Goal: Task Accomplishment & Management: Use online tool/utility

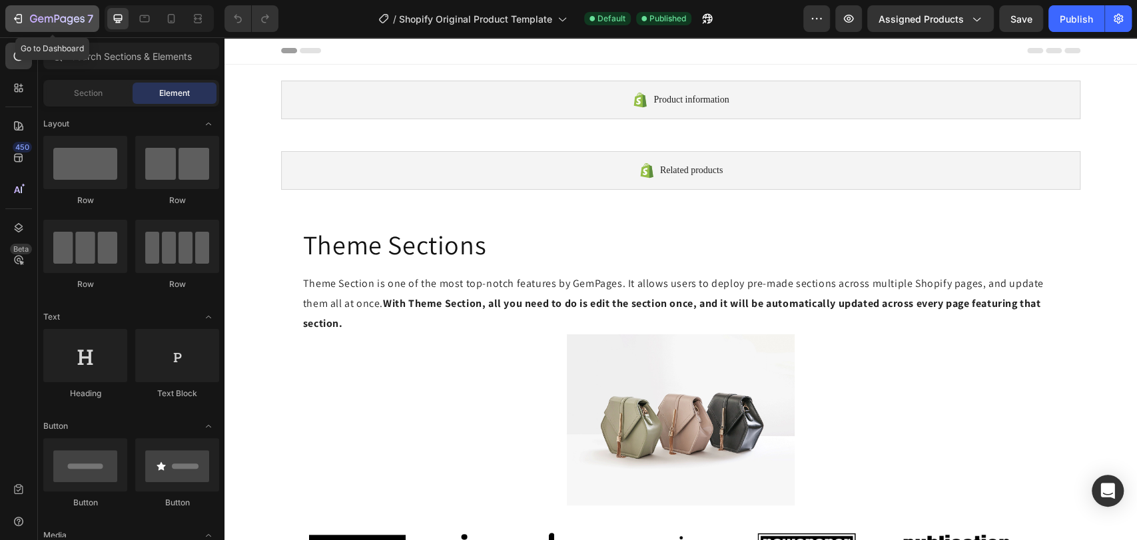
click at [43, 27] on button "7" at bounding box center [52, 18] width 94 height 27
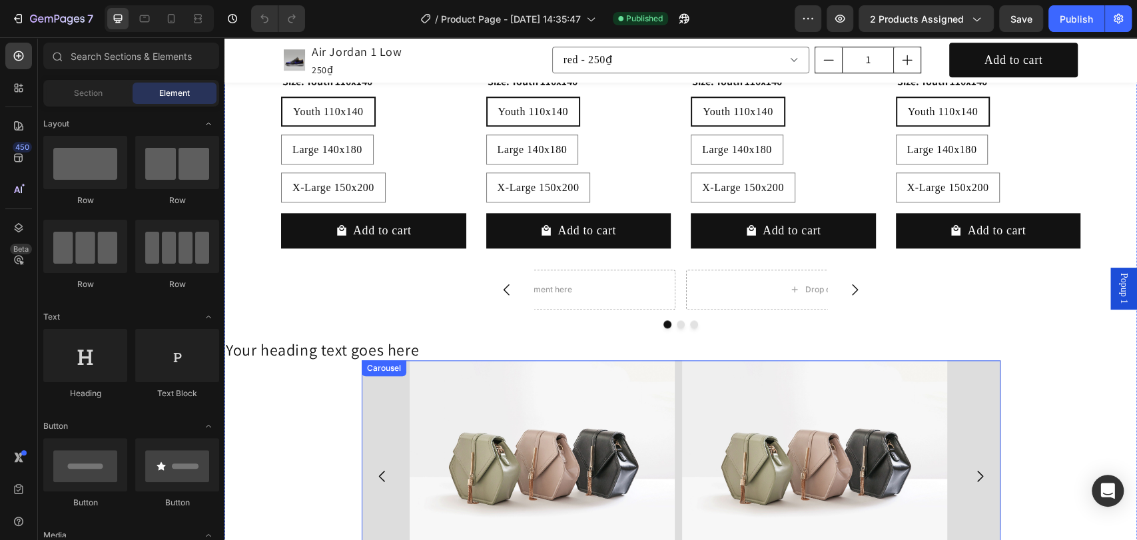
scroll to position [789, 0]
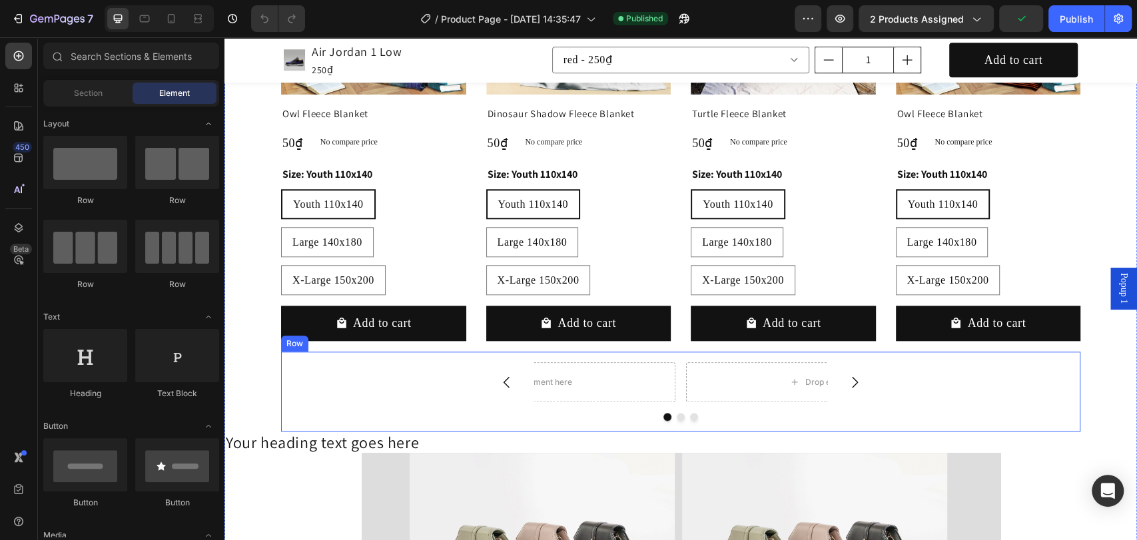
click at [563, 356] on div "Drop element here Drop element here Drop element here Carousel Row" at bounding box center [681, 392] width 800 height 80
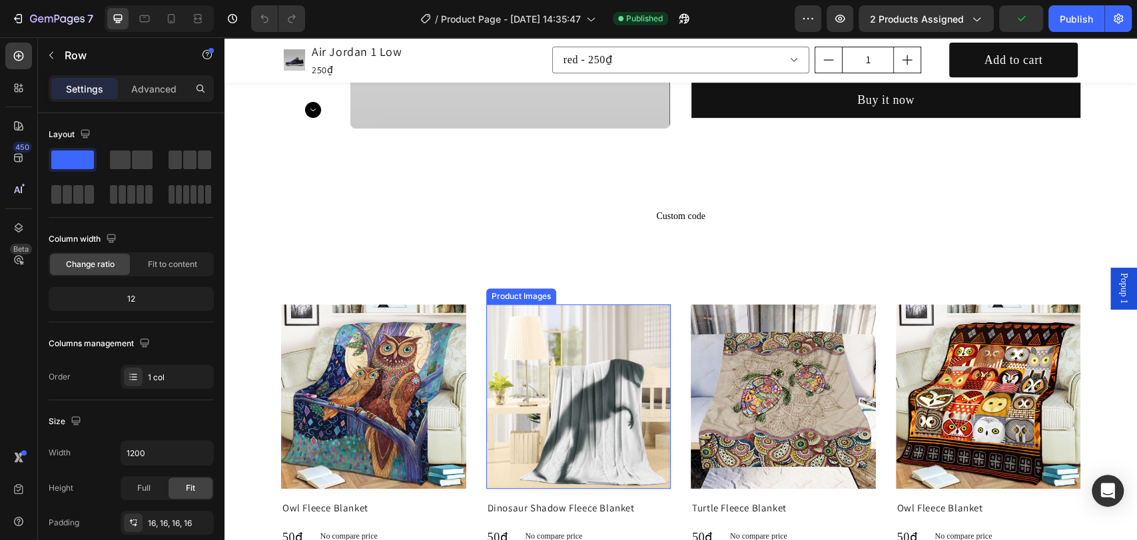
scroll to position [296, 0]
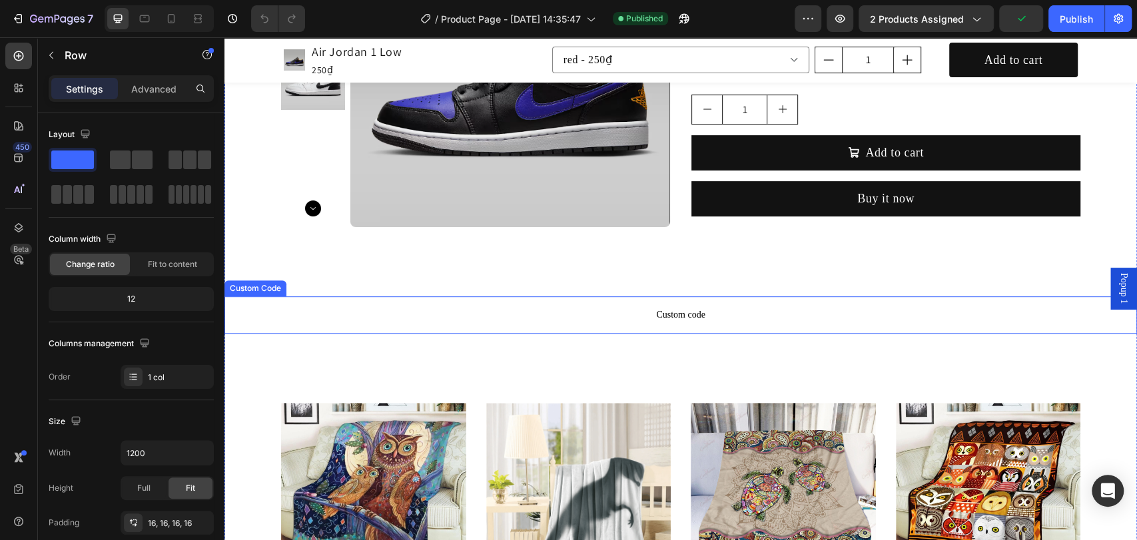
drag, startPoint x: 616, startPoint y: 299, endPoint x: 604, endPoint y: 300, distance: 12.0
click at [616, 299] on p "Custom code" at bounding box center [681, 315] width 913 height 37
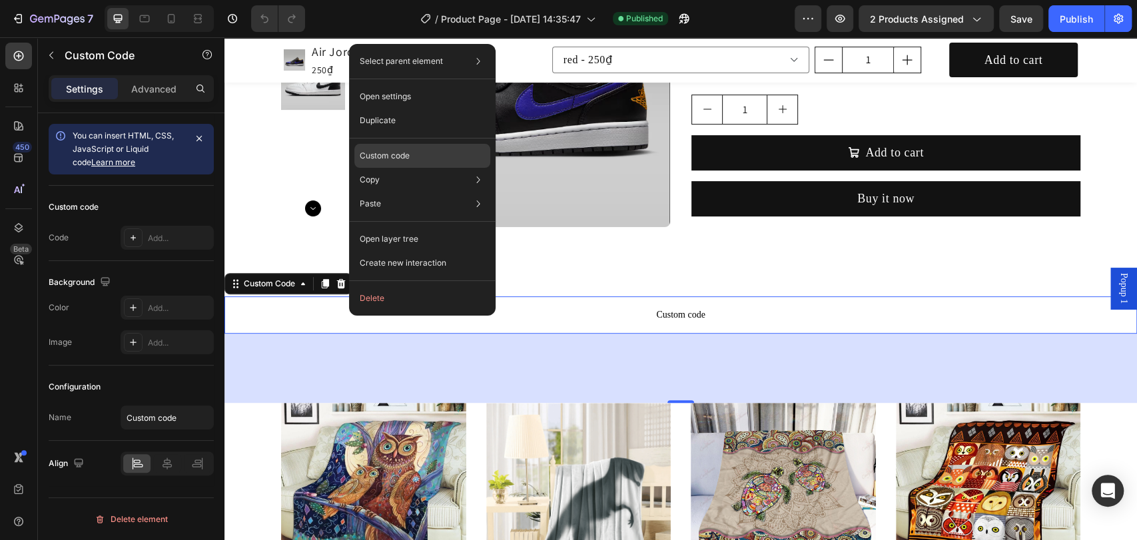
click at [412, 192] on div "Custom code" at bounding box center [422, 204] width 136 height 24
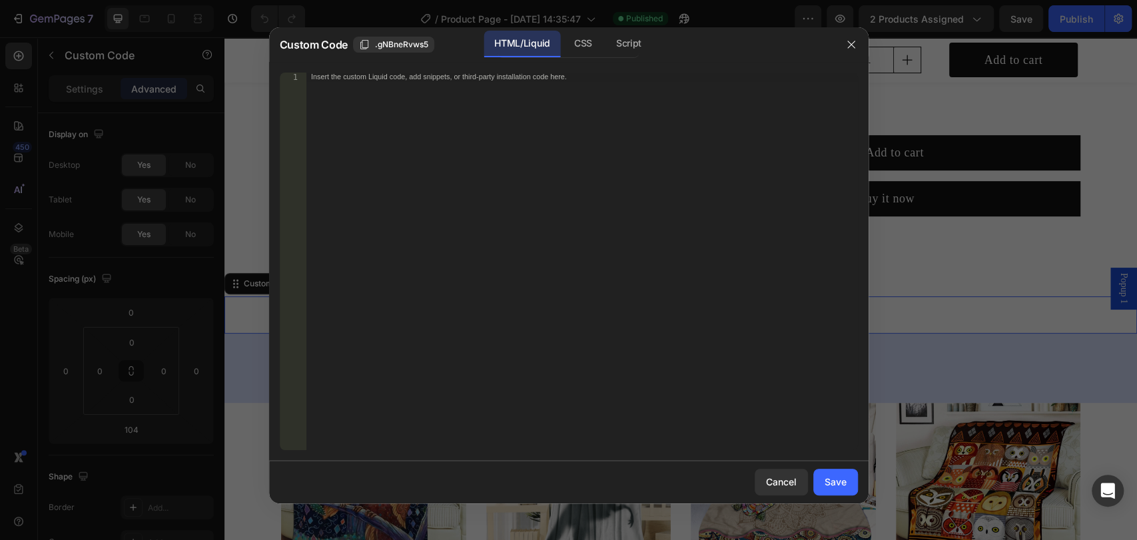
click at [460, 78] on div "Insert the custom Liquid code, add snippets, or third-party installation code h…" at bounding box center [554, 77] width 486 height 8
paste textarea "custom.video"
type textarea "custom.video"
click at [342, 97] on div "ideo controls autoplay loop muted> < source src = "{{ product.metafields.custom…" at bounding box center [582, 270] width 552 height 395
type textarea "</video>"
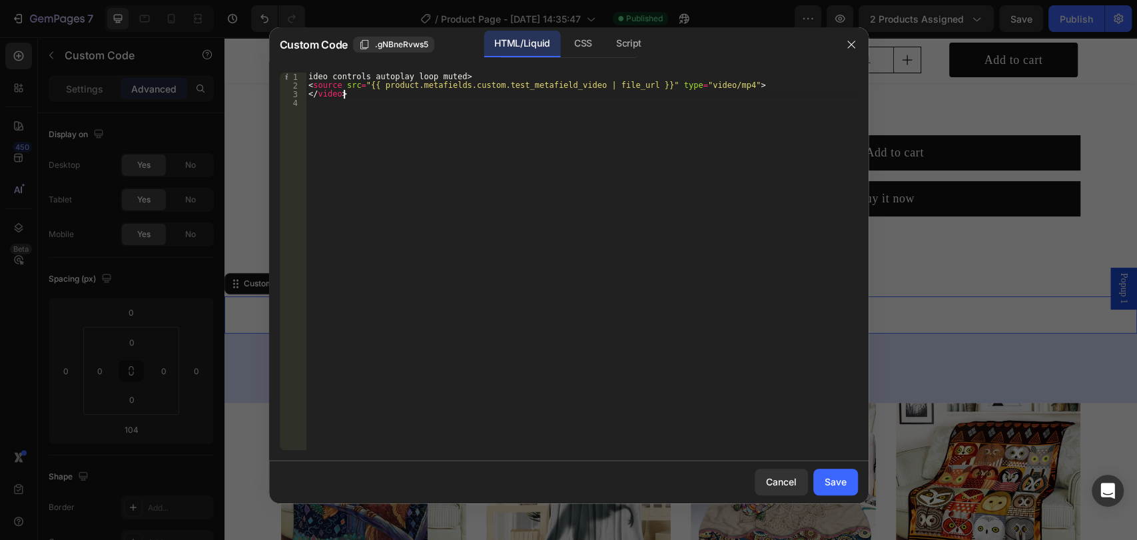
click at [346, 113] on div "ideo controls autoplay loop muted> < source src = "{{ product.metafields.custom…" at bounding box center [582, 270] width 552 height 395
click at [593, 82] on div "ideo controls autoplay loop muted> < source src = "{{ product.metafields.custom…" at bounding box center [582, 270] width 552 height 395
click at [580, 85] on div "ideo controls autoplay loop muted> < source src = "{{ product.metafields.custom…" at bounding box center [582, 270] width 552 height 395
click at [508, 85] on div "ideo controls autoplay loop muted> < source src = "{{ product.metafields.custom…" at bounding box center [582, 270] width 552 height 395
drag, startPoint x: 510, startPoint y: 85, endPoint x: 462, endPoint y: 84, distance: 48.0
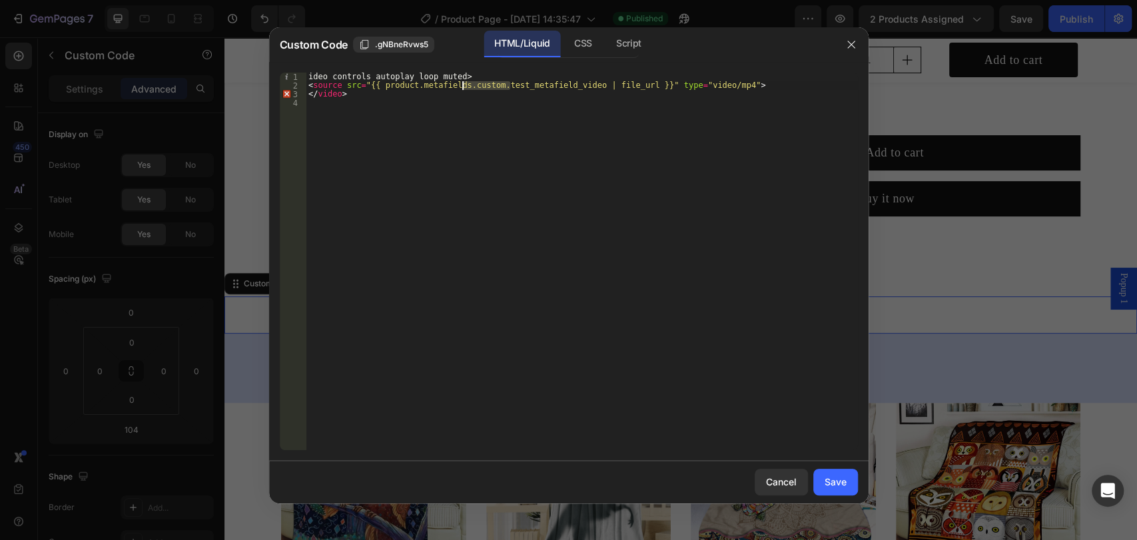
click at [462, 84] on div "ideo controls autoplay loop muted> < source src = "{{ product.metafields.custom…" at bounding box center [582, 270] width 552 height 395
paste textarea "video"
type textarea "<source src="{{ product.metafields.custom.video_metafield_video | file_url }}" …"
click at [618, 155] on div "ideo controls autoplay loop muted> < source src = "{{ product.metafields.custom…" at bounding box center [582, 270] width 552 height 395
click at [644, 86] on div "ideo controls autoplay loop muted> < source src = "{{ product.metafields.custom…" at bounding box center [582, 270] width 552 height 395
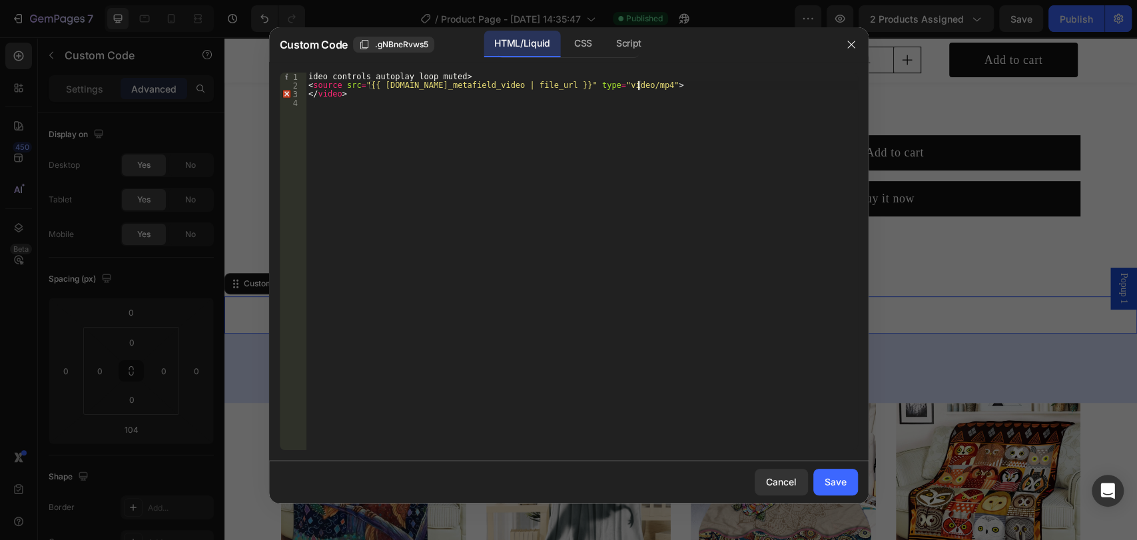
click at [636, 83] on div "ideo controls autoplay loop muted> < source src = "{{ product.metafields.custom…" at bounding box center [582, 270] width 552 height 395
drag, startPoint x: 600, startPoint y: 85, endPoint x: 633, endPoint y: 83, distance: 33.4
click at [633, 83] on div "ideo controls autoplay loop muted> < source src = "{{ product.metafields.custom…" at bounding box center [582, 270] width 552 height 395
paste textarea "https://cdn.shopify.com/videos/c/o/v/77305548fe3c474a83ffd95120615044.mp4"
type textarea "<source src="{{ product.metafields.custom.video_metafield_video | https://cdn.s…"
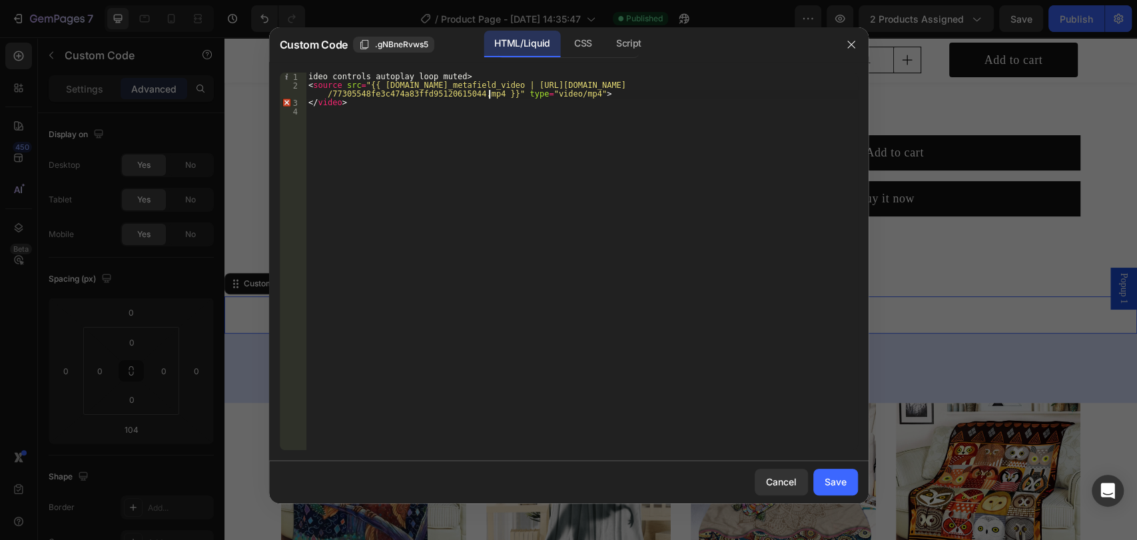
click at [544, 198] on div "ideo controls autoplay loop muted> < source src = "{{ product.metafields.custom…" at bounding box center [582, 270] width 552 height 395
click at [840, 478] on div "Save" at bounding box center [836, 482] width 22 height 14
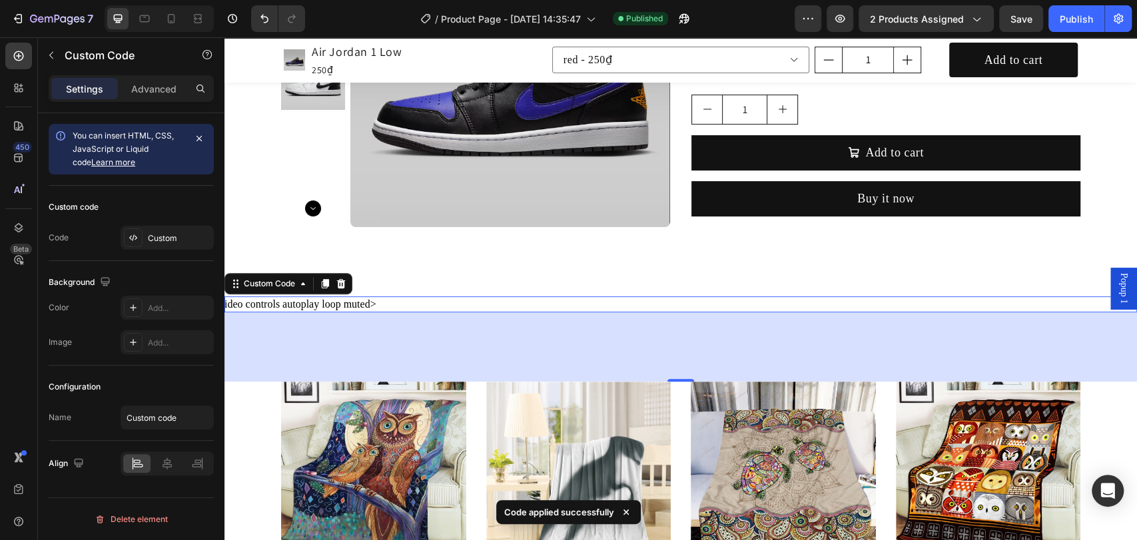
click at [347, 303] on div "ideo controls autoplay loop muted>" at bounding box center [681, 305] width 913 height 16
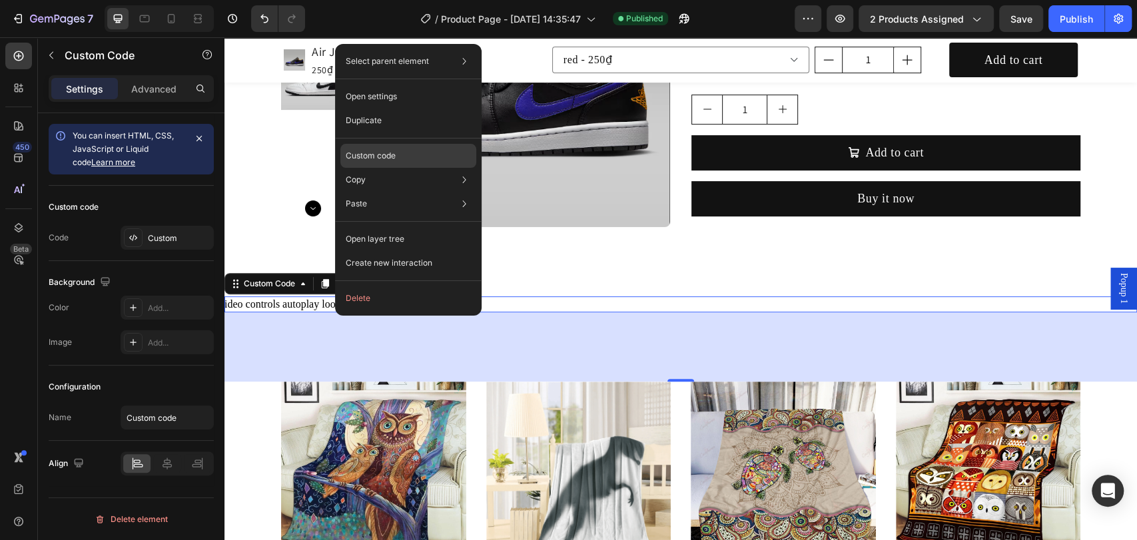
click at [410, 192] on div "Custom code" at bounding box center [409, 204] width 136 height 24
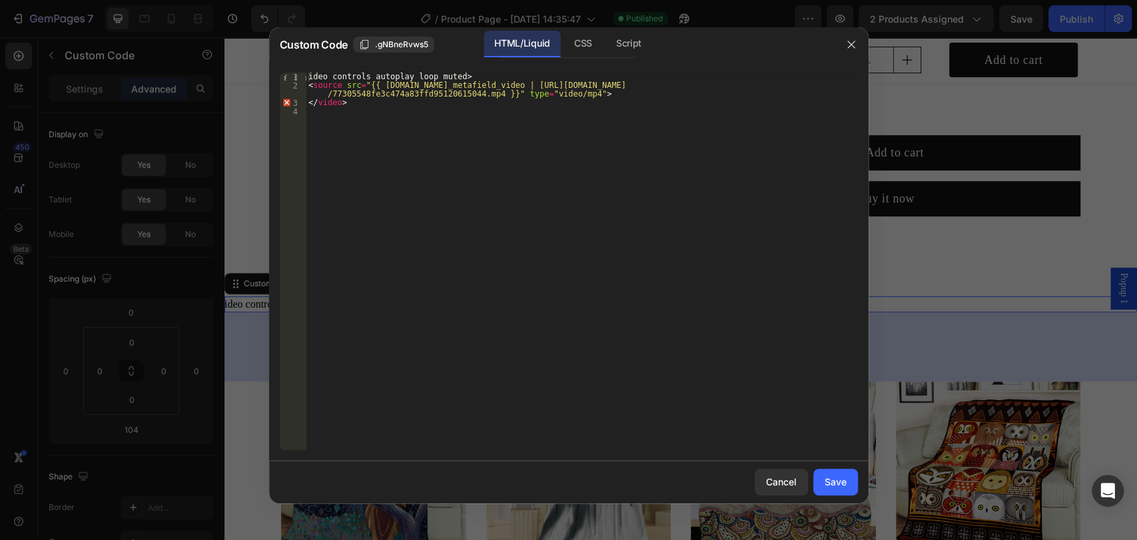
click at [332, 75] on div "ideo controls autoplay loop muted> < source src = "{{ product.metafields.custom…" at bounding box center [582, 270] width 552 height 395
click at [309, 74] on div "ideo controls autoplay loop muted> < source src = "{{ product.metafields.custom…" at bounding box center [582, 270] width 552 height 395
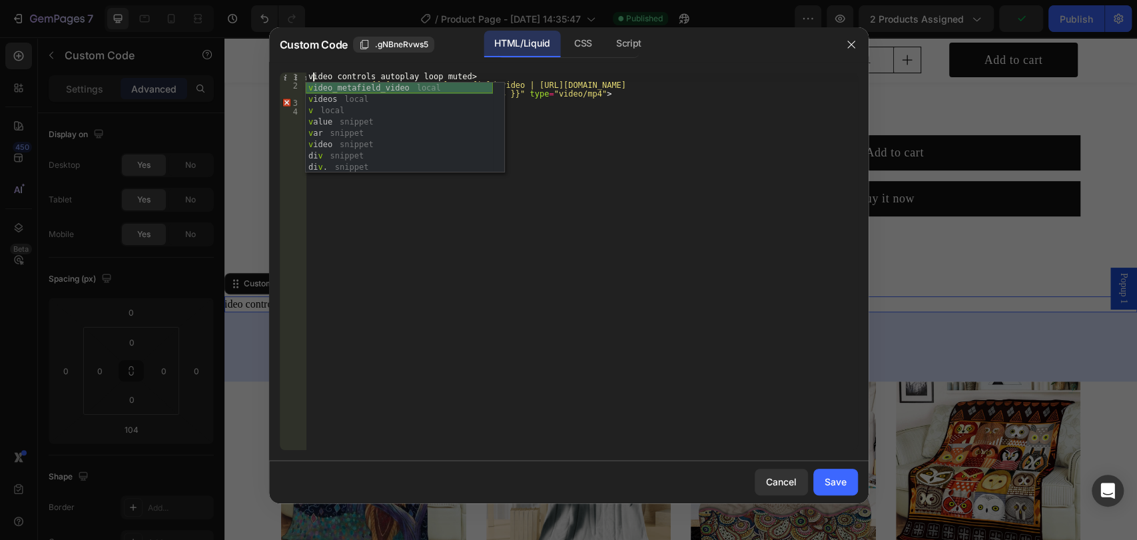
click at [409, 91] on div "v ideo_metafield_video local v ideos local v local v alue snippet v ar snippet …" at bounding box center [399, 139] width 187 height 113
type textarea "video_metafield_videoideo controls autoplay loop muted>"
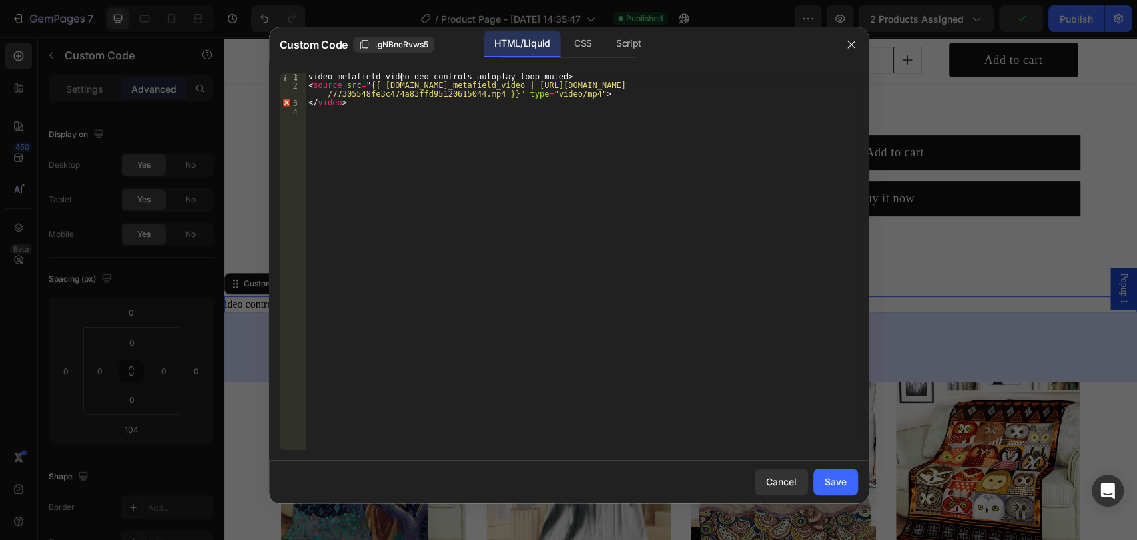
click at [519, 151] on div "video_metafield_videoideo controls autoplay loop muted> < source src = "{{ prod…" at bounding box center [582, 270] width 552 height 395
drag, startPoint x: 842, startPoint y: 484, endPoint x: 617, endPoint y: 446, distance: 228.3
click at [842, 484] on div "Save" at bounding box center [836, 482] width 22 height 14
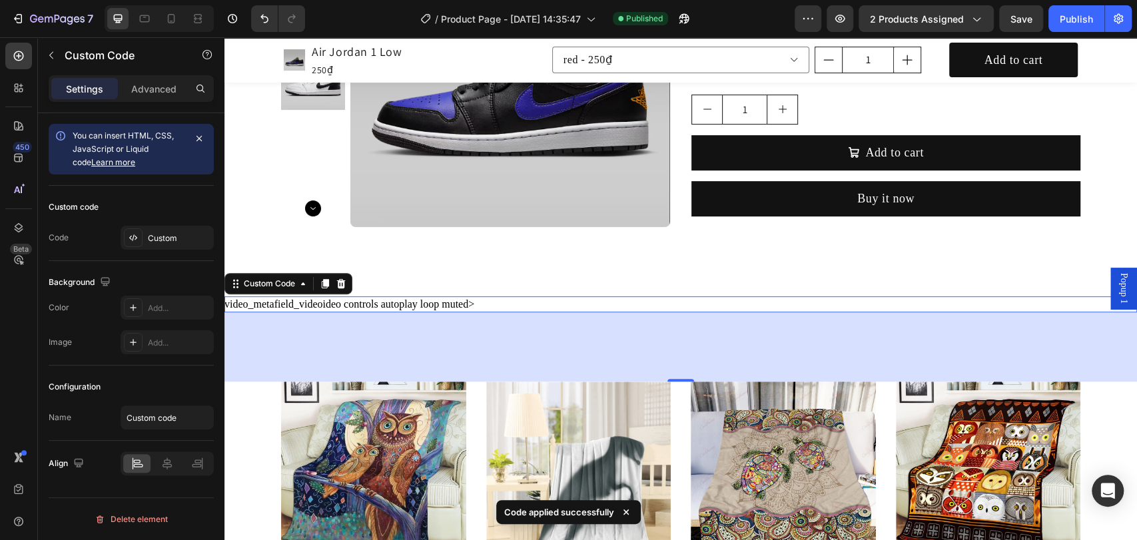
click at [410, 306] on div "video_metafield_videoideo controls autoplay loop muted>" at bounding box center [681, 305] width 913 height 16
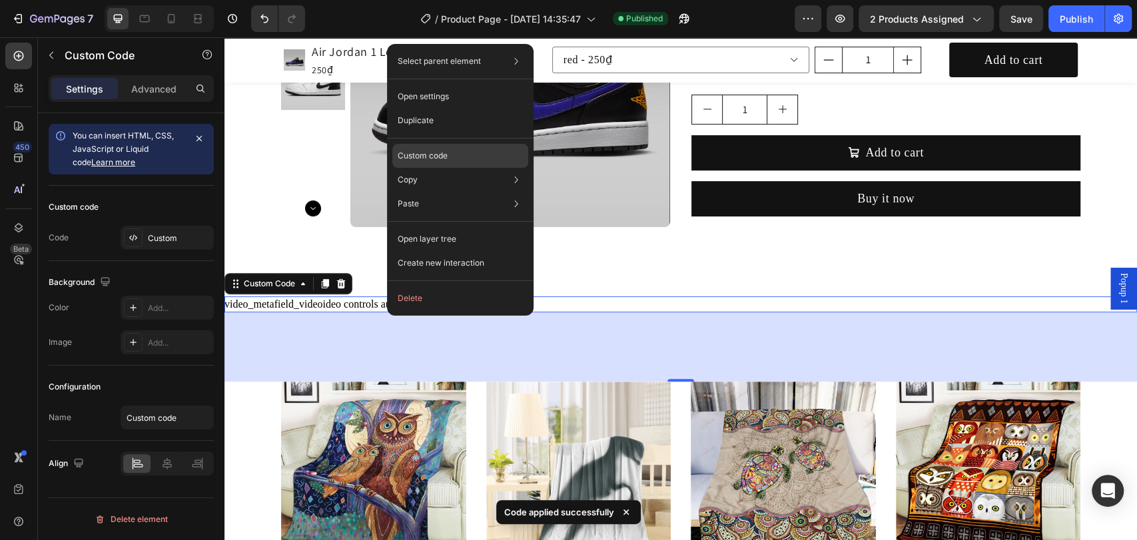
click at [432, 158] on p "Custom code" at bounding box center [423, 156] width 50 height 12
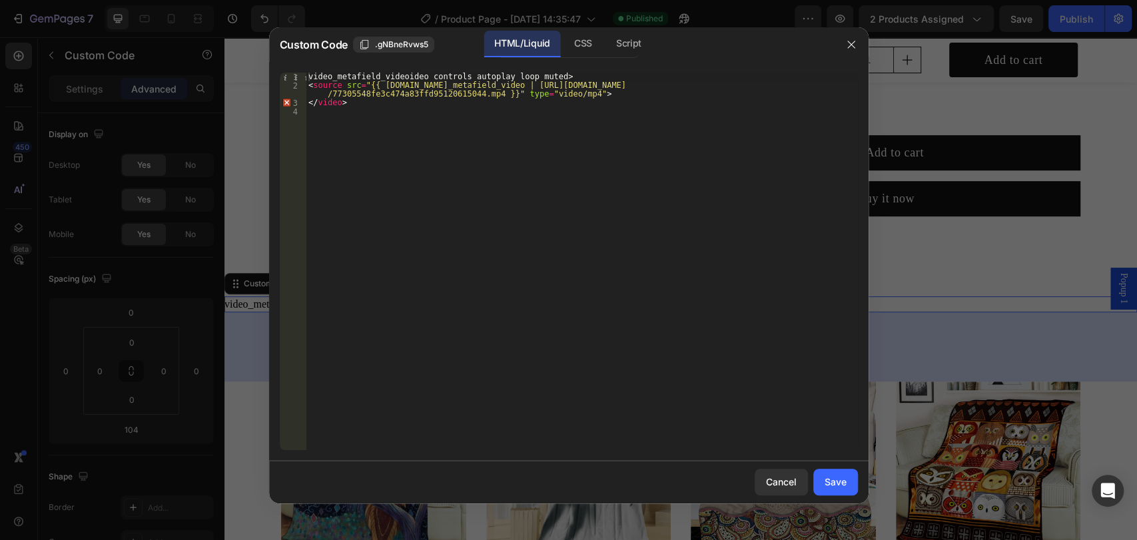
click at [184, 159] on div at bounding box center [568, 270] width 1137 height 540
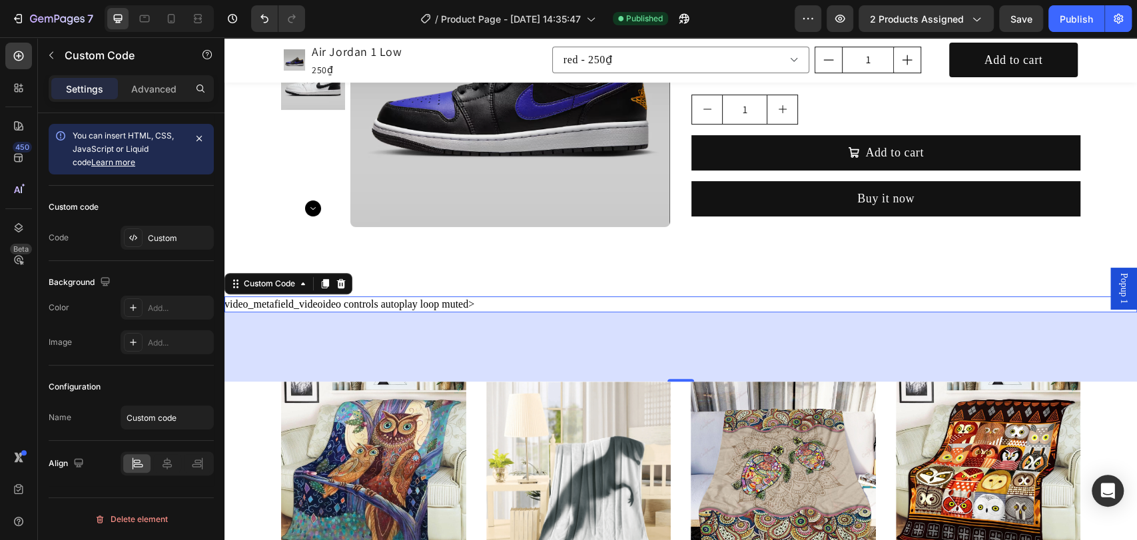
click at [99, 161] on link "Learn more" at bounding box center [113, 162] width 44 height 10
click at [341, 281] on icon at bounding box center [341, 283] width 9 height 9
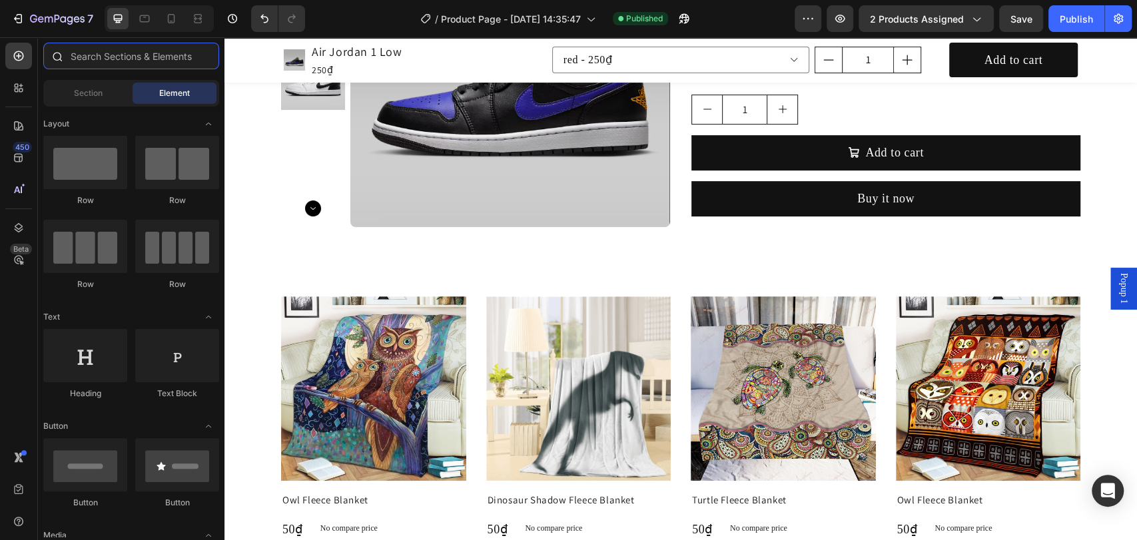
click at [122, 55] on input "text" at bounding box center [131, 56] width 176 height 27
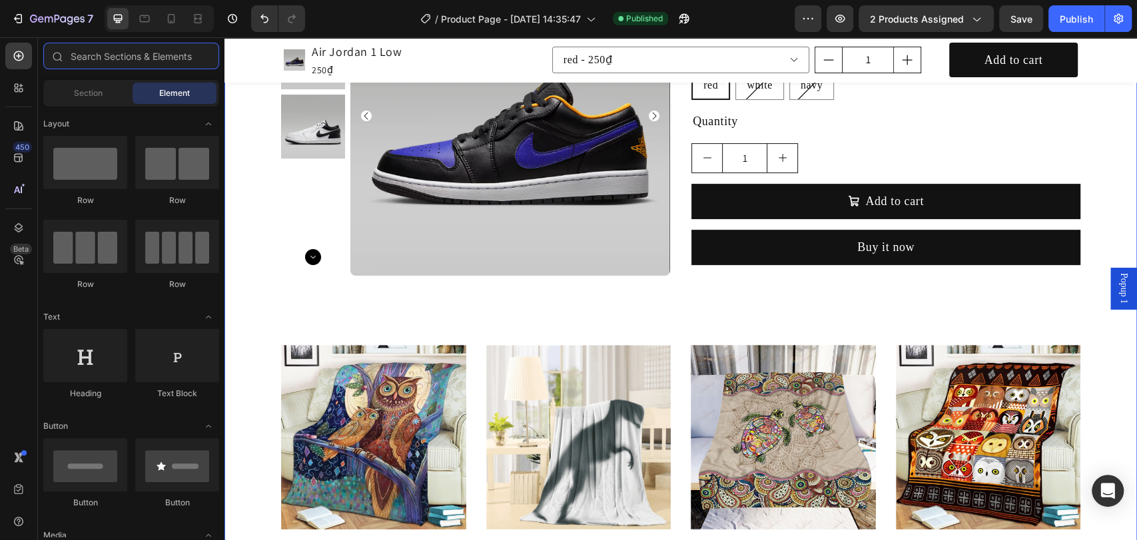
scroll to position [197, 0]
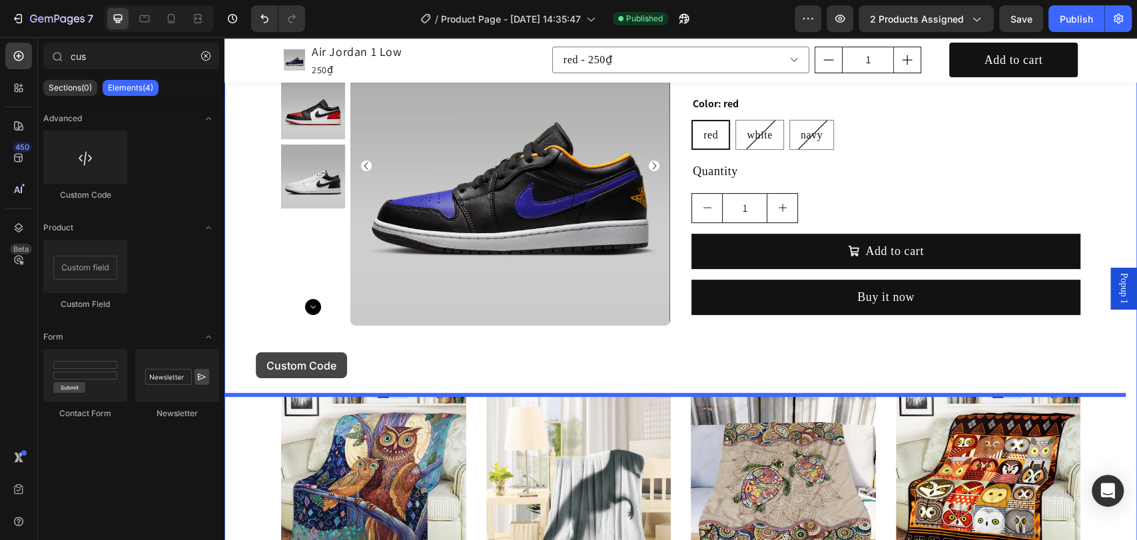
drag, startPoint x: 358, startPoint y: 212, endPoint x: 256, endPoint y: 352, distance: 173.7
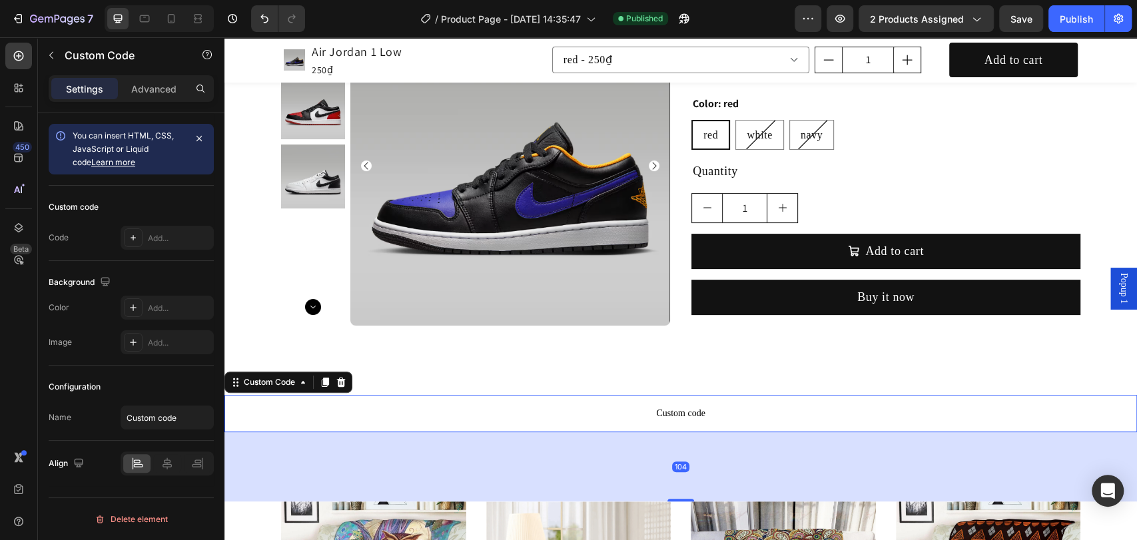
click at [615, 414] on span "Custom code" at bounding box center [681, 414] width 913 height 16
click at [141, 83] on p "Advanced" at bounding box center [153, 89] width 45 height 14
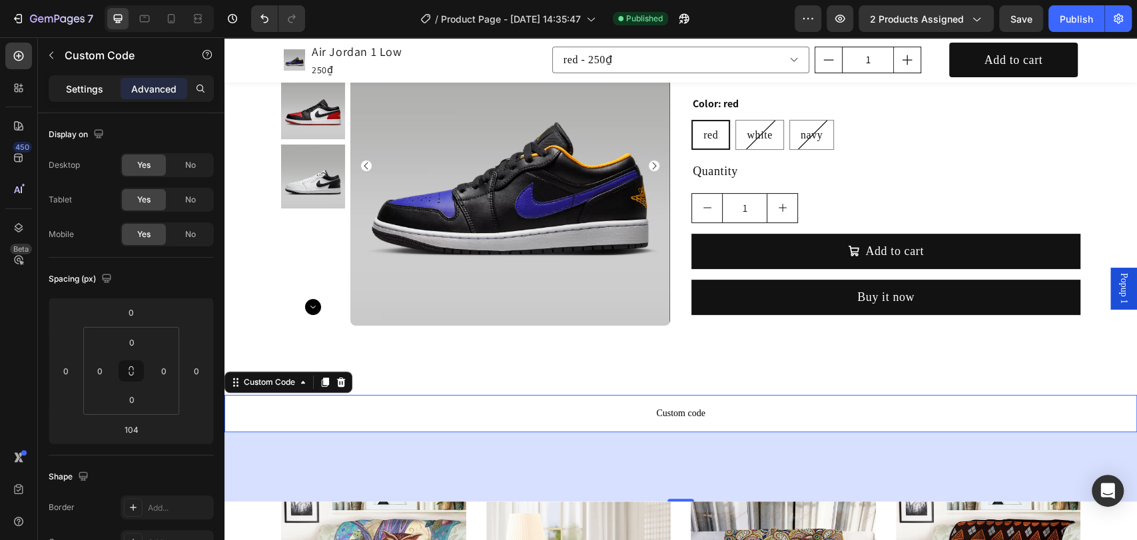
click at [76, 79] on div "Settings" at bounding box center [84, 88] width 67 height 21
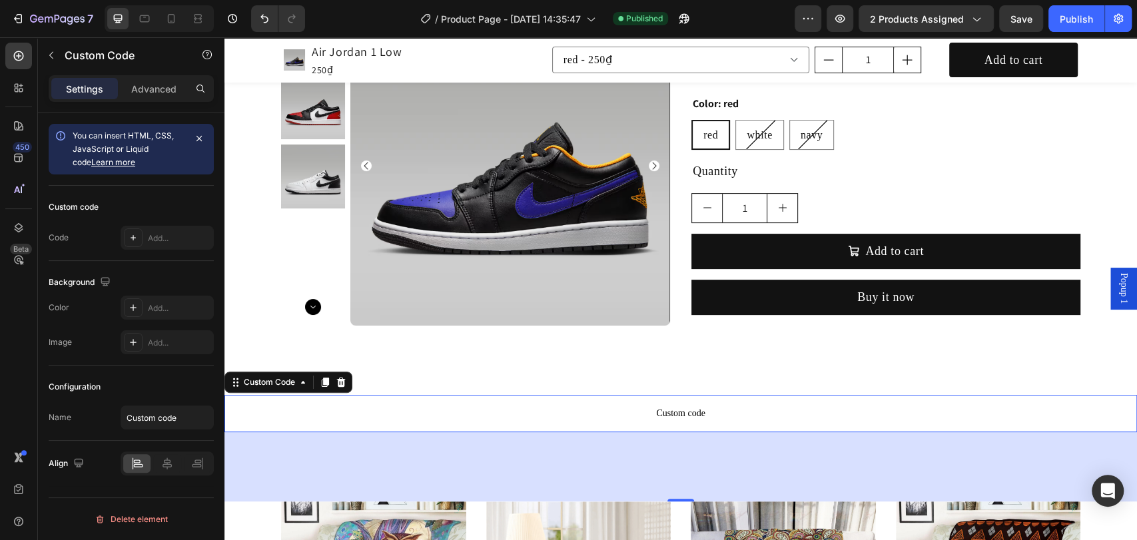
click at [404, 416] on span "Custom code" at bounding box center [681, 414] width 913 height 16
click at [61, 51] on button "button" at bounding box center [51, 55] width 21 height 21
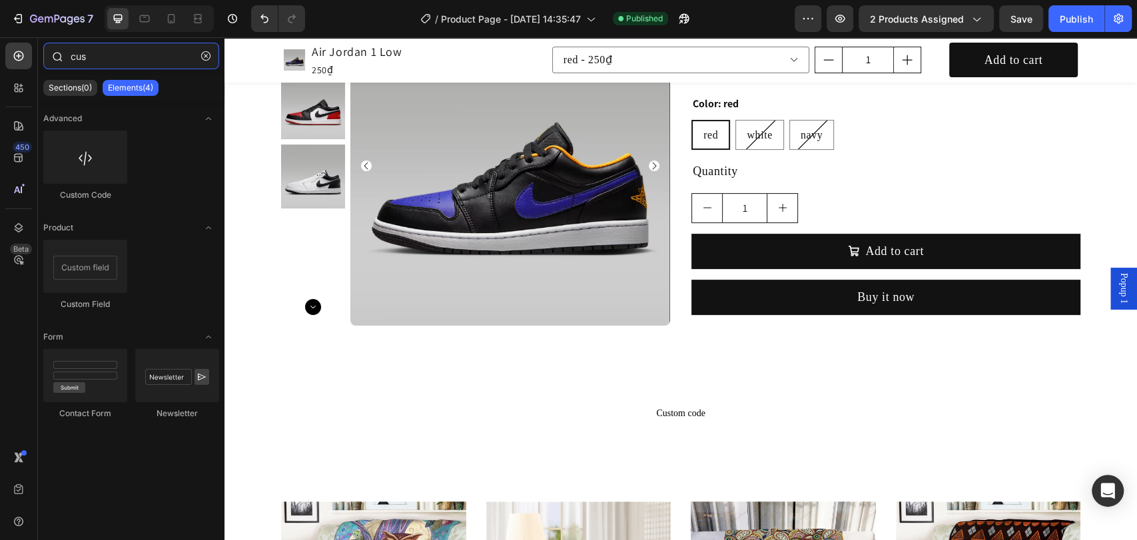
click at [112, 61] on input "cus" at bounding box center [131, 56] width 176 height 27
type input "c"
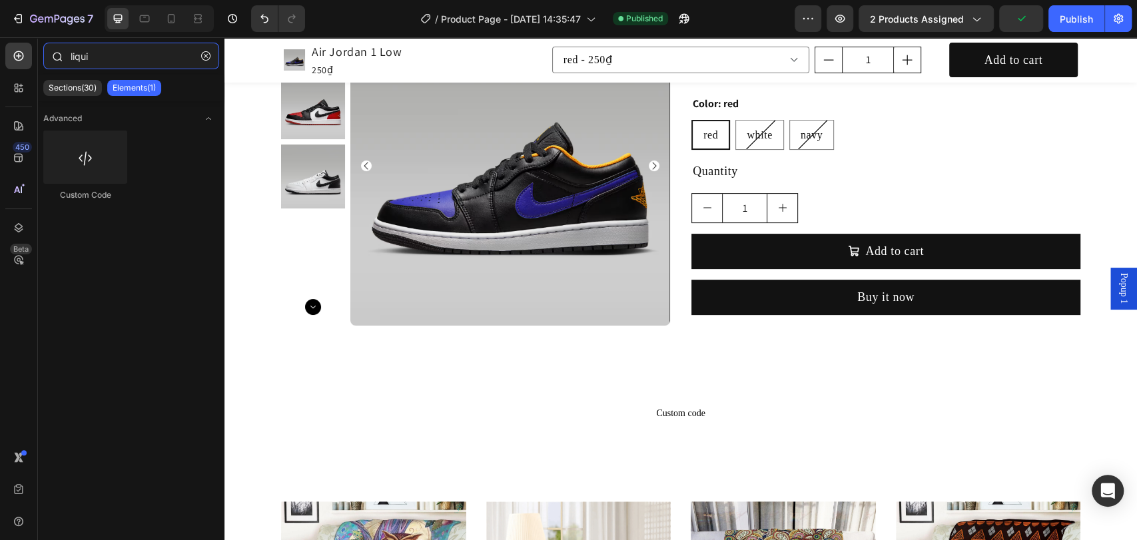
type input "liquid"
click at [678, 419] on span "Custom code" at bounding box center [681, 414] width 913 height 16
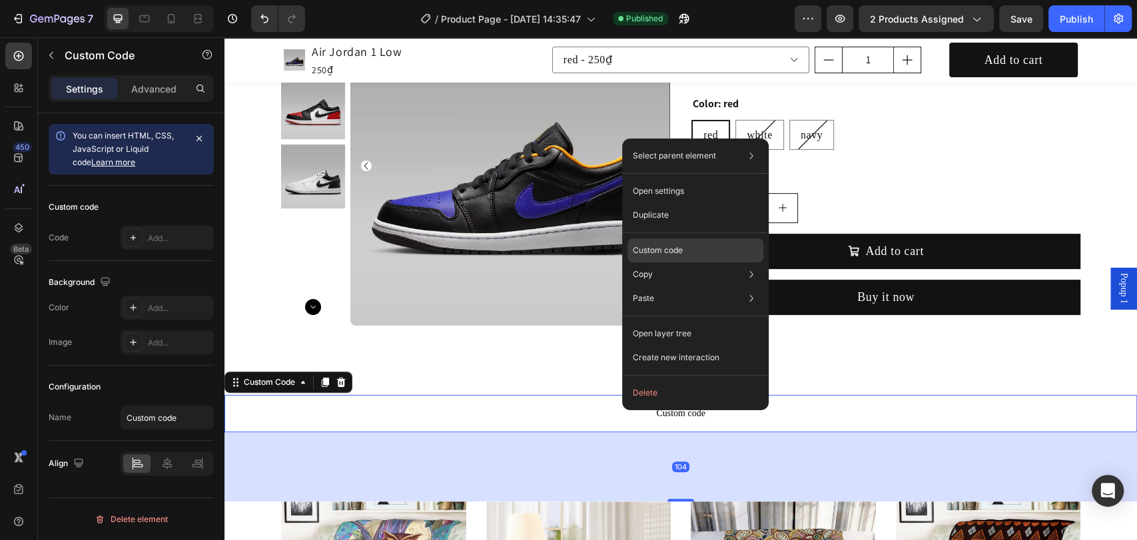
click at [668, 247] on p "Custom code" at bounding box center [658, 251] width 50 height 12
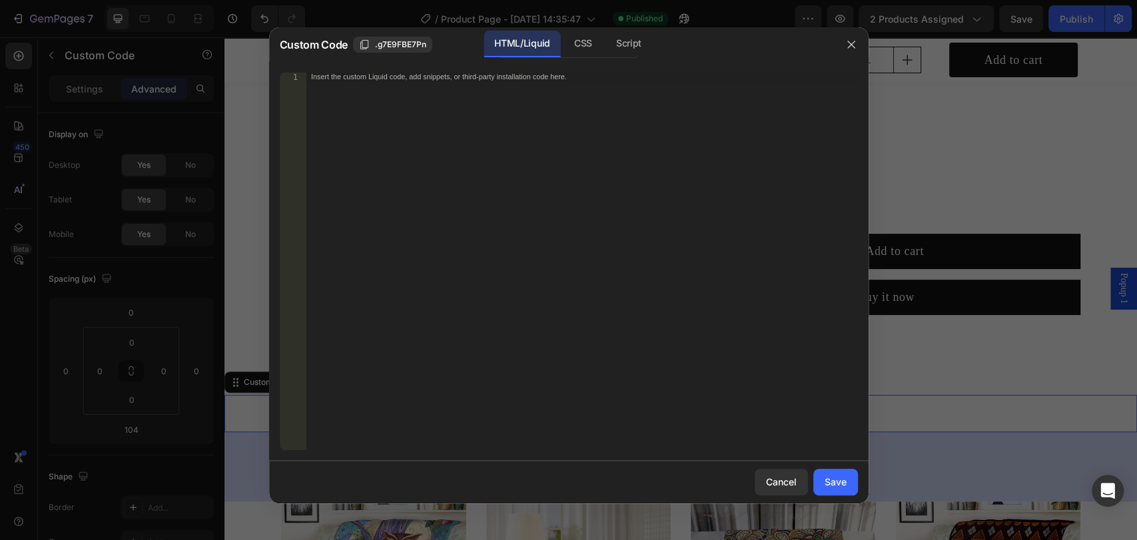
click at [394, 85] on div "Insert the custom Liquid code, add snippets, or third-party installation code h…" at bounding box center [582, 270] width 552 height 395
drag, startPoint x: 464, startPoint y: 85, endPoint x: 580, endPoint y: 83, distance: 116.0
click at [580, 83] on div "ideo controls autoplay loop muted> < source src = "{{ product.metafields.custom…" at bounding box center [582, 270] width 552 height 395
paste textarea
type textarea "<source src="{{ product.metafields.custom.video | file_url }}" type="video/mp4">"
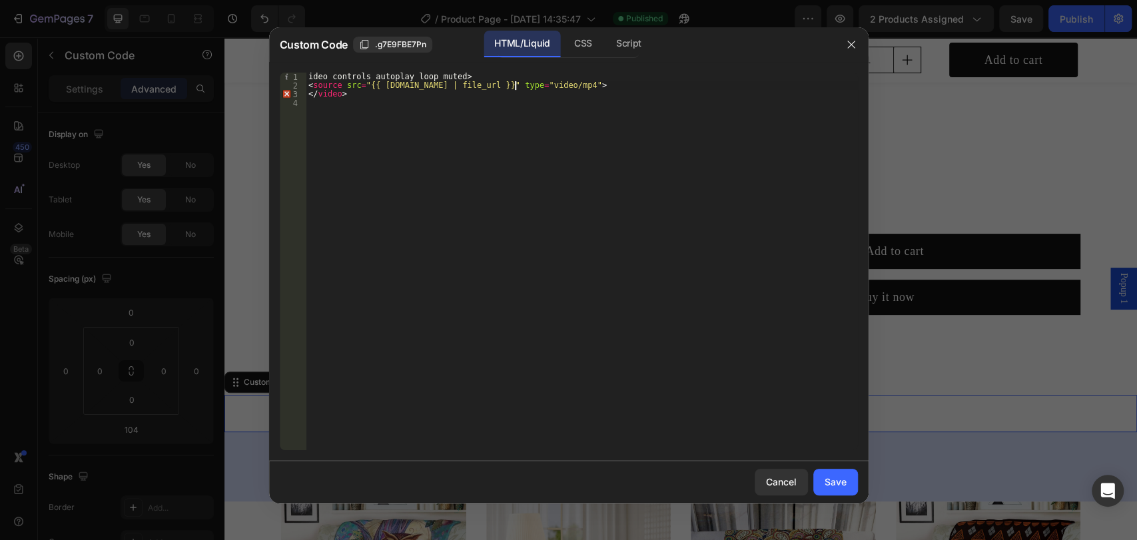
click at [586, 125] on div "ideo controls autoplay loop muted> < source src = "{{ product.metafields.custom…" at bounding box center [582, 270] width 552 height 395
click at [837, 480] on div "Save" at bounding box center [836, 482] width 22 height 14
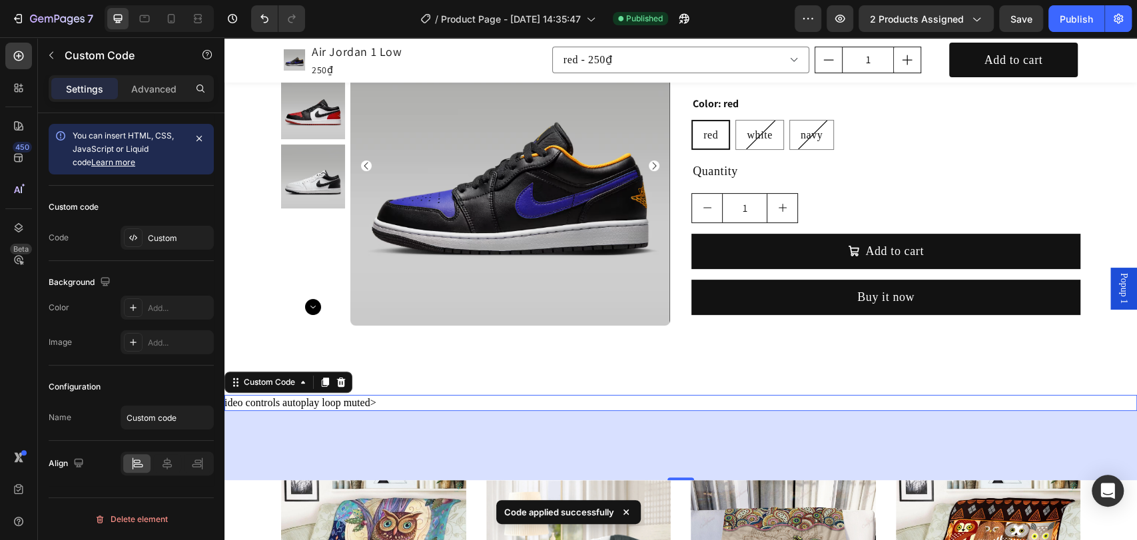
click at [350, 402] on div "ideo controls autoplay loop muted>" at bounding box center [681, 403] width 913 height 16
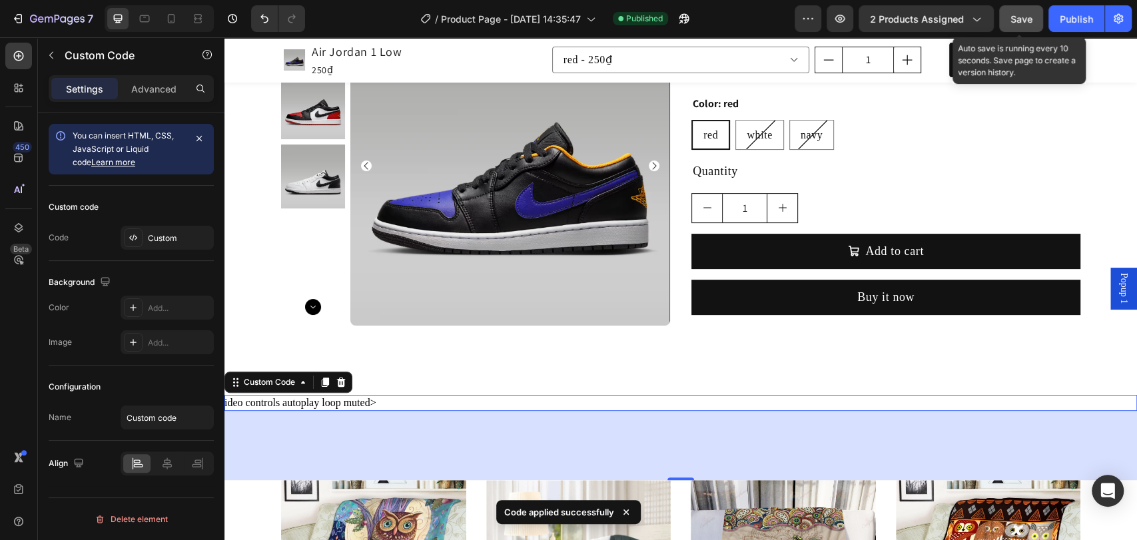
click at [1030, 22] on span "Save" at bounding box center [1022, 18] width 22 height 11
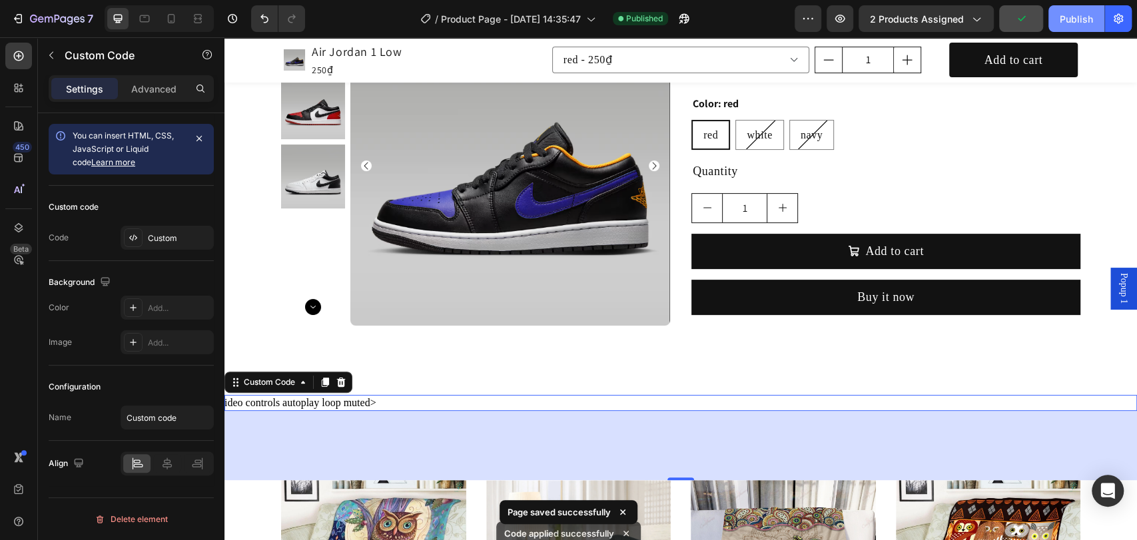
click at [1070, 23] on div "Publish" at bounding box center [1076, 19] width 33 height 14
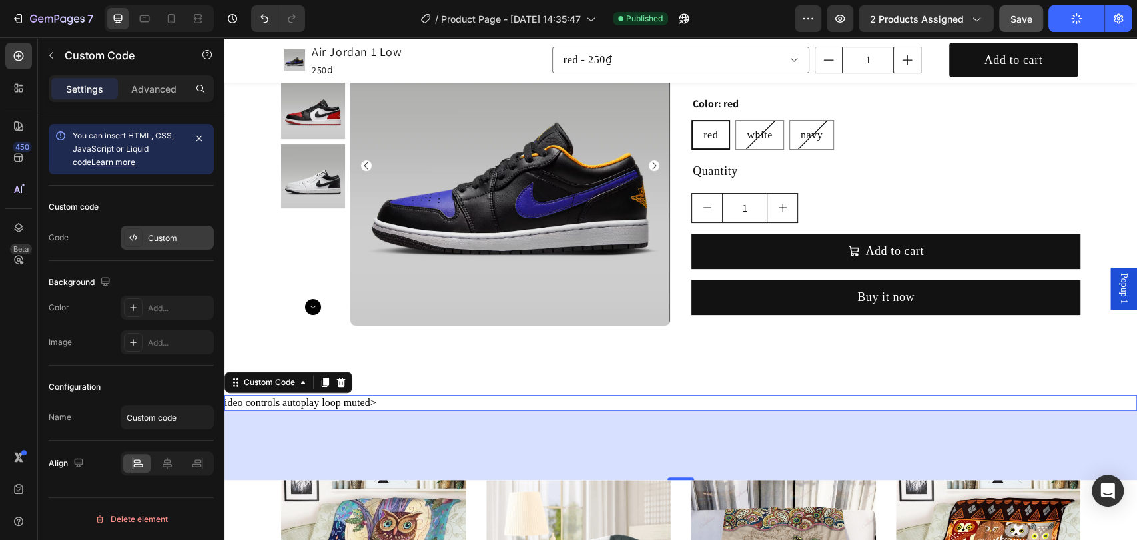
click at [161, 233] on div "Custom" at bounding box center [179, 239] width 63 height 12
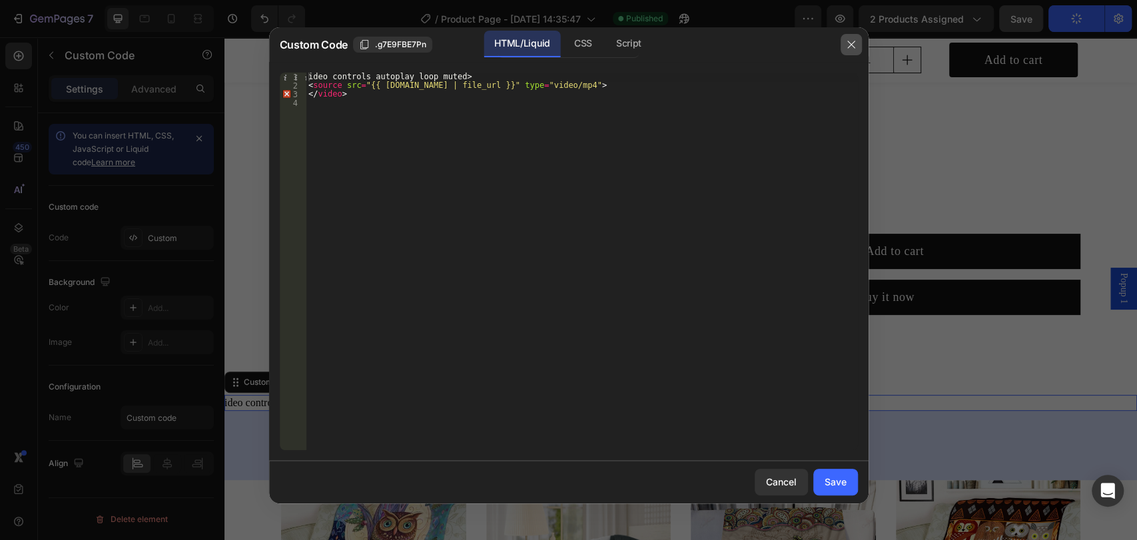
click at [845, 39] on button "button" at bounding box center [851, 44] width 21 height 21
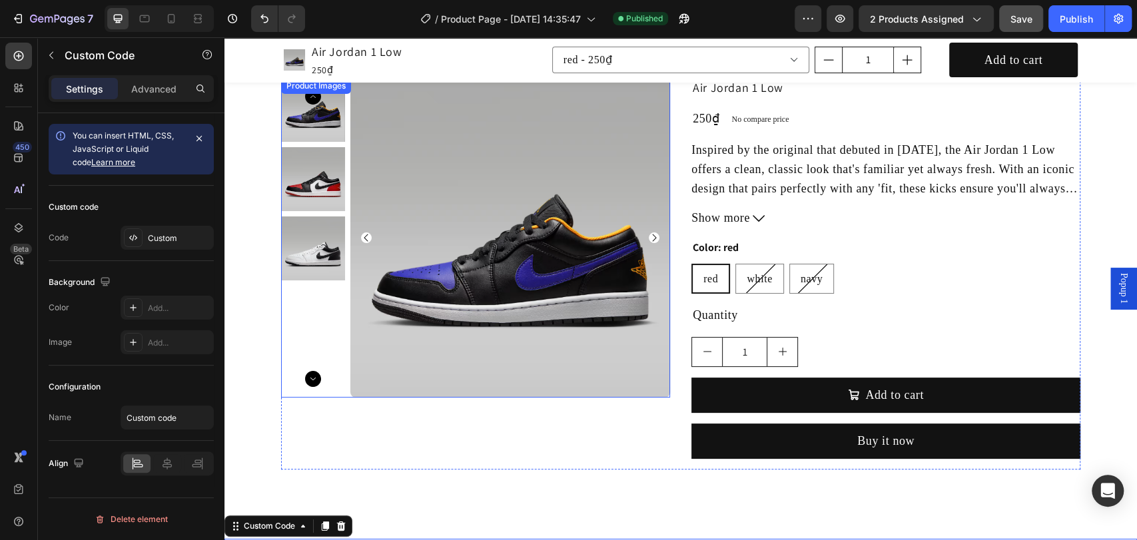
scroll to position [0, 0]
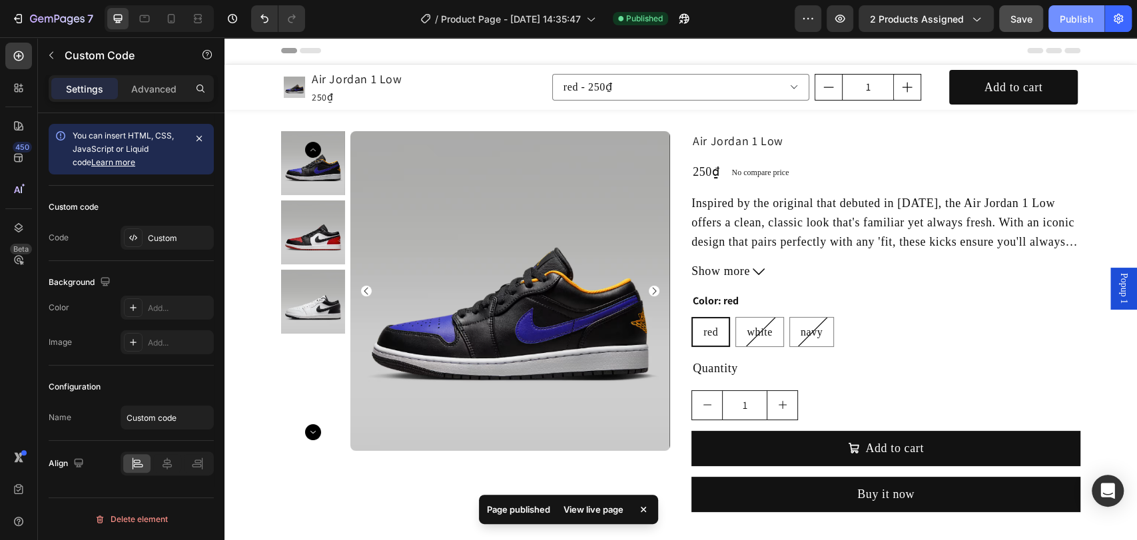
click at [1072, 14] on div "Publish" at bounding box center [1076, 19] width 33 height 14
click at [931, 17] on span "2 products assigned" at bounding box center [917, 19] width 94 height 14
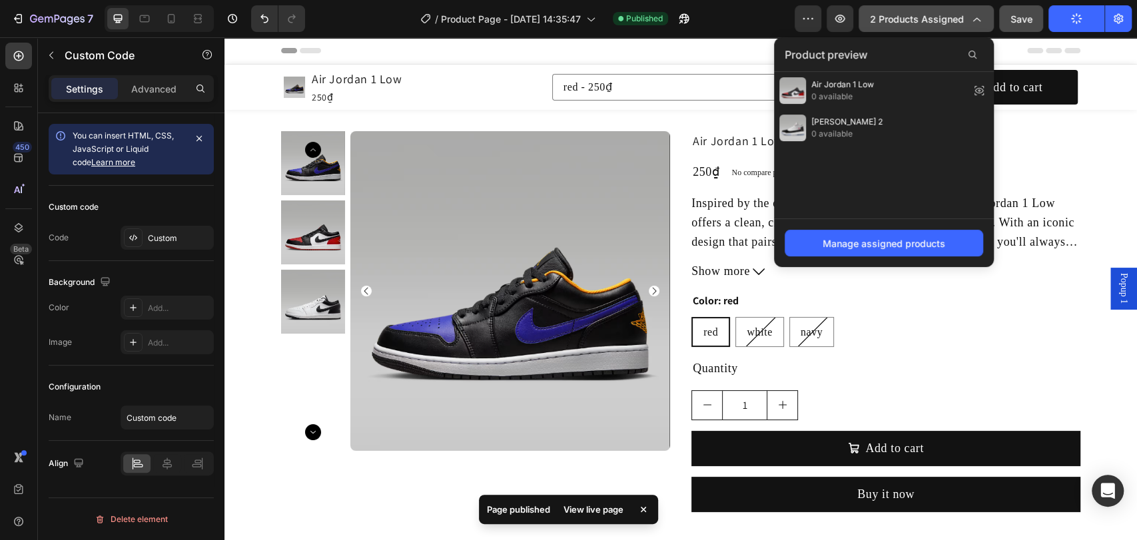
click at [931, 17] on span "2 products assigned" at bounding box center [917, 19] width 94 height 14
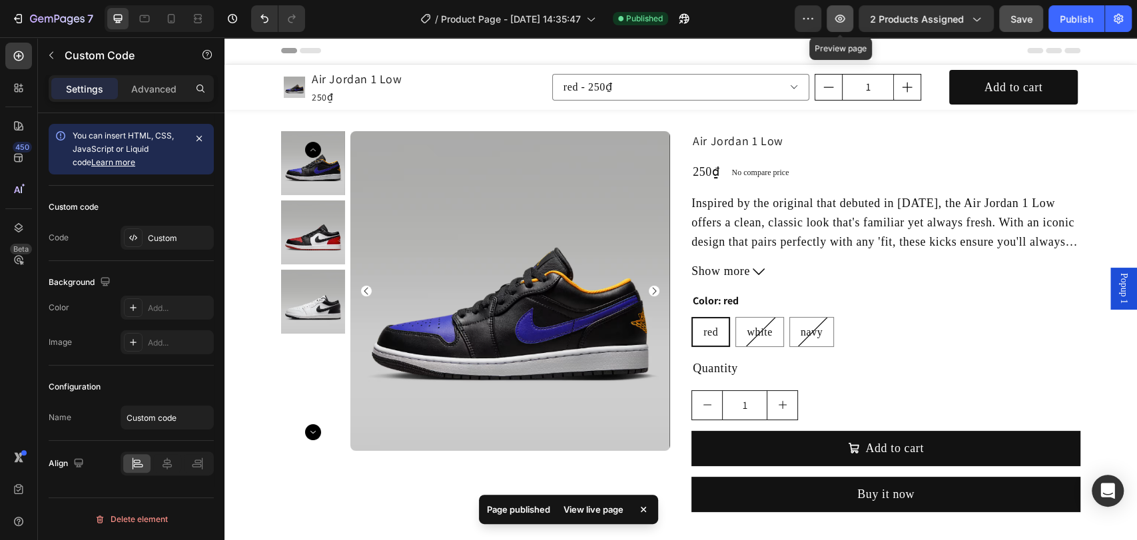
click at [841, 23] on icon "button" at bounding box center [840, 18] width 13 height 13
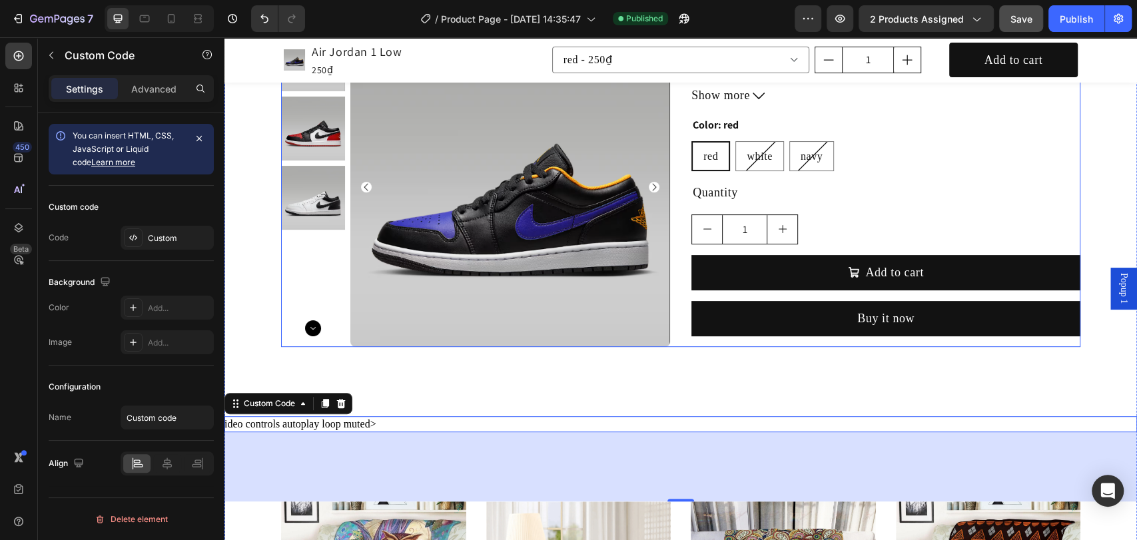
scroll to position [296, 0]
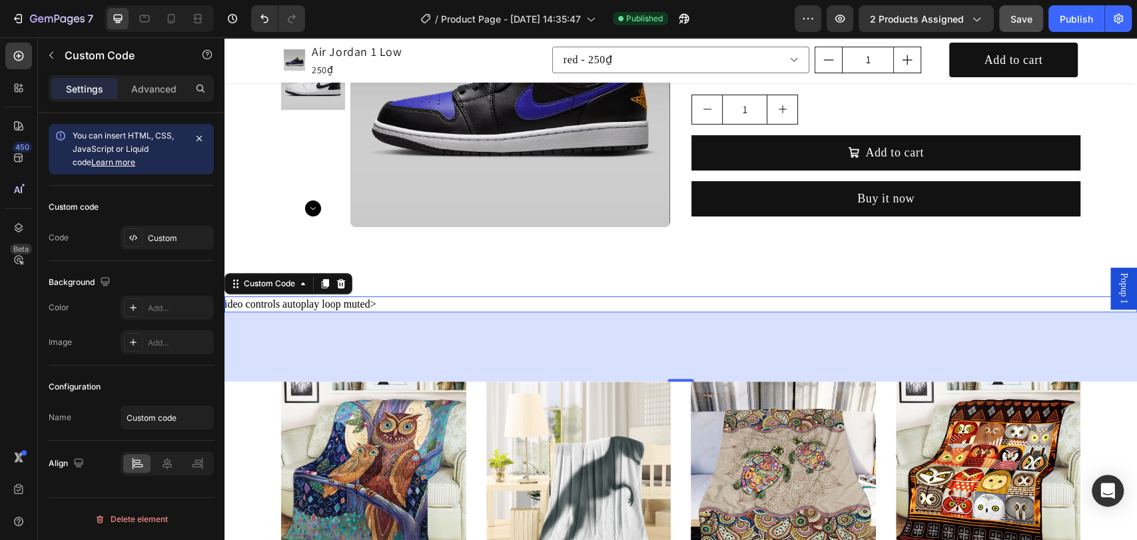
click at [503, 298] on div "ideo controls autoplay loop muted>" at bounding box center [681, 305] width 913 height 16
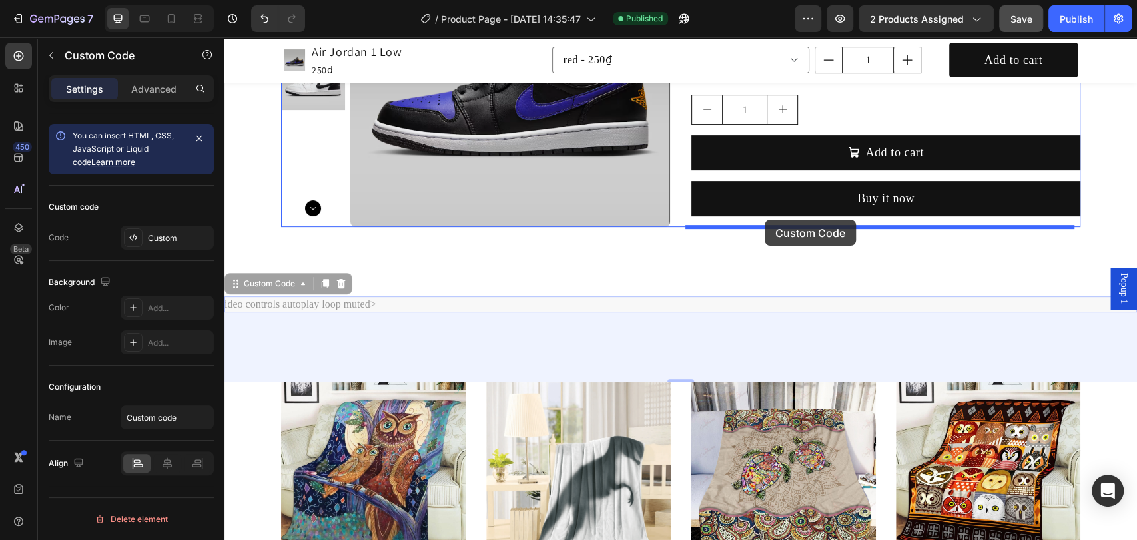
drag, startPoint x: 360, startPoint y: 299, endPoint x: 765, endPoint y: 220, distance: 412.2
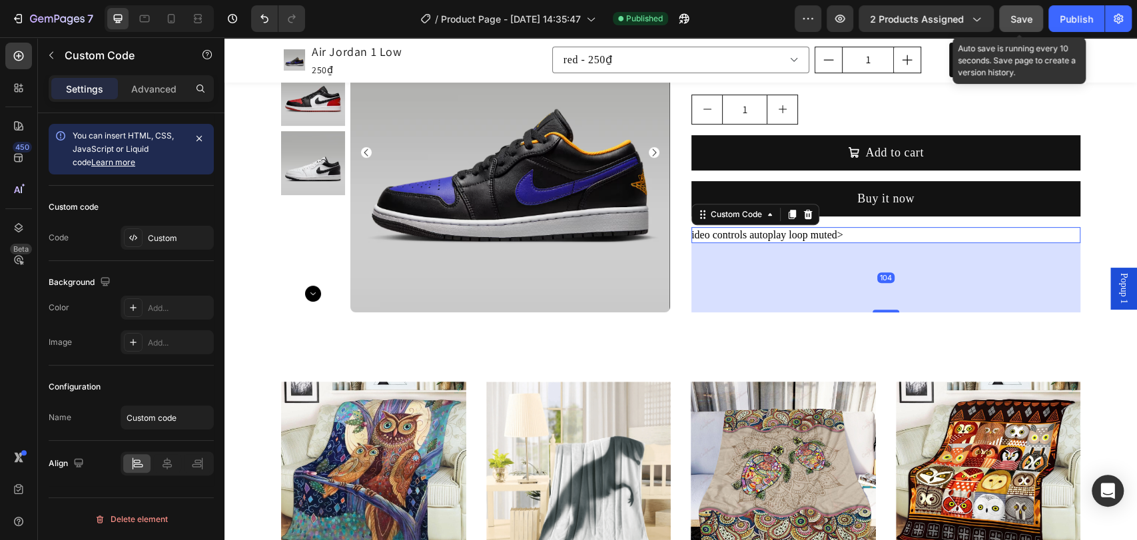
click at [1021, 19] on span "Save" at bounding box center [1022, 18] width 22 height 11
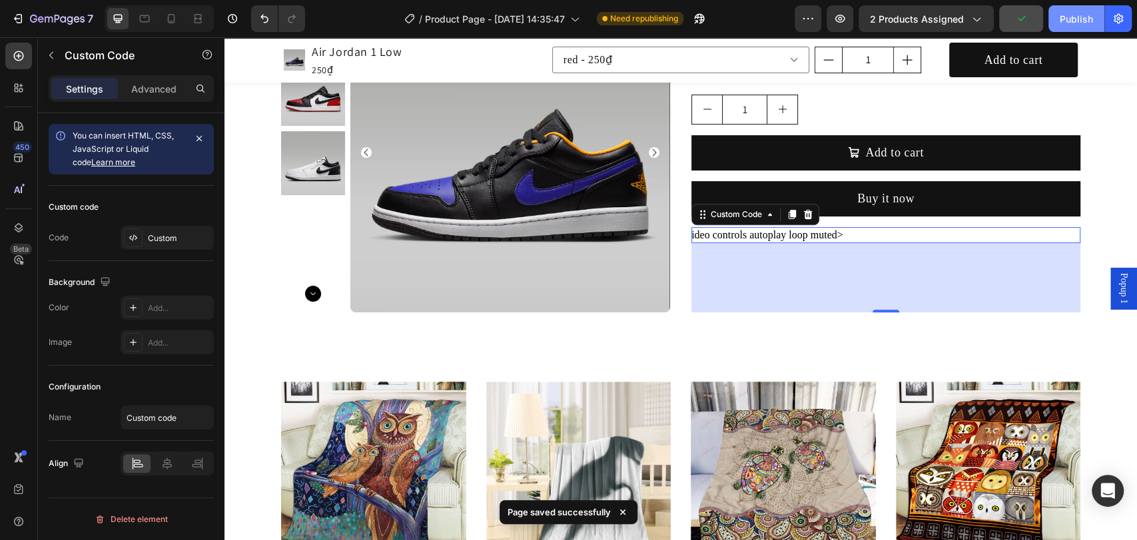
click at [1070, 17] on div "Publish" at bounding box center [1076, 19] width 33 height 14
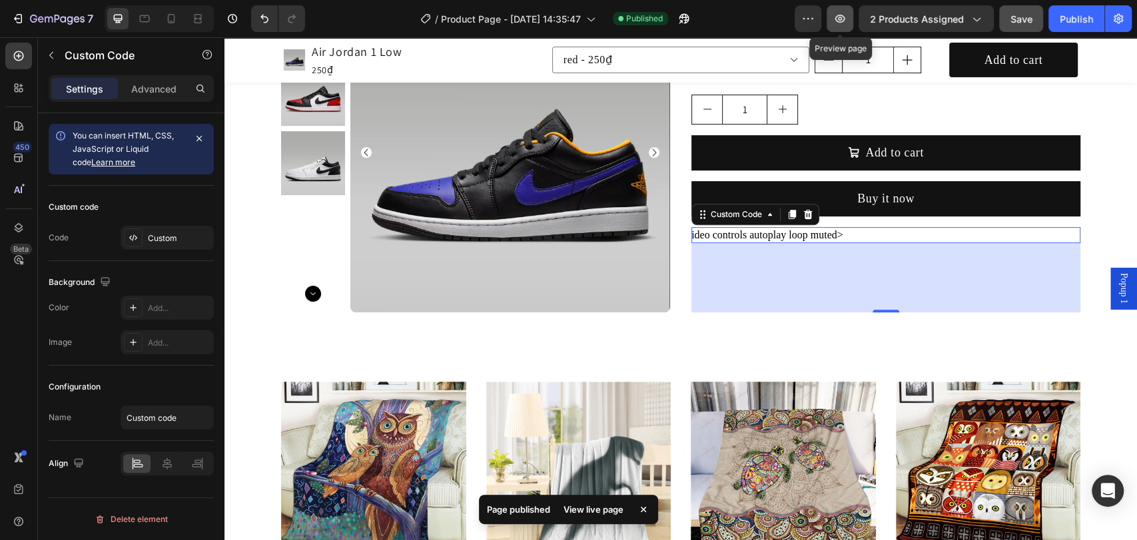
click at [842, 17] on icon "button" at bounding box center [840, 18] width 13 height 13
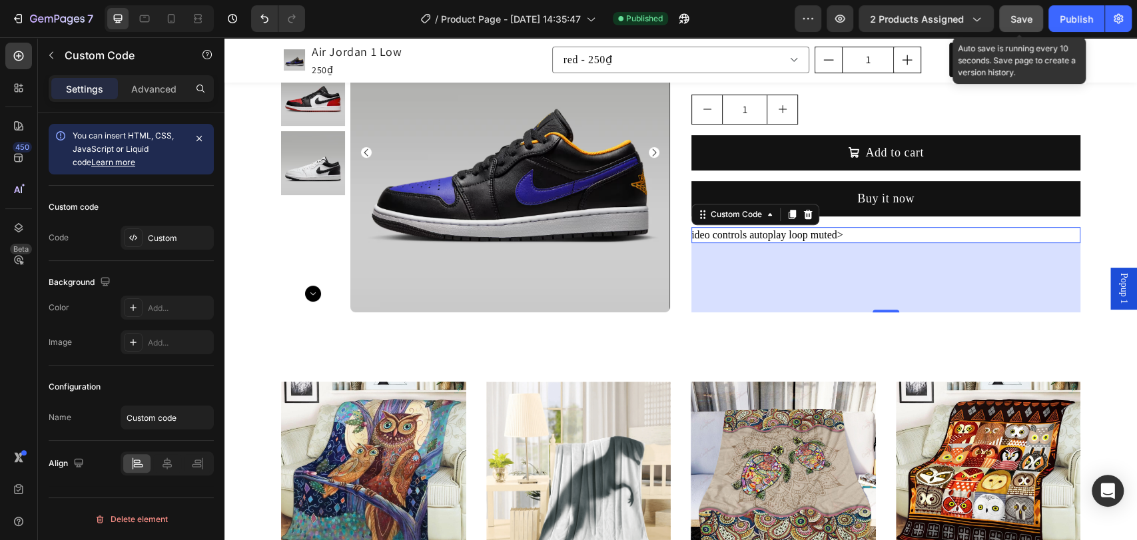
click at [1015, 15] on span "Save" at bounding box center [1022, 18] width 22 height 11
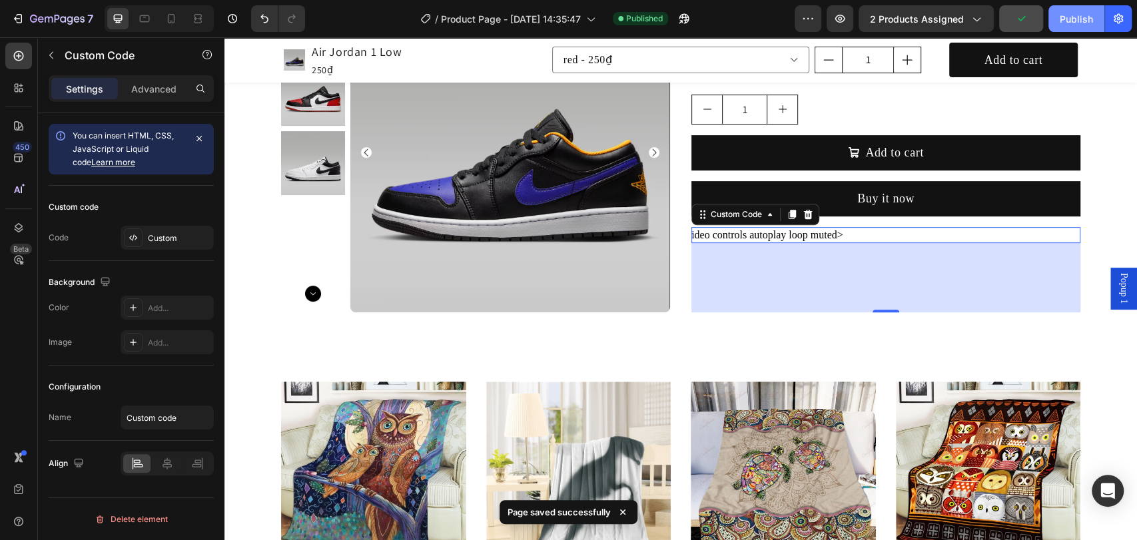
click at [1055, 15] on button "Publish" at bounding box center [1077, 18] width 56 height 27
click at [606, 508] on div "View live page" at bounding box center [594, 509] width 76 height 19
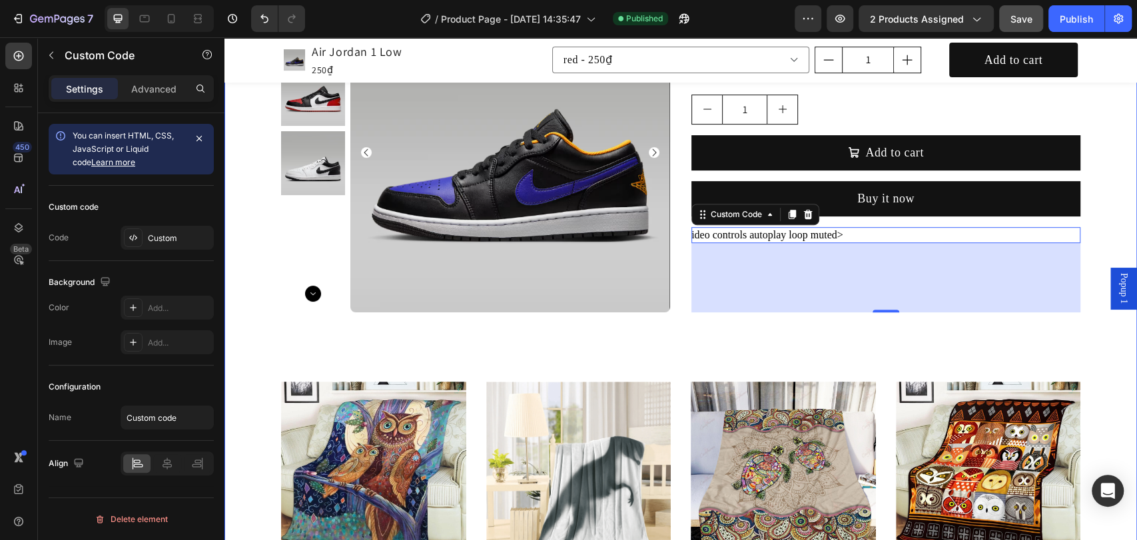
click at [378, 341] on div "Product Images Air Jordan 1 Low Product Title 250₫ Product Price Product Price …" at bounding box center [681, 505] width 913 height 1340
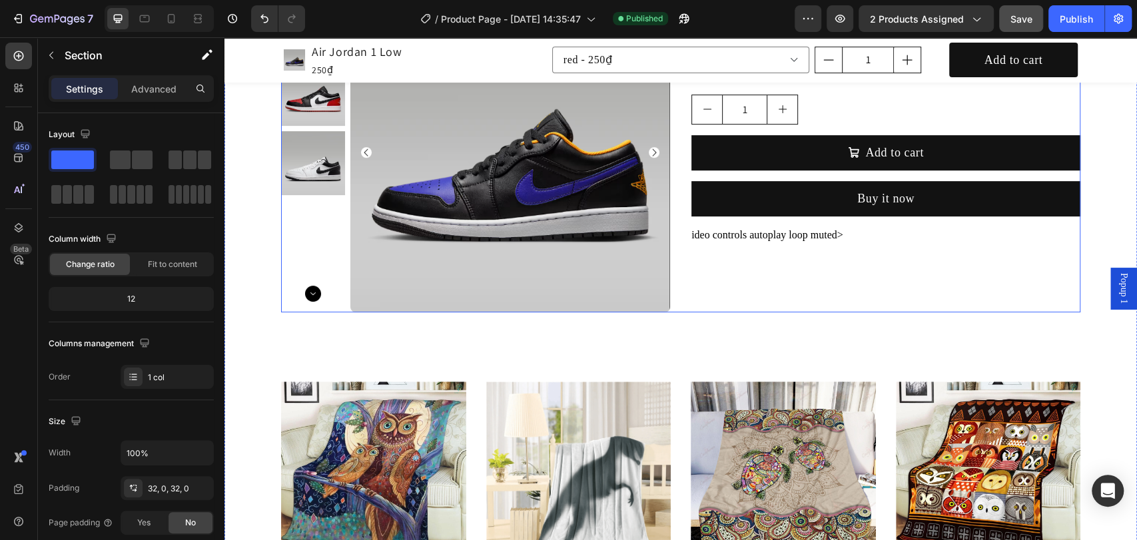
click at [760, 245] on div "Air Jordan 1 Low Product Title 250₫ Product Price Product Price No compare pric…" at bounding box center [886, 73] width 389 height 477
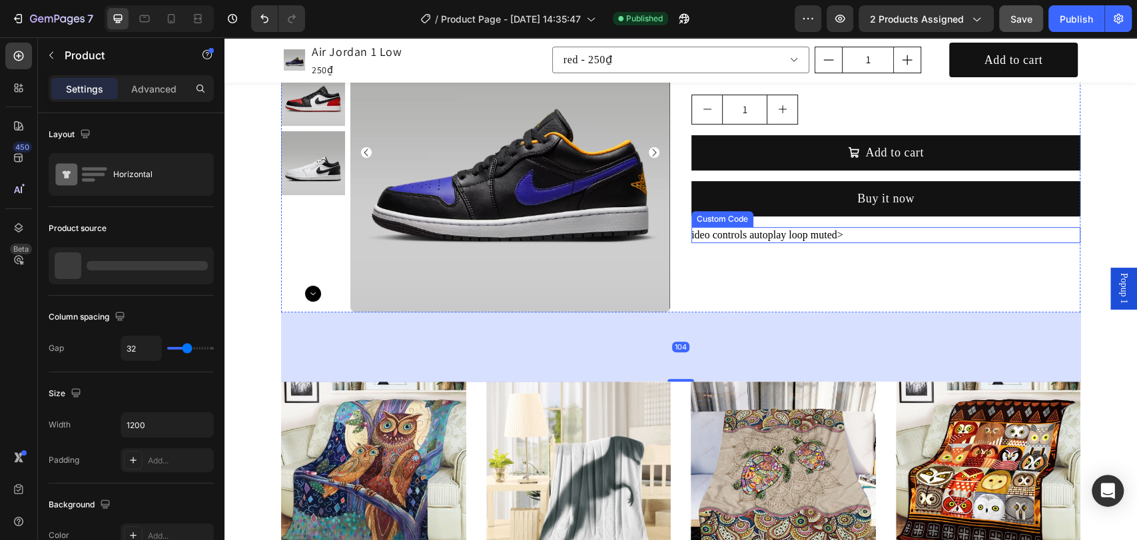
click at [734, 235] on div "ideo controls autoplay loop muted>" at bounding box center [886, 235] width 389 height 16
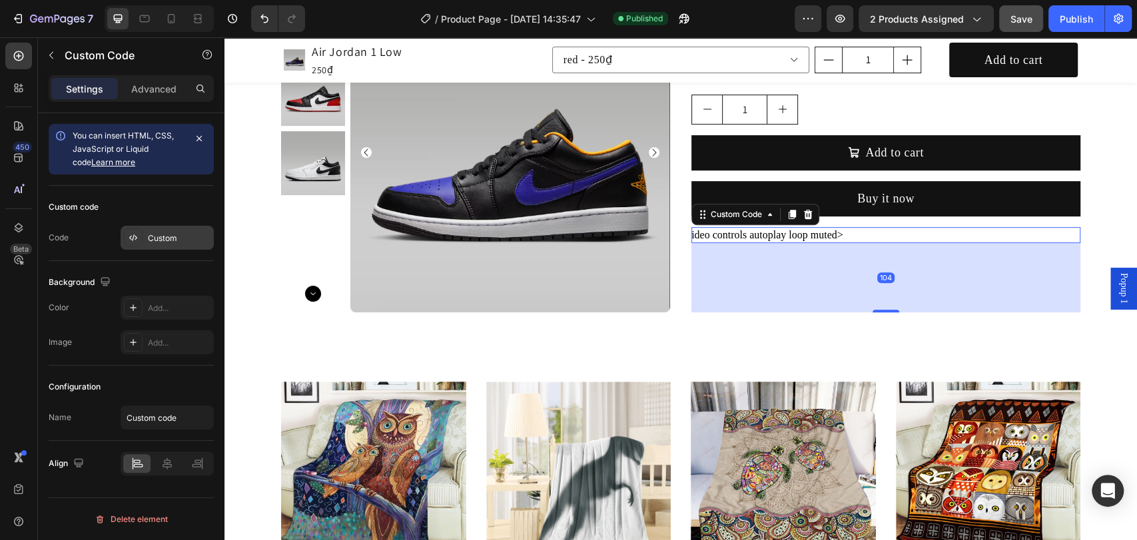
click at [135, 235] on icon at bounding box center [133, 238] width 11 height 11
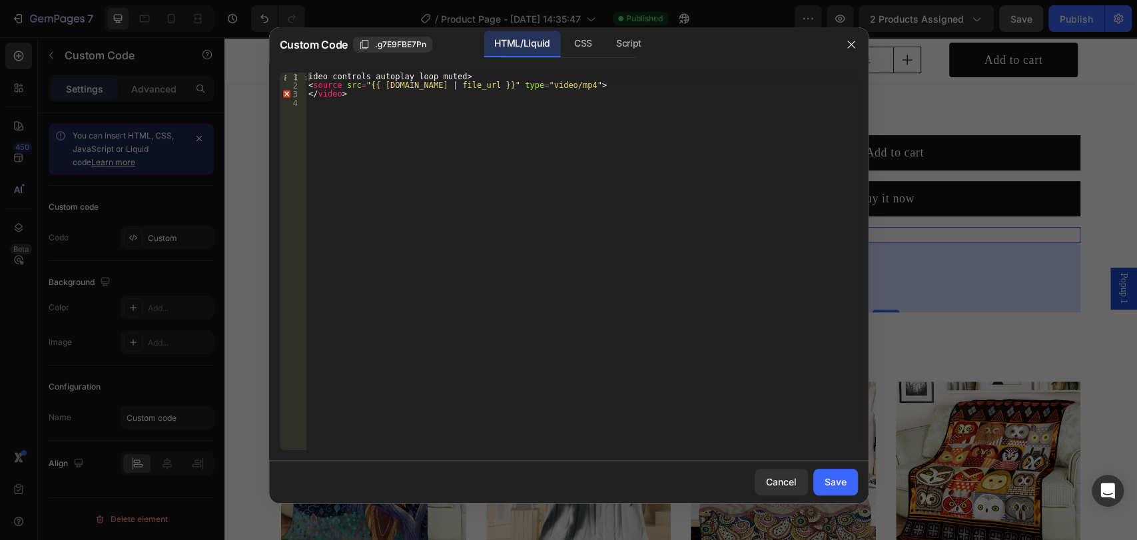
click at [343, 103] on div "ideo controls autoplay loop muted> < source src = "{{ product.metafields.custom…" at bounding box center [582, 270] width 552 height 395
click at [308, 76] on div "ideo controls autoplay loop muted> < source src = "{{ product.metafields.custom…" at bounding box center [582, 270] width 552 height 395
type textarea "video controls autoplay loop muted>"
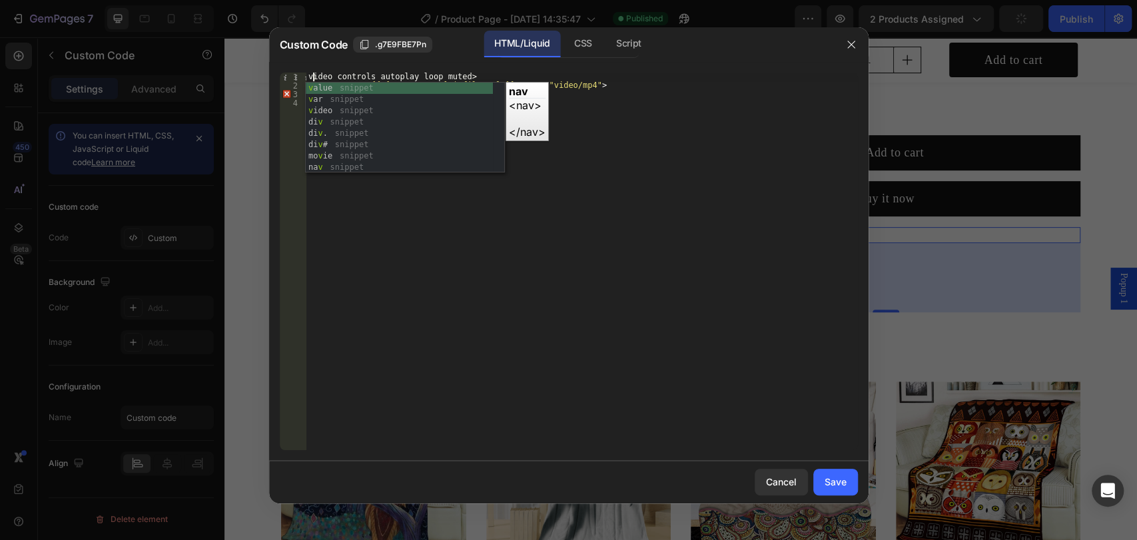
click at [656, 285] on div "video controls autoplay loop muted> < source src = "{{ product.metafields.custo…" at bounding box center [582, 270] width 552 height 395
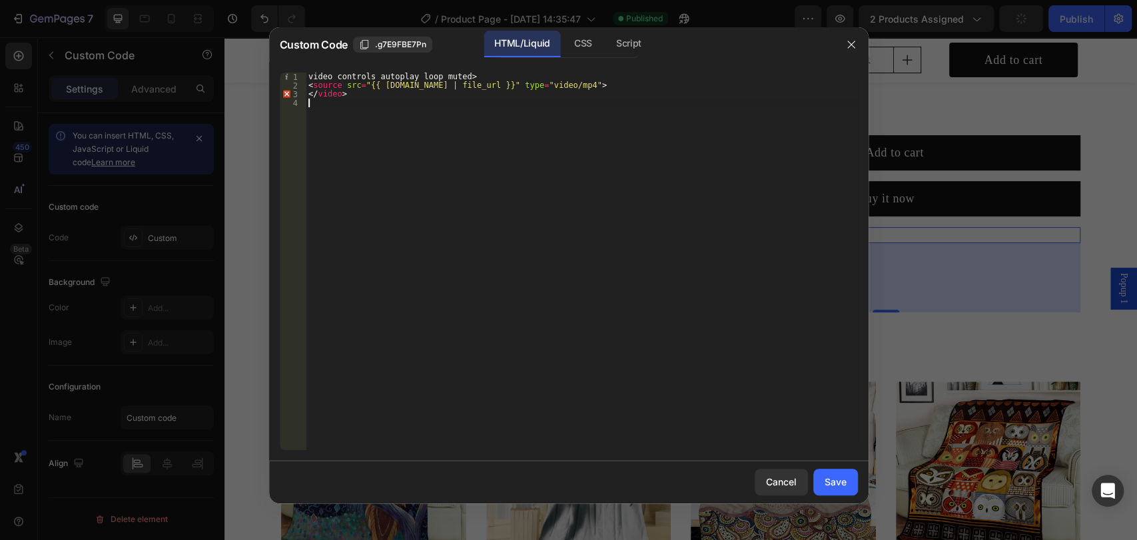
click at [392, 106] on div "video controls autoplay loop muted> < source src = "{{ product.metafields.custo…" at bounding box center [582, 270] width 552 height 395
click at [288, 91] on div "3" at bounding box center [293, 94] width 27 height 9
type textarea "</video>"
click at [838, 480] on div "Save" at bounding box center [836, 482] width 22 height 14
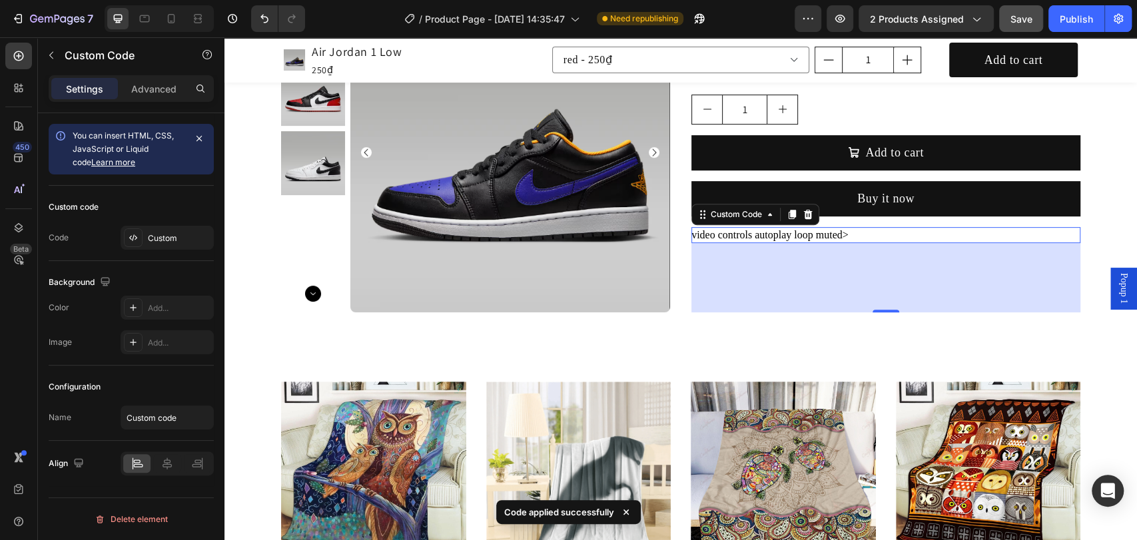
click at [778, 233] on div "video controls autoplay loop muted>" at bounding box center [886, 235] width 389 height 16
click at [770, 237] on div "video controls autoplay loop muted>" at bounding box center [886, 235] width 389 height 16
click at [141, 239] on div at bounding box center [133, 238] width 19 height 19
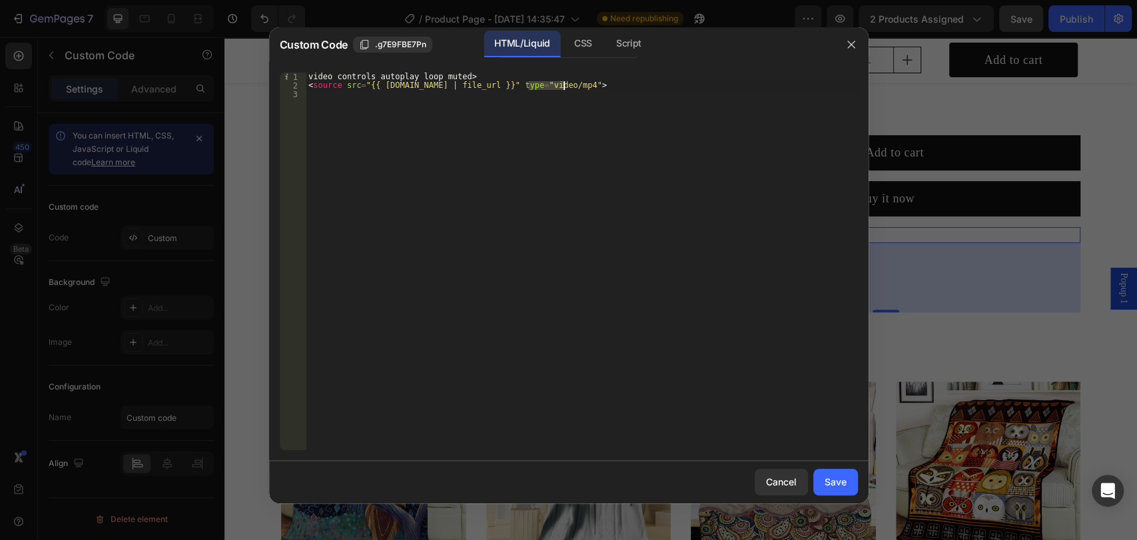
drag, startPoint x: 534, startPoint y: 85, endPoint x: 564, endPoint y: 82, distance: 29.4
click at [564, 82] on div "video controls autoplay loop muted> < source src = "{{ product.metafields.custo…" at bounding box center [582, 270] width 552 height 395
paste textarea "https://cdn.shopify.com/videos/c/o/v/77305548fe3c474a83ffd95120615044.mp4"
type textarea "<source src="{{ product.metafields.custom.video | https://cdn.shopify.com/video…"
click at [834, 480] on div "Save" at bounding box center [836, 482] width 22 height 14
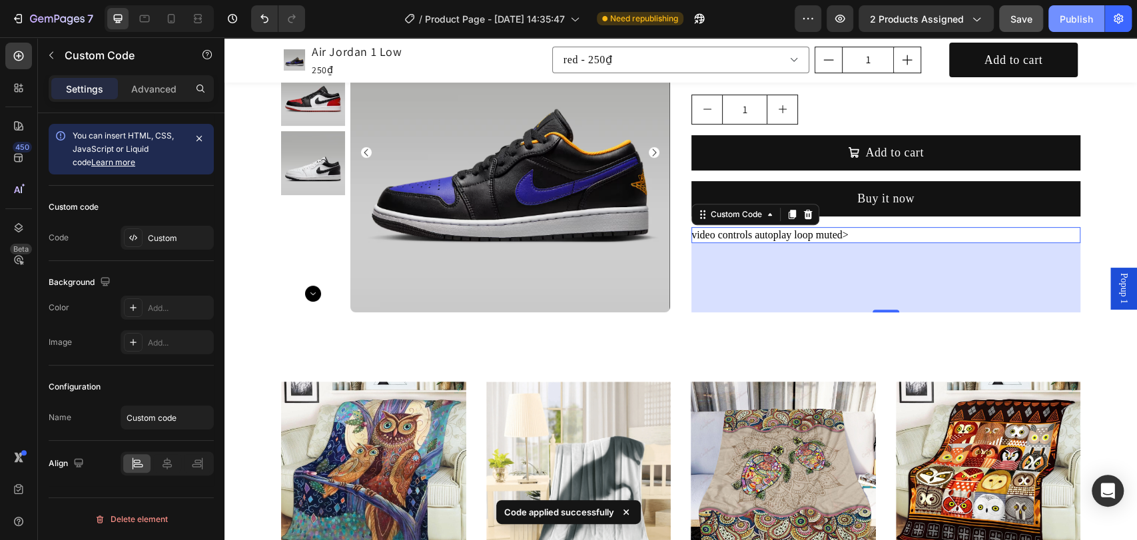
click at [1066, 15] on div "Publish" at bounding box center [1076, 19] width 33 height 14
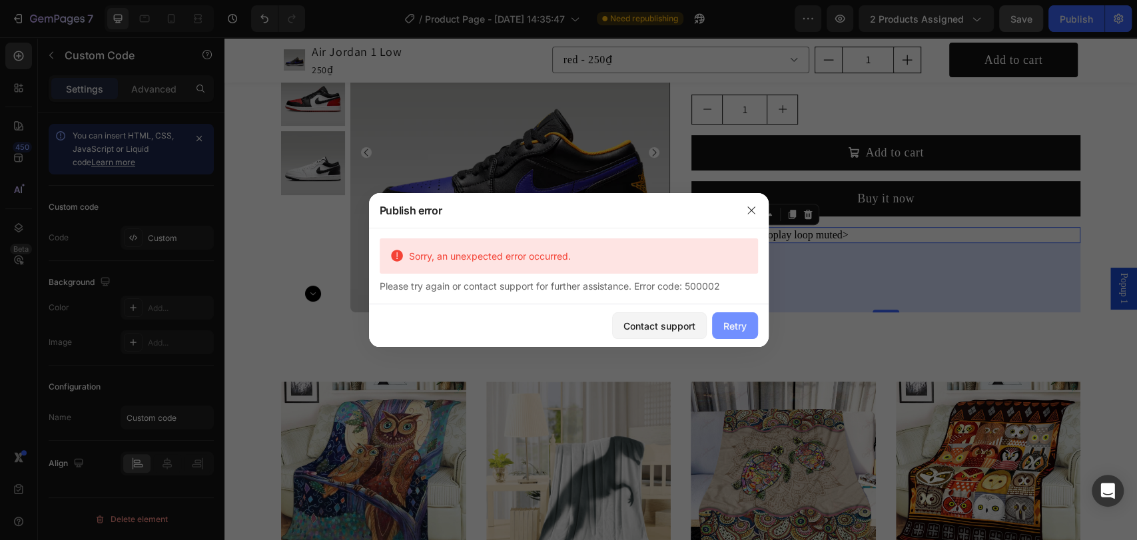
click at [735, 329] on div "Retry" at bounding box center [735, 326] width 23 height 14
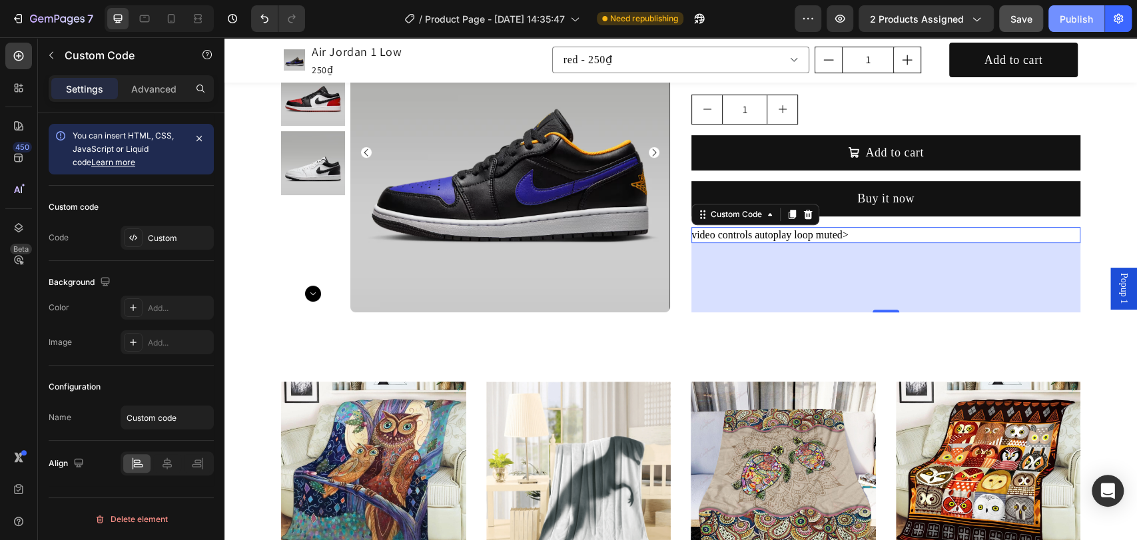
click at [1057, 19] on button "Publish" at bounding box center [1077, 18] width 56 height 27
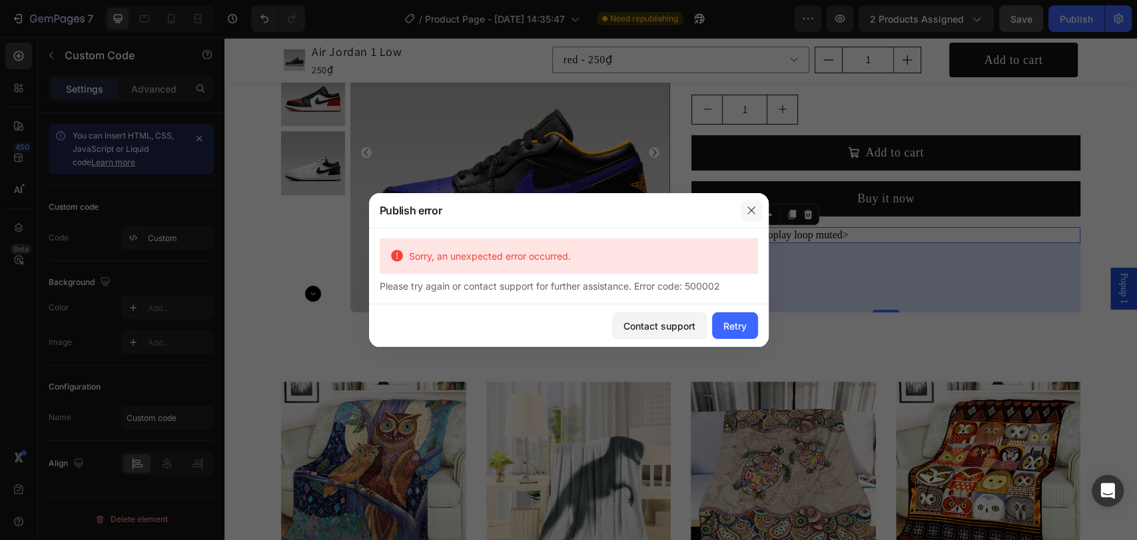
click at [752, 210] on icon "button" at bounding box center [751, 210] width 11 height 11
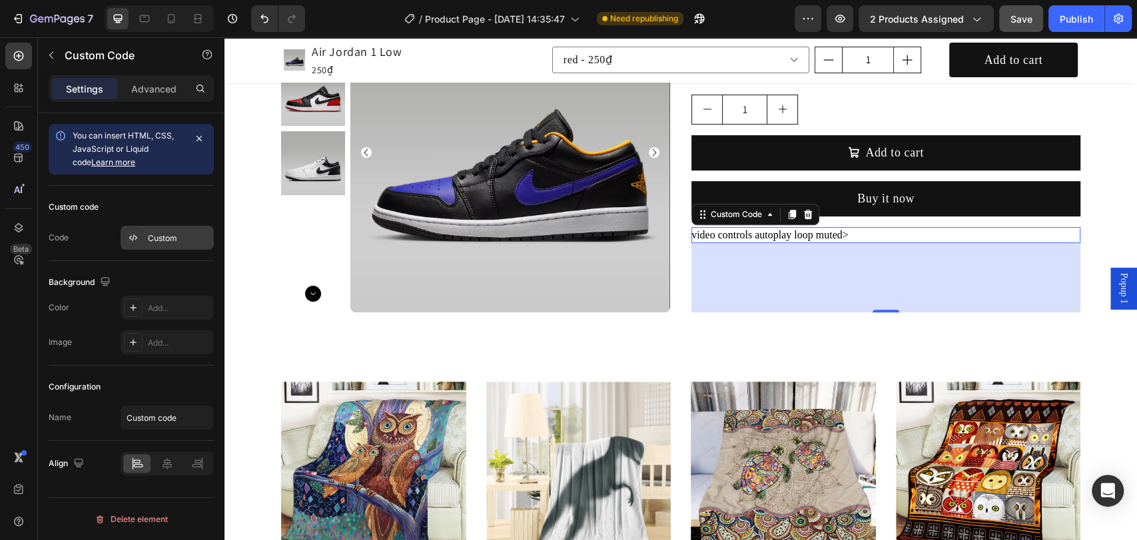
click at [161, 237] on div "Custom" at bounding box center [179, 239] width 63 height 12
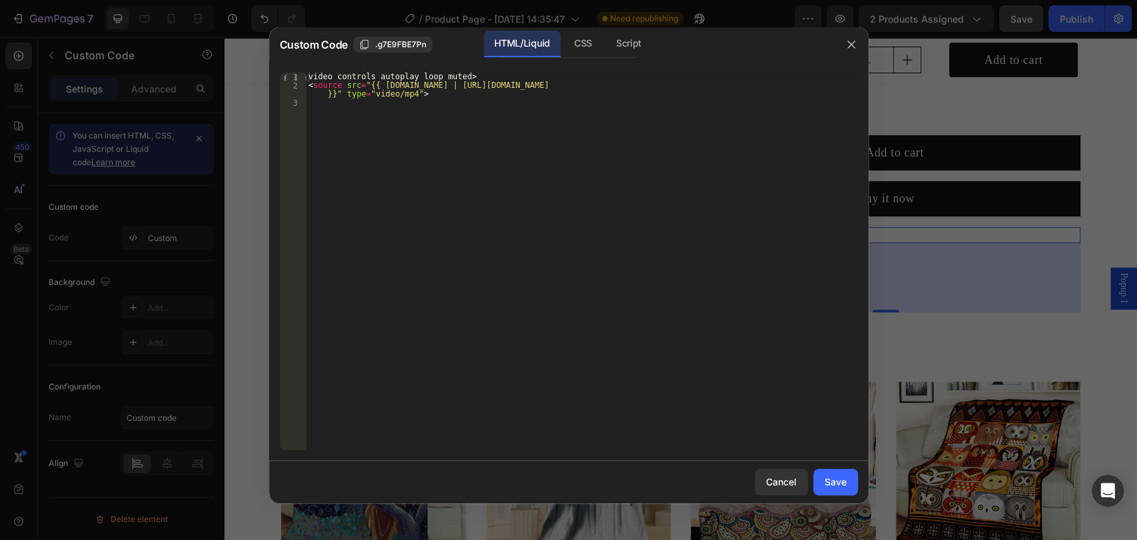
click at [556, 110] on div "video controls autoplay loop muted> < source src = "{{ product.metafields.custo…" at bounding box center [582, 270] width 552 height 395
drag, startPoint x: 528, startPoint y: 85, endPoint x: 850, endPoint y: 81, distance: 321.9
click at [850, 81] on div "video controls autoplay loop muted> < source src = "{{ product.metafields.custo…" at bounding box center [582, 270] width 552 height 395
type textarea "<source src="{{ product.metafields.custom.video | }}" type="video/mp4">"
click at [499, 108] on div "video controls autoplay loop muted> < source src = "{{ product.metafields.custo…" at bounding box center [582, 270] width 552 height 395
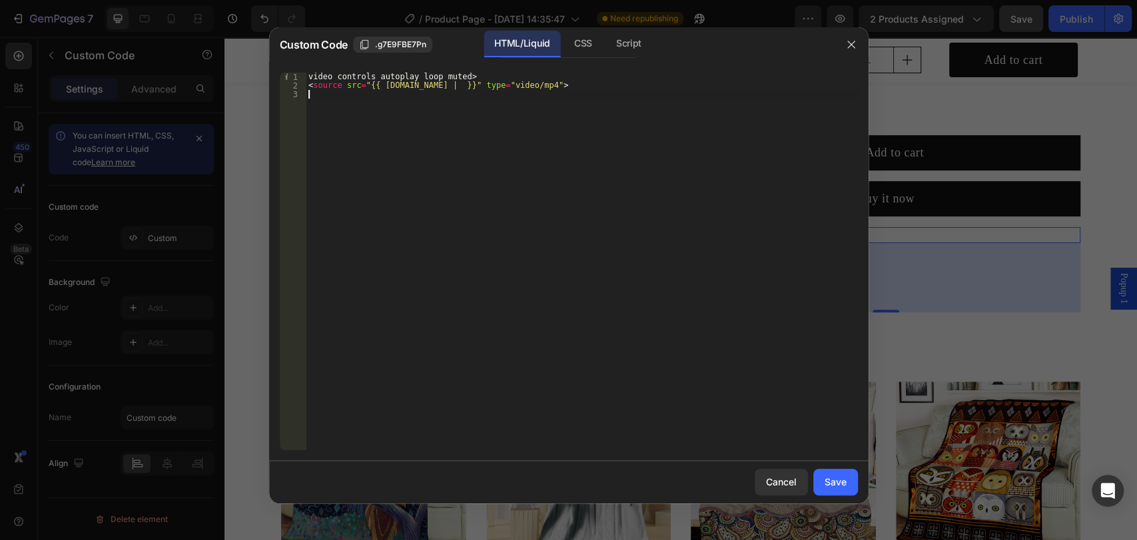
type textarea "<source src="{{ product.metafields.custom.video | }}" type="video/mp4">"
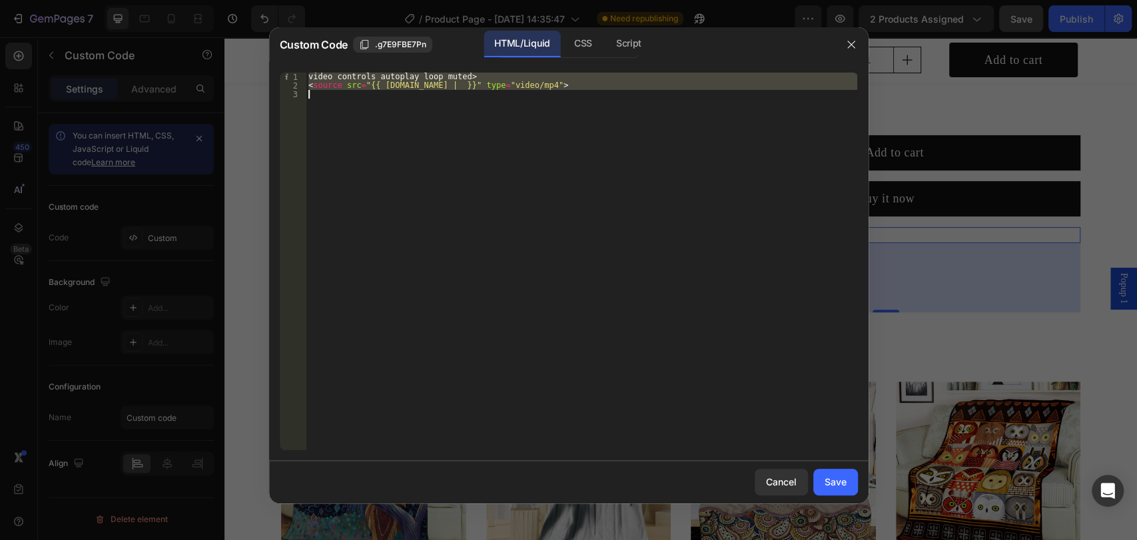
paste textarea
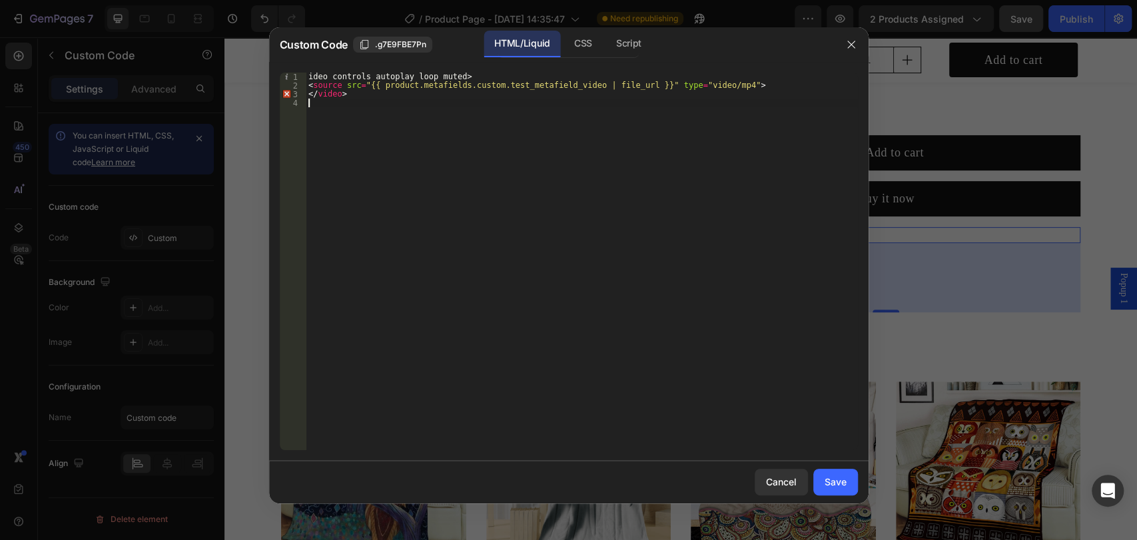
click at [309, 73] on div "ideo controls autoplay loop muted> < source src = "{{ product.metafields.custom…" at bounding box center [582, 270] width 552 height 395
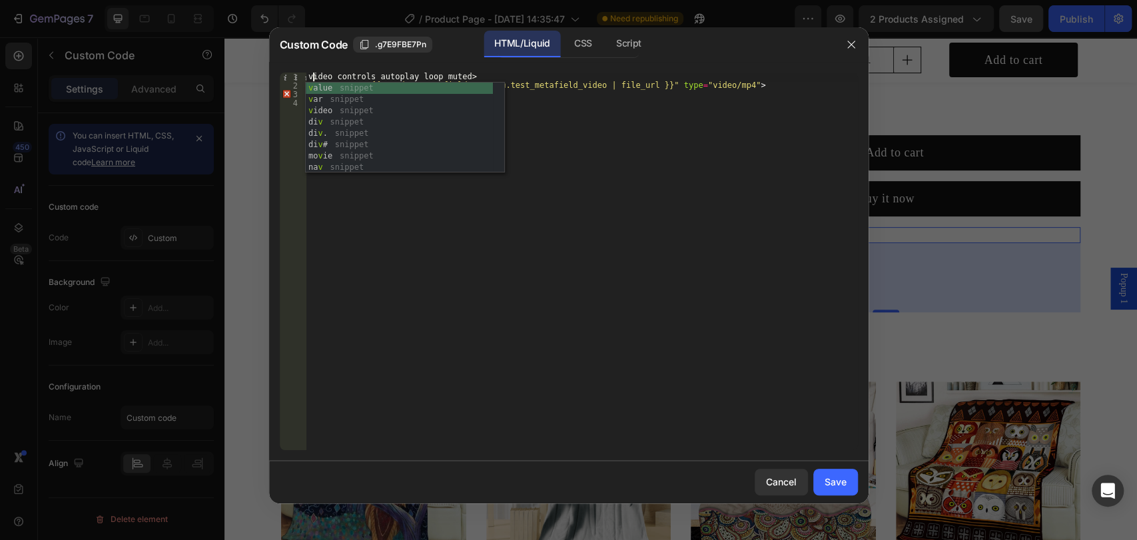
type textarea "video controls autoplay loop muted>"
click at [650, 180] on div "video controls autoplay loop muted> < source src = "{{ product.metafields.custo…" at bounding box center [582, 270] width 552 height 395
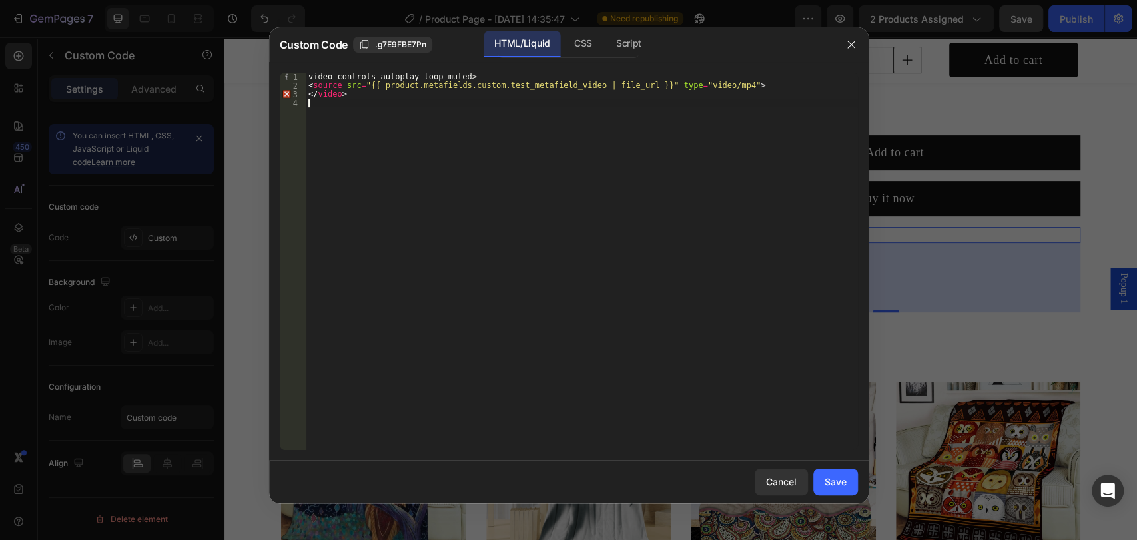
click at [542, 90] on div "video controls autoplay loop muted> < source src = "{{ product.metafields.custo…" at bounding box center [582, 270] width 552 height 395
click at [463, 87] on div "video controls autoplay loop muted> < source src = "{{ product.metafields.custo…" at bounding box center [582, 270] width 552 height 395
drag, startPoint x: 464, startPoint y: 86, endPoint x: 510, endPoint y: 87, distance: 46.6
click at [510, 87] on div "video controls autoplay loop muted> < source src = "{{ product.metafields.custo…" at bounding box center [582, 270] width 552 height 395
paste textarea "video"
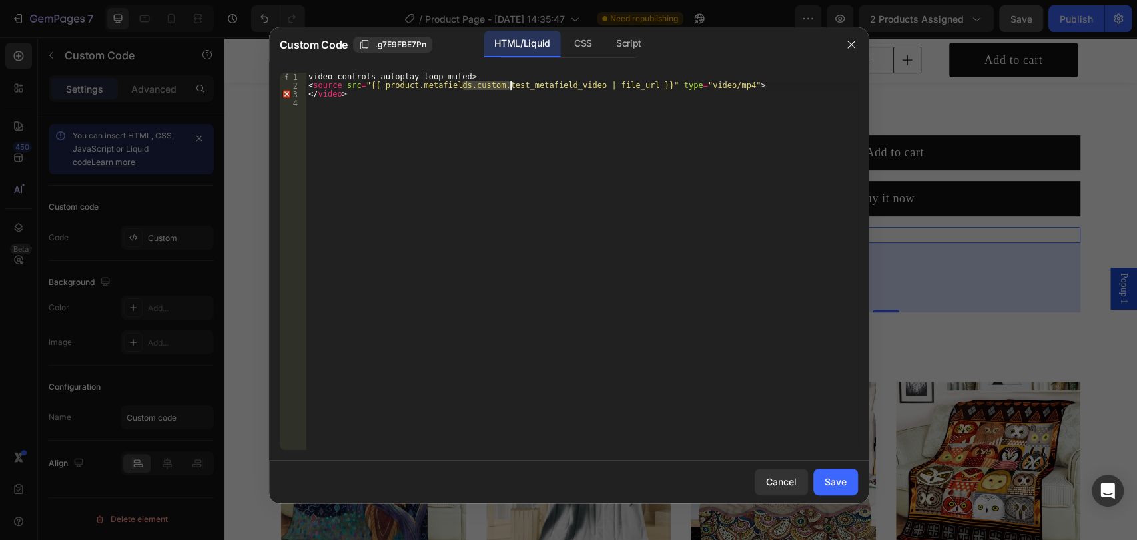
type textarea "<source src="{{ product.metafields.custom.video_metafield_video | file_url }}" …"
click at [847, 482] on button "Save" at bounding box center [836, 482] width 45 height 27
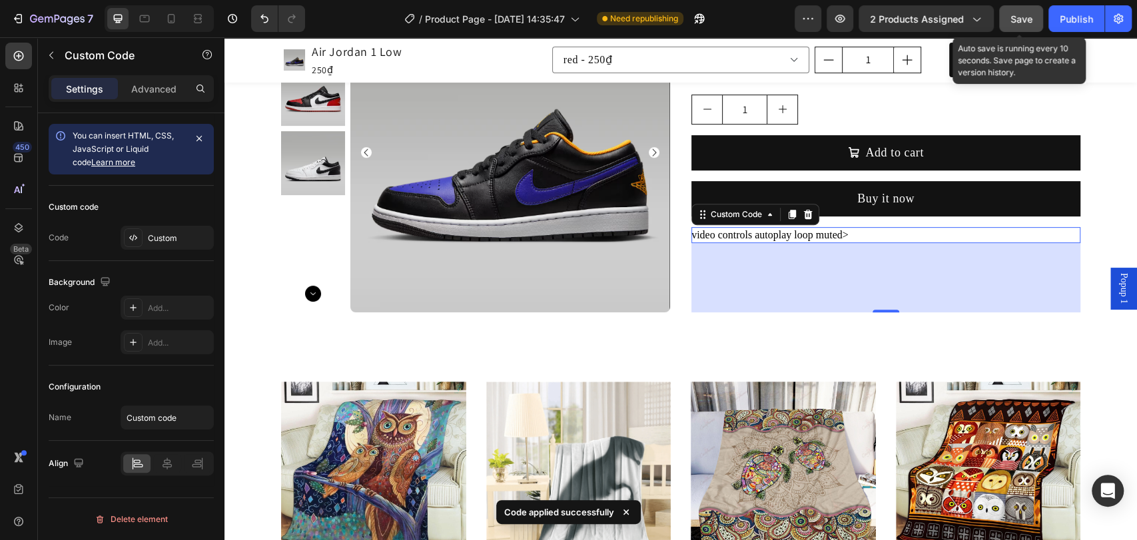
click at [1022, 7] on button "Save" at bounding box center [1022, 18] width 44 height 27
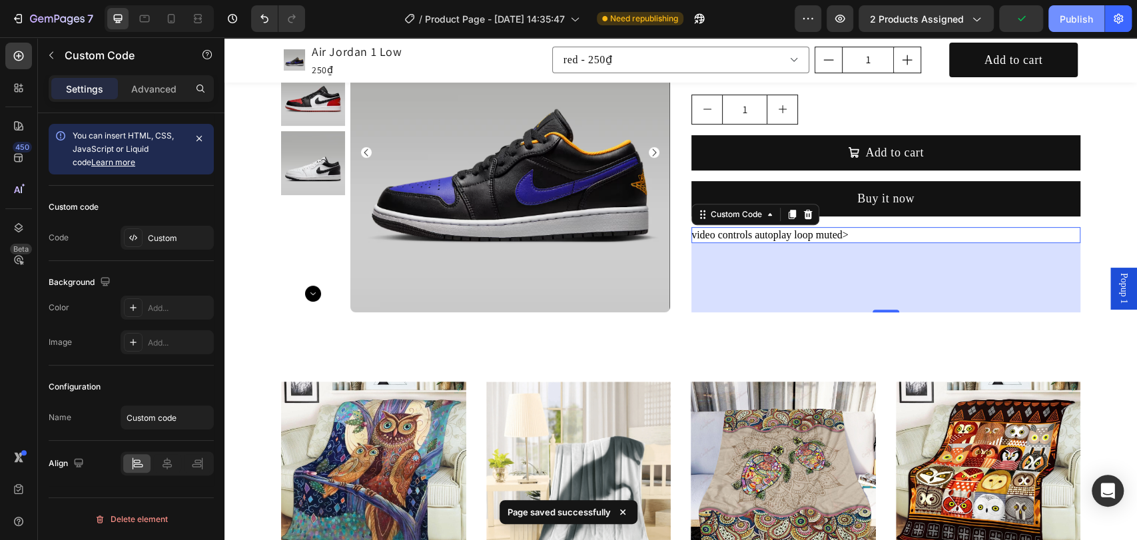
click at [1072, 21] on div "Publish" at bounding box center [1076, 19] width 33 height 14
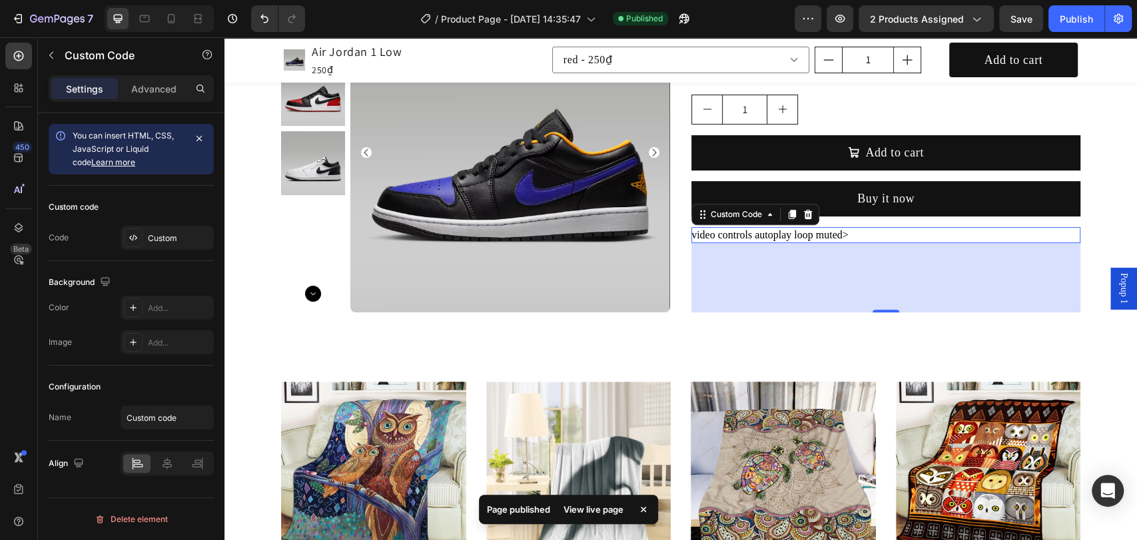
click at [586, 510] on div "View live page" at bounding box center [594, 509] width 76 height 19
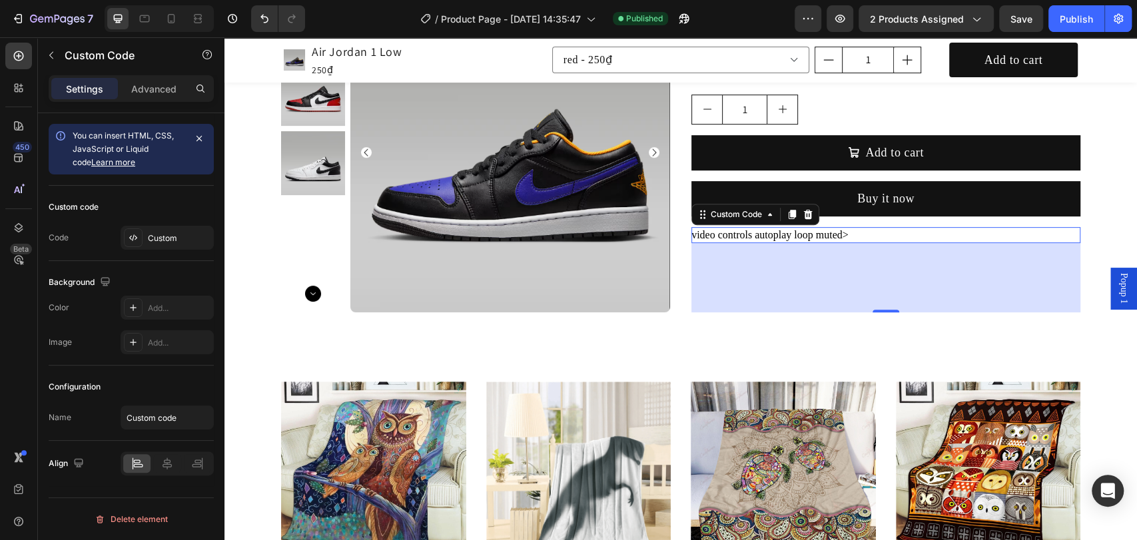
click at [757, 237] on div "video controls autoplay loop muted>" at bounding box center [886, 235] width 389 height 16
click at [167, 243] on div "Custom" at bounding box center [179, 239] width 63 height 12
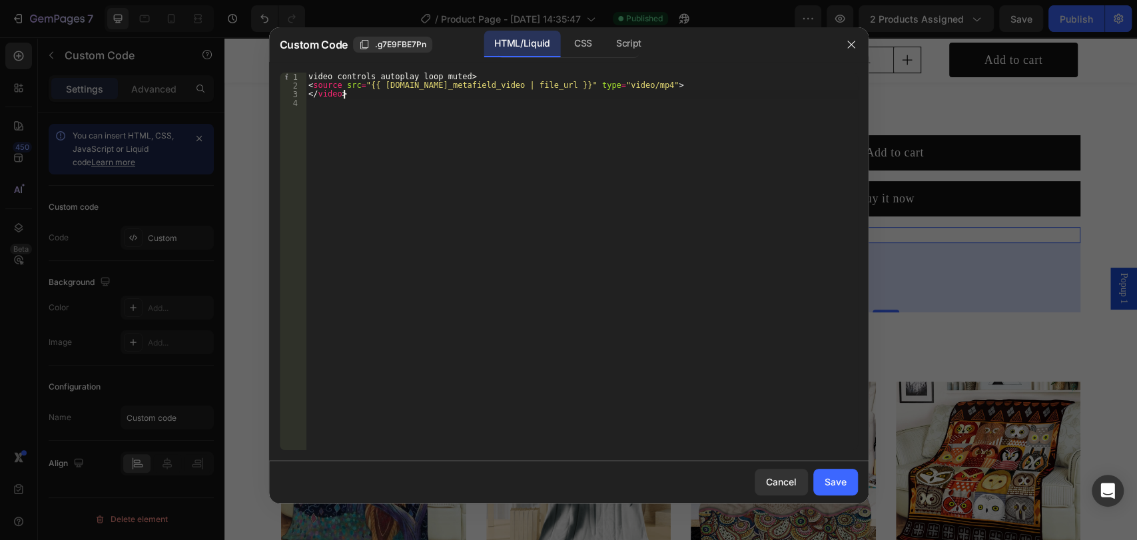
click at [359, 93] on div "video controls autoplay loop muted> < source src = "{{ product.metafields.custo…" at bounding box center [582, 270] width 552 height 395
type textarea "</video>"
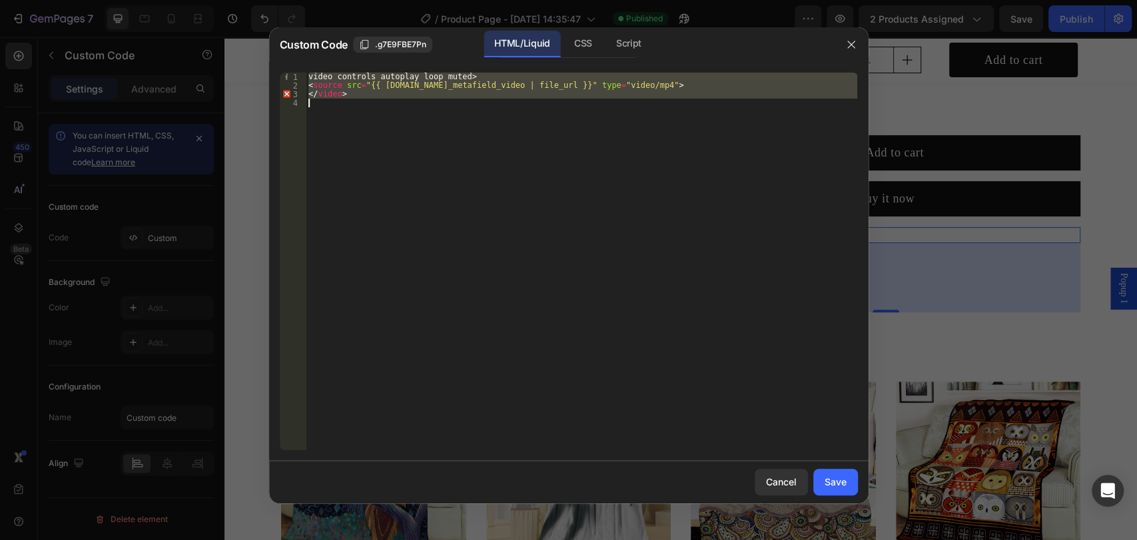
paste textarea
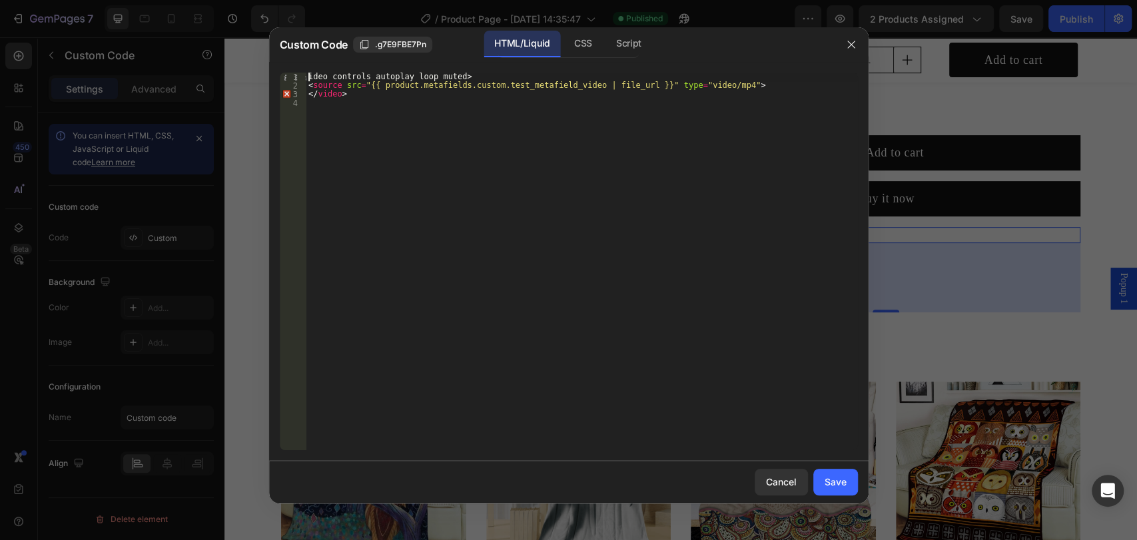
click at [309, 76] on div "ideo controls autoplay loop muted> < source src = "{{ product.metafields.custom…" at bounding box center [582, 270] width 552 height 395
type textarea "<video controls autoplay loop muted>"
click at [478, 121] on div "< video controls autoplay loop muted > < source src = "{{ product.metafields.cu…" at bounding box center [582, 270] width 552 height 395
drag, startPoint x: 462, startPoint y: 85, endPoint x: 511, endPoint y: 83, distance: 49.3
click at [511, 83] on div "< video controls autoplay loop muted > < source src = "{{ product.metafields.cu…" at bounding box center [582, 270] width 552 height 395
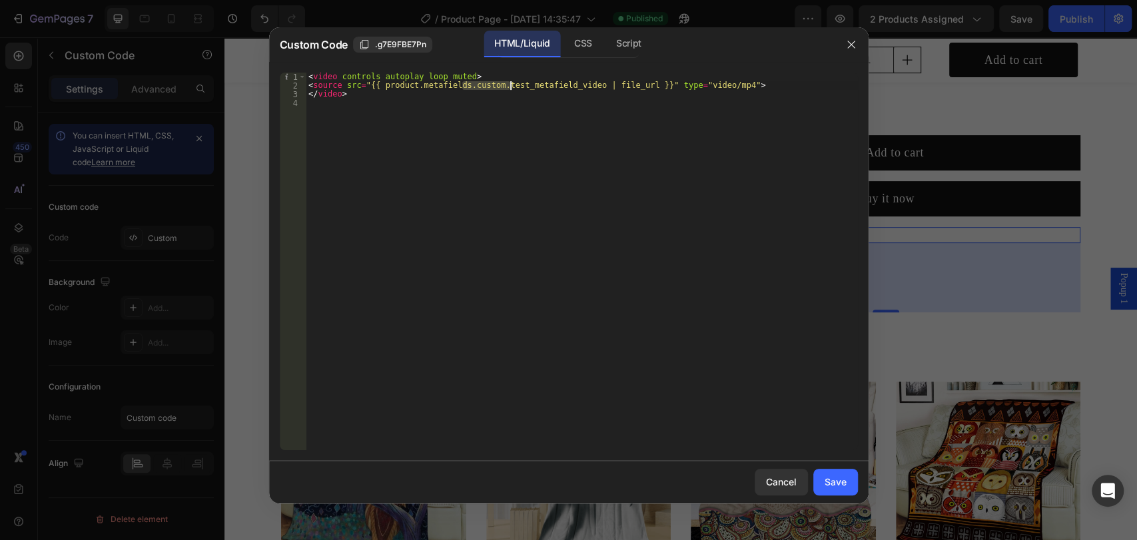
paste textarea "video_2"
type textarea "<source src="{{ product.metafields.custom.video_2_metafield_video | file_url }}…"
click at [838, 484] on div "Save" at bounding box center [836, 482] width 22 height 14
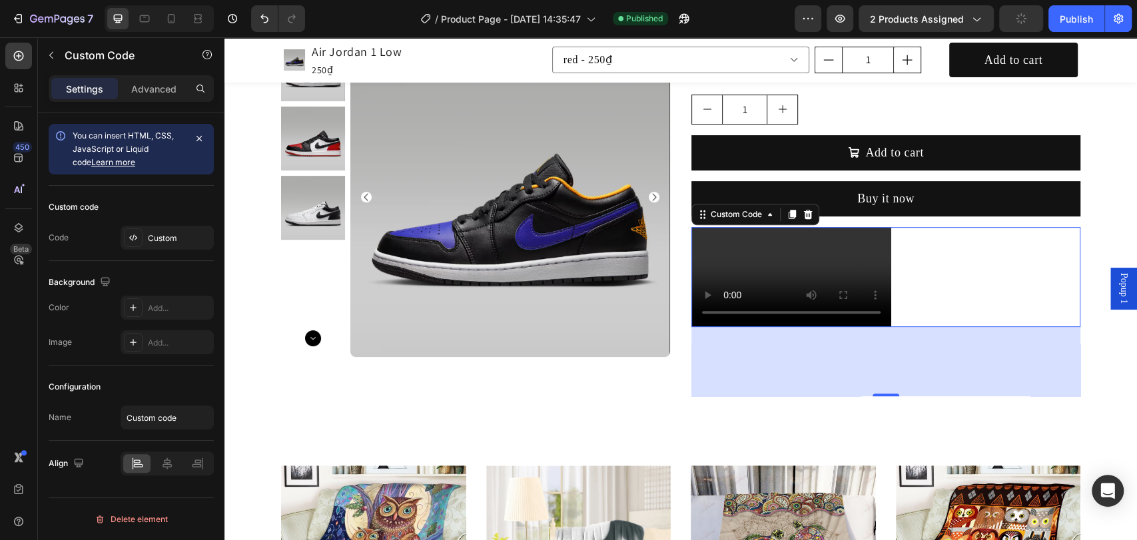
drag, startPoint x: 886, startPoint y: 267, endPoint x: 900, endPoint y: 270, distance: 13.7
click at [900, 270] on div at bounding box center [886, 277] width 389 height 100
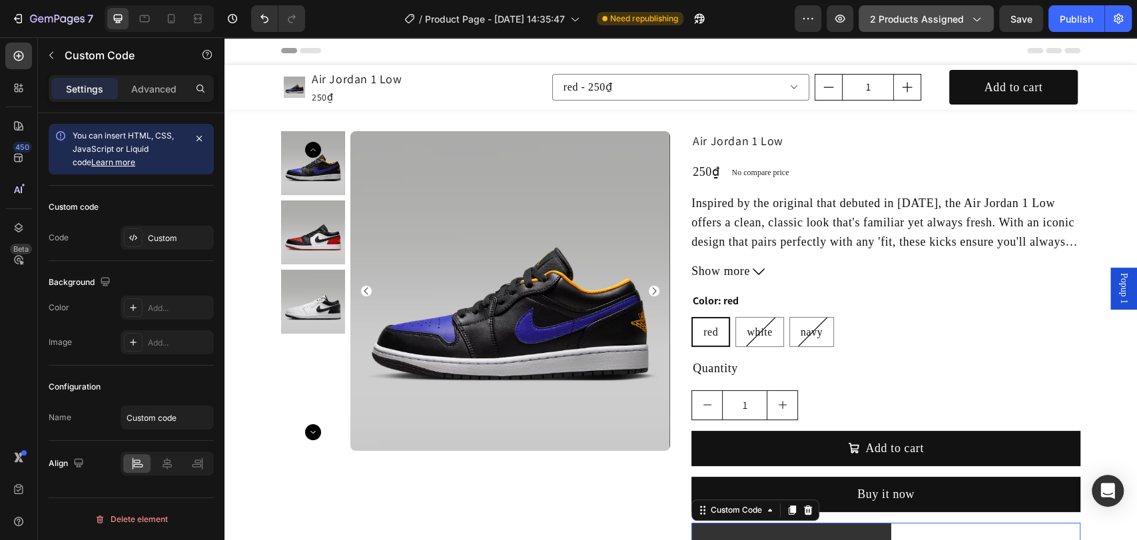
click at [945, 17] on span "2 products assigned" at bounding box center [917, 19] width 94 height 14
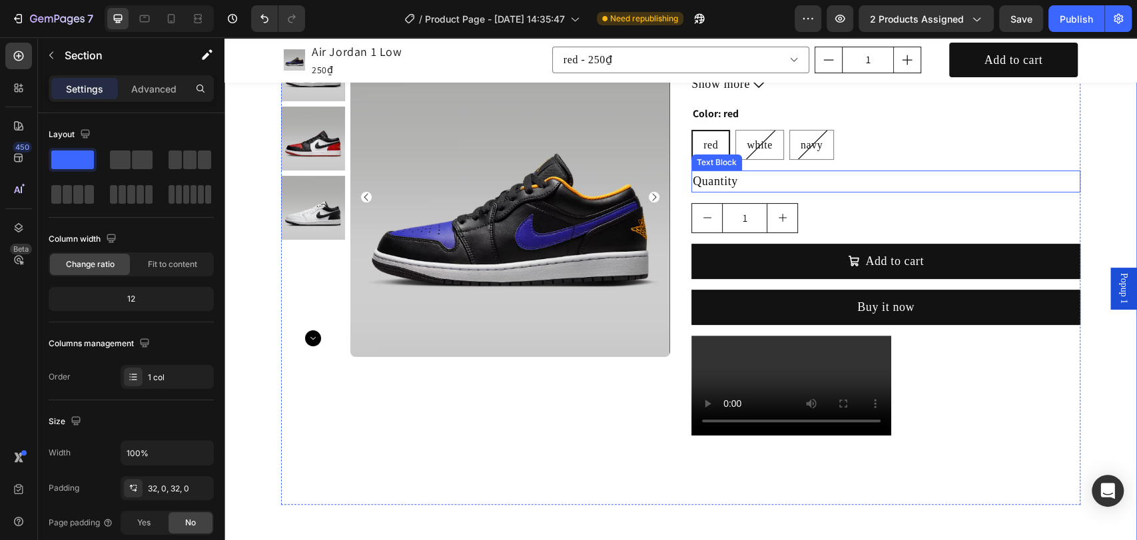
scroll to position [296, 0]
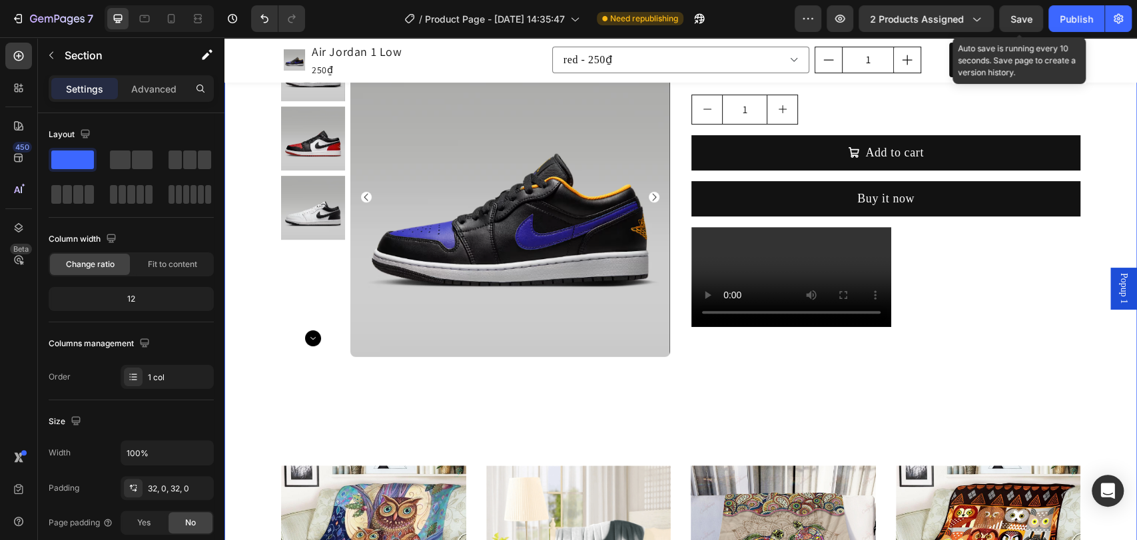
click at [1027, 23] on span "Save" at bounding box center [1022, 18] width 22 height 11
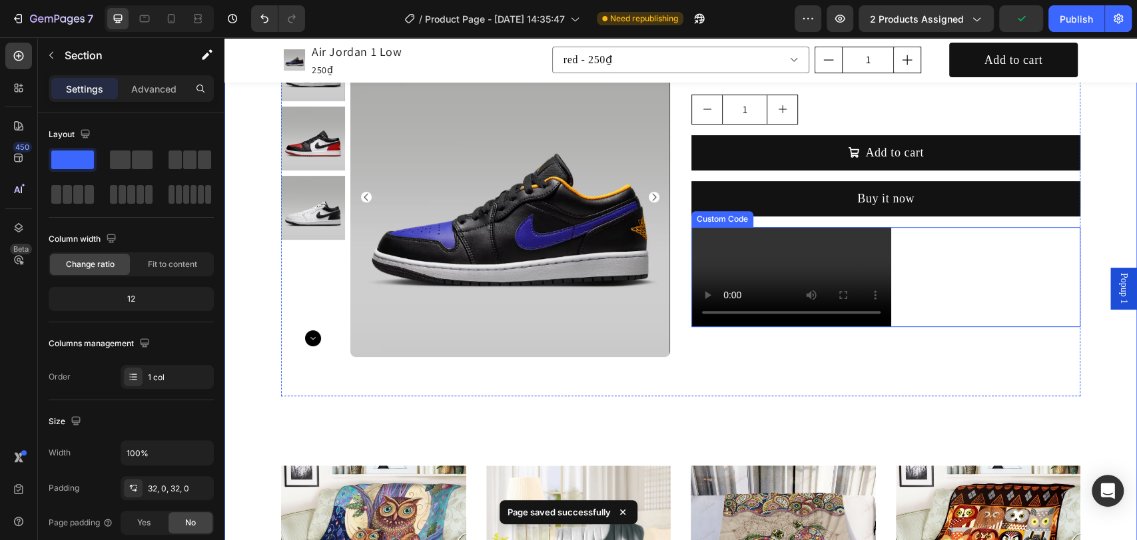
click at [806, 231] on video at bounding box center [792, 277] width 200 height 100
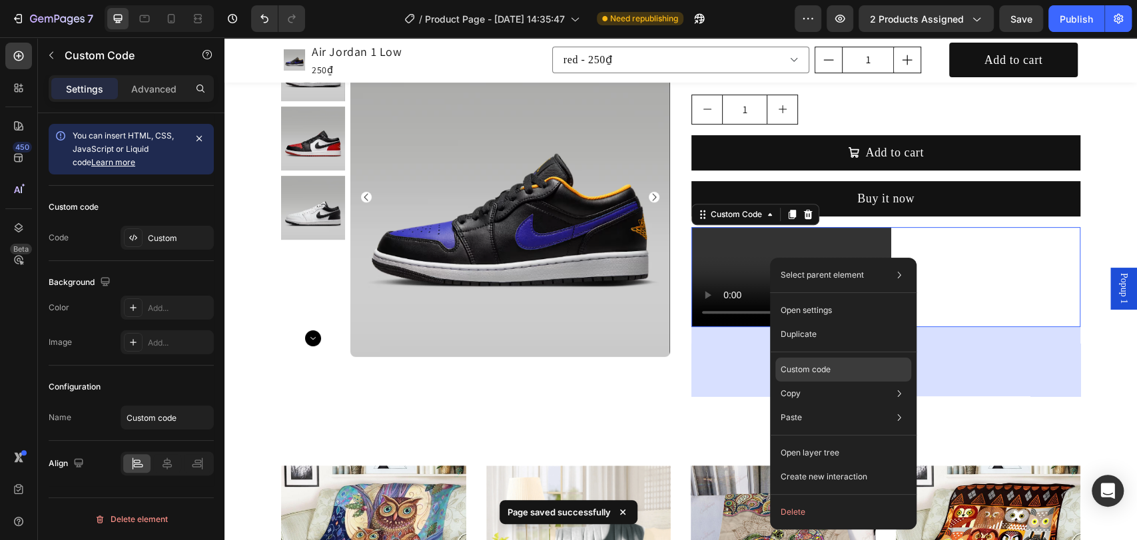
click at [828, 406] on div "Custom code" at bounding box center [844, 418] width 136 height 24
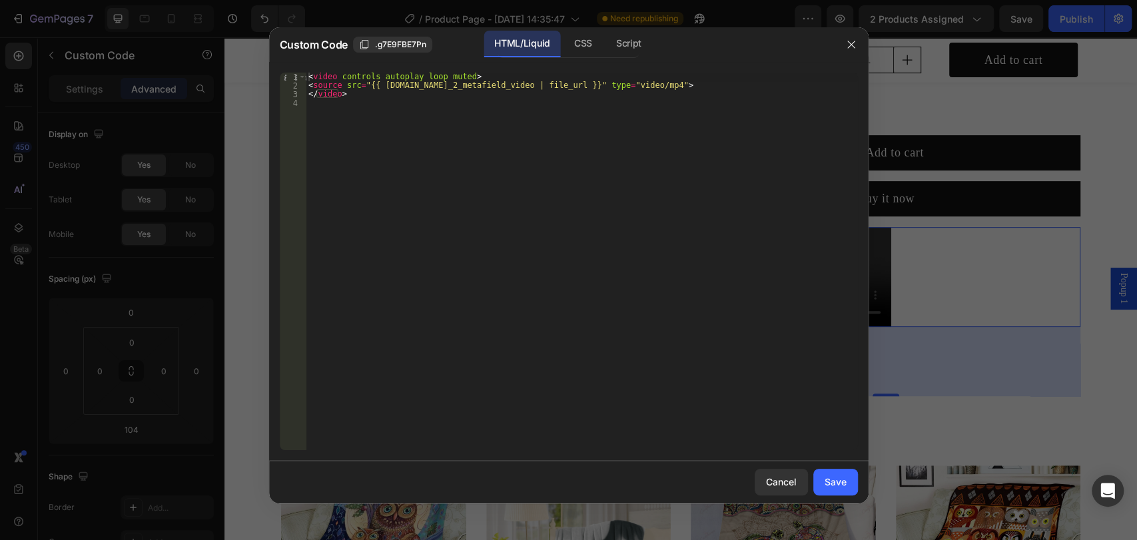
type textarea "<source src="{{ product.metafields.custom.video_2_metafield_video | file_url }}…"
drag, startPoint x: 464, startPoint y: 89, endPoint x: 524, endPoint y: 87, distance: 59.3
click at [524, 87] on div "< video controls autoplay loop muted > < source src = "{{ product.metafields.cu…" at bounding box center [582, 270] width 552 height 395
click at [828, 478] on div "Save" at bounding box center [836, 482] width 22 height 14
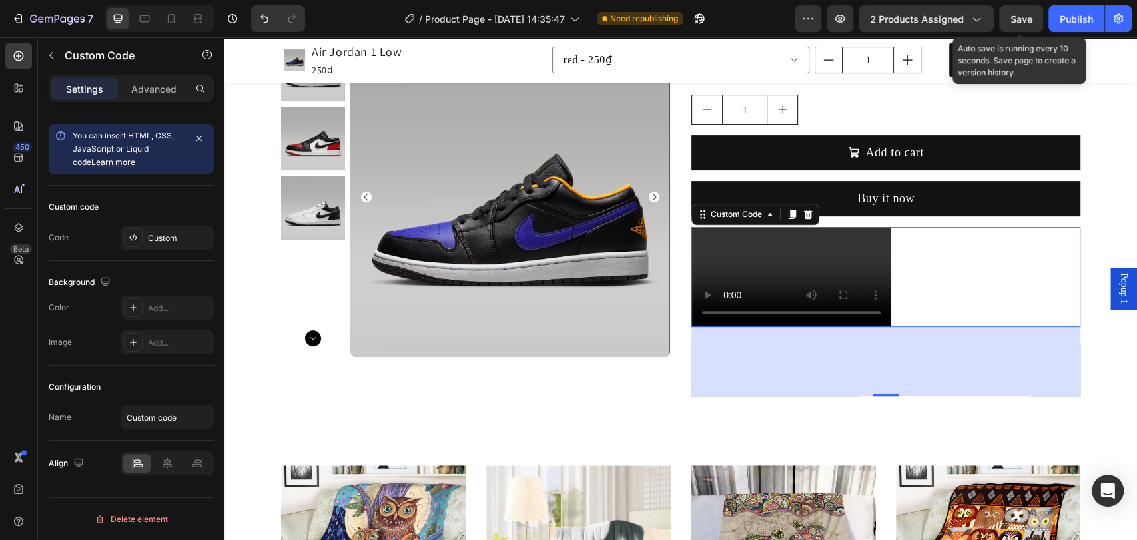
click at [1013, 19] on span "Save" at bounding box center [1022, 18] width 22 height 11
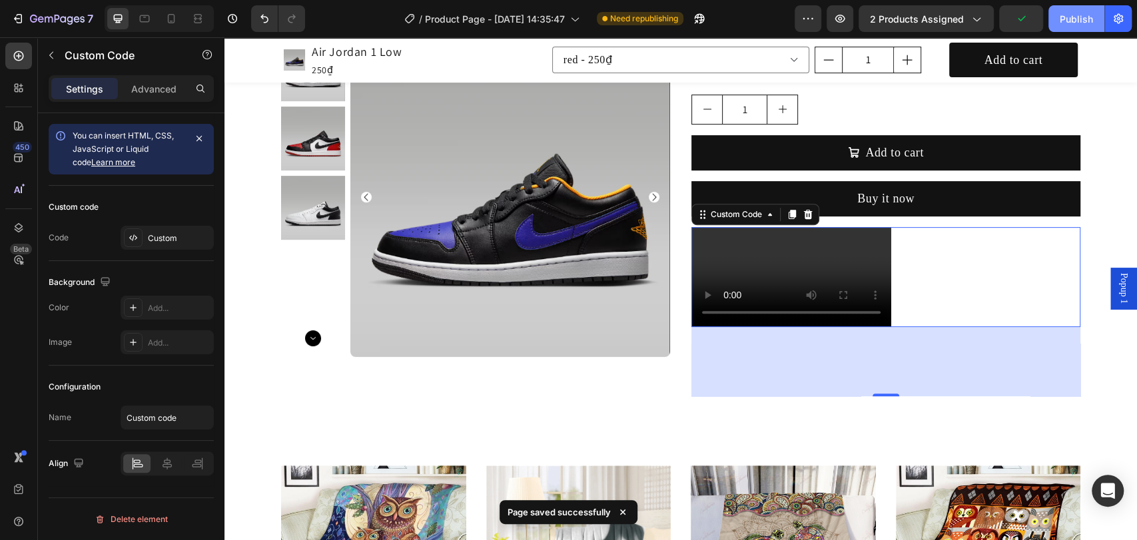
click at [1068, 19] on div "Publish" at bounding box center [1076, 19] width 33 height 14
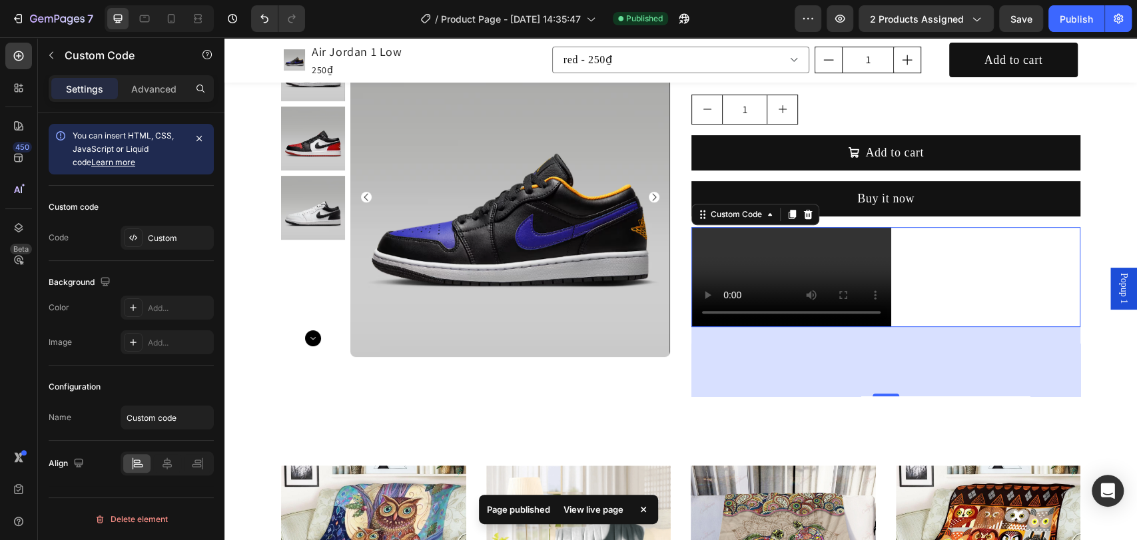
click at [591, 510] on div "View live page" at bounding box center [594, 509] width 76 height 19
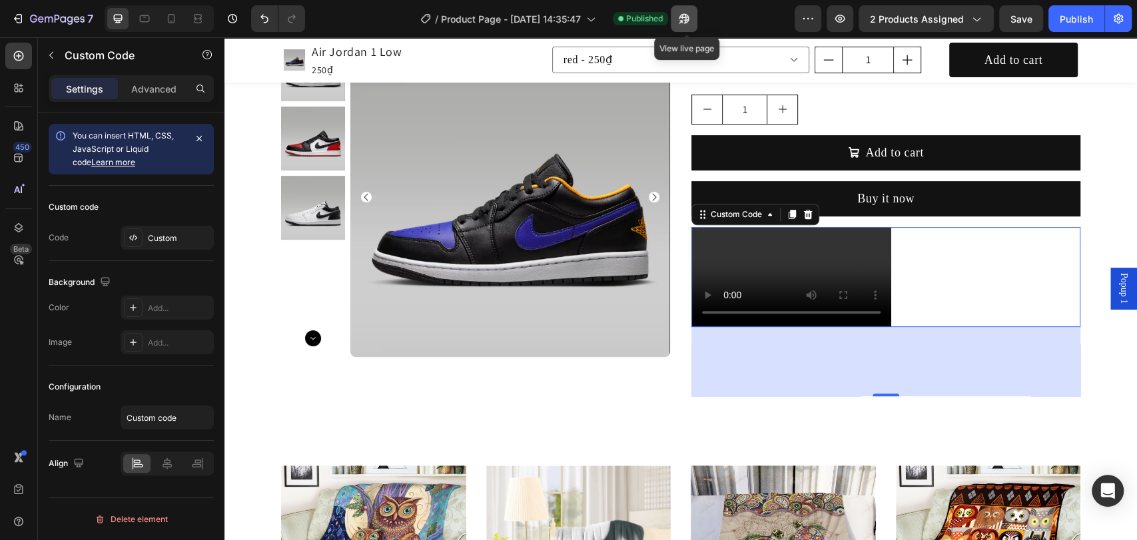
click at [682, 22] on icon "button" at bounding box center [680, 21] width 3 height 3
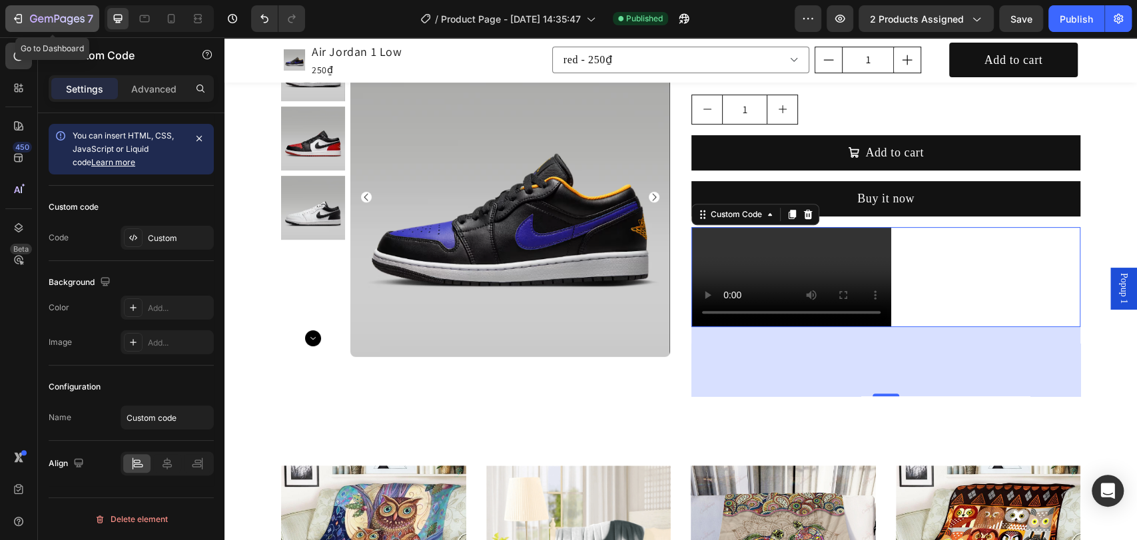
click at [47, 17] on icon "button" at bounding box center [57, 19] width 55 height 11
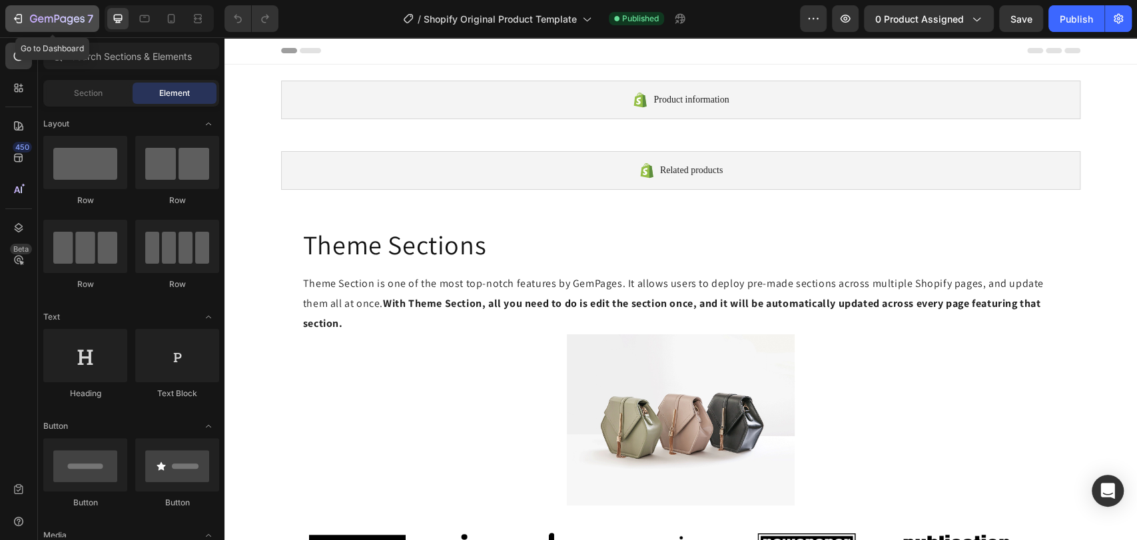
click at [21, 17] on icon "button" at bounding box center [20, 18] width 6 height 9
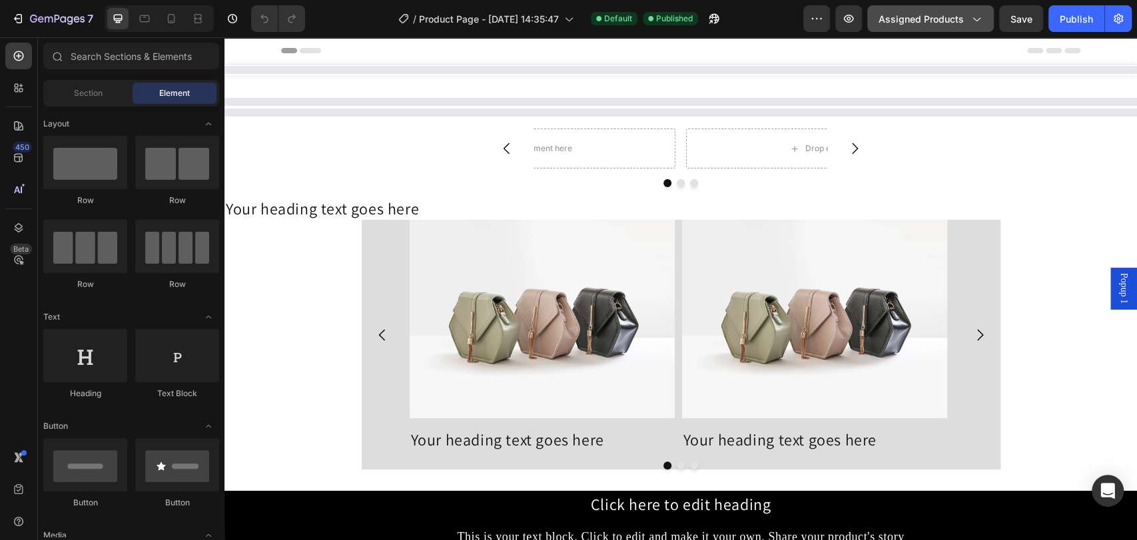
click at [962, 19] on span "Assigned Products" at bounding box center [921, 19] width 85 height 14
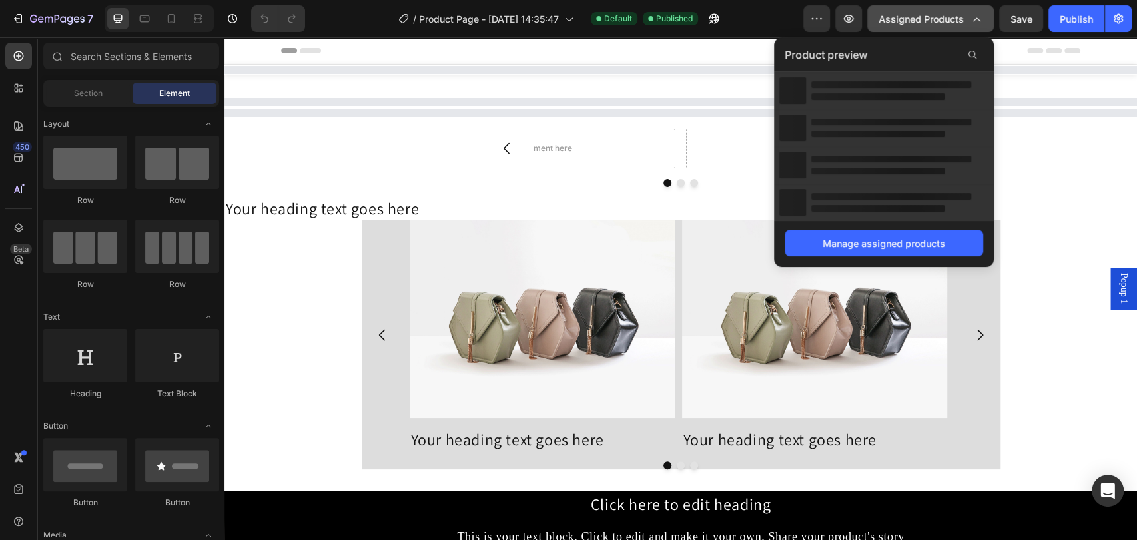
click at [943, 22] on span "Assigned Products" at bounding box center [921, 19] width 85 height 14
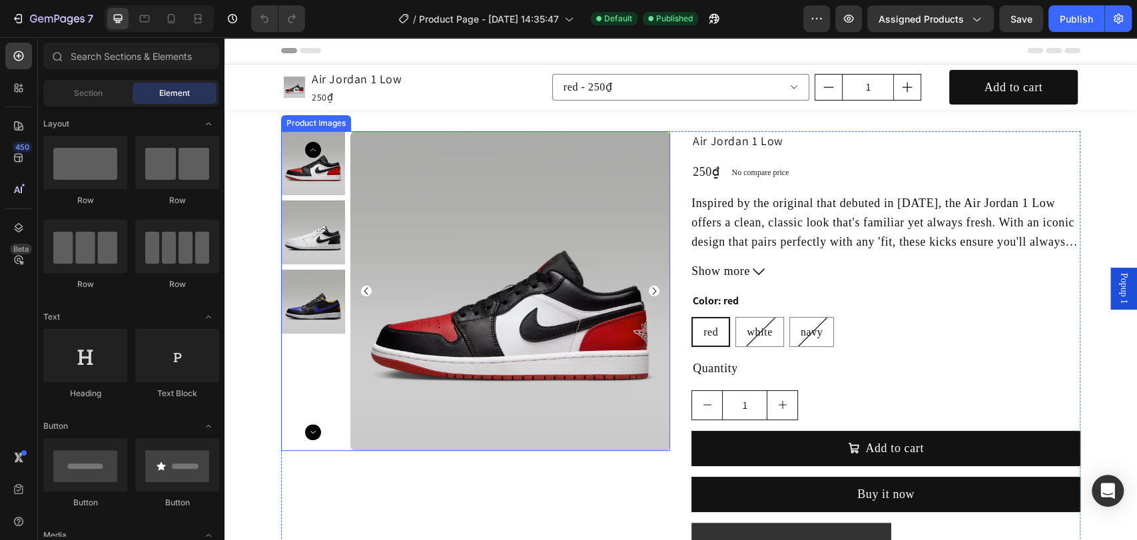
click at [578, 133] on img at bounding box center [510, 291] width 320 height 320
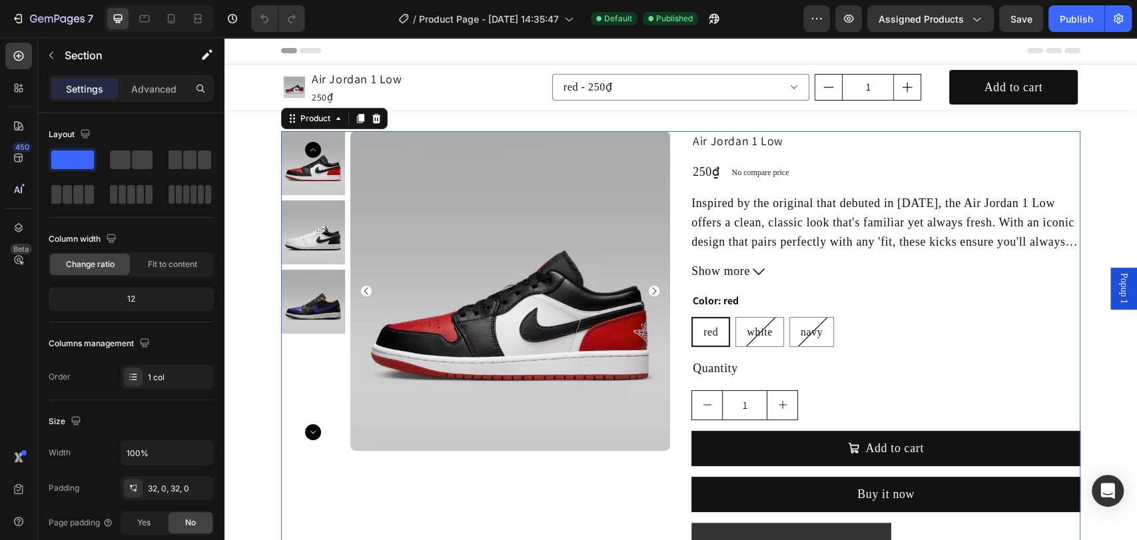
click at [680, 133] on div "Product Images Air Jordan 1 Low Product Title 250₫ Product Price Product Price …" at bounding box center [681, 411] width 800 height 561
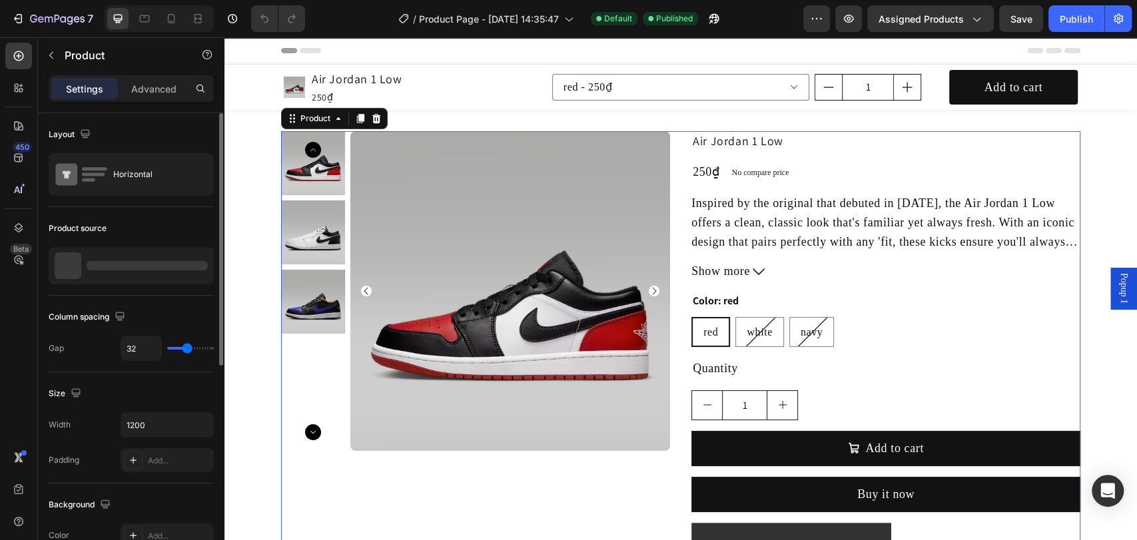
click at [135, 273] on div at bounding box center [131, 265] width 165 height 37
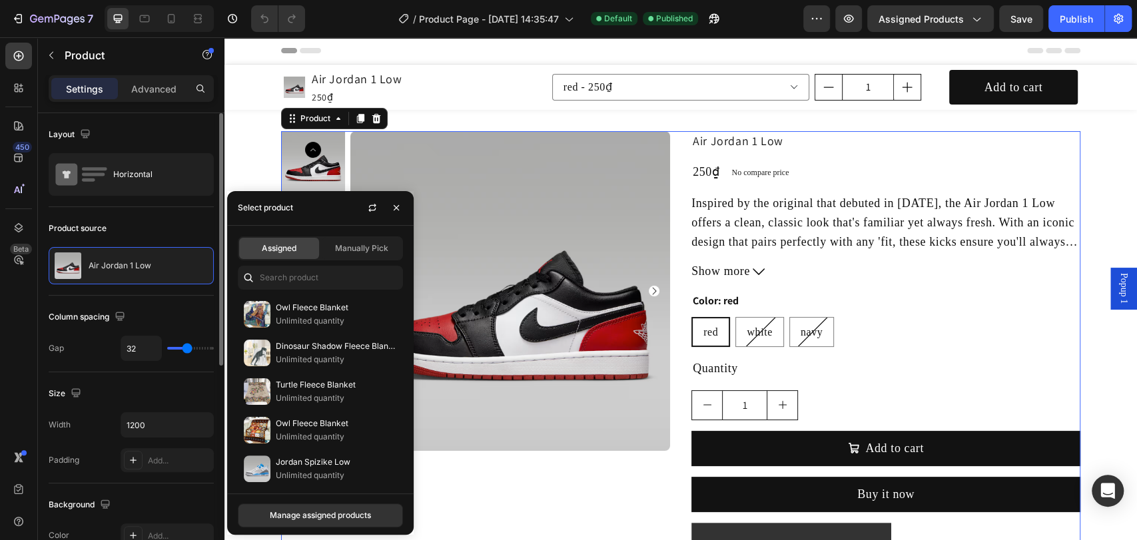
click at [278, 254] on span "Assigned" at bounding box center [279, 249] width 35 height 12
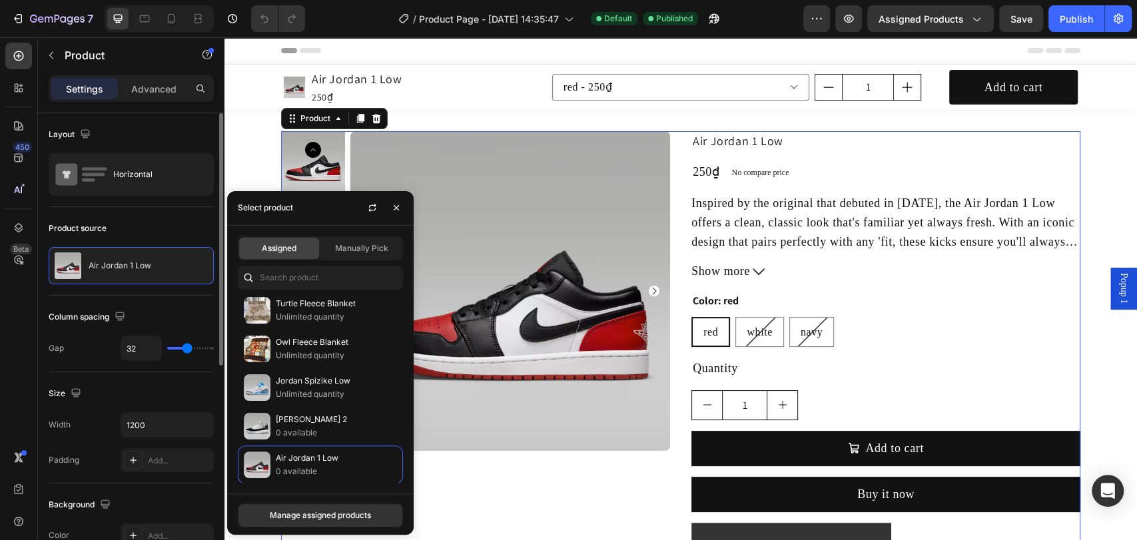
click at [300, 253] on div "Assigned" at bounding box center [279, 248] width 80 height 21
drag, startPoint x: 330, startPoint y: 383, endPoint x: 219, endPoint y: 382, distance: 111.3
click at [330, 383] on p "Jordan Spizike Low" at bounding box center [336, 380] width 121 height 13
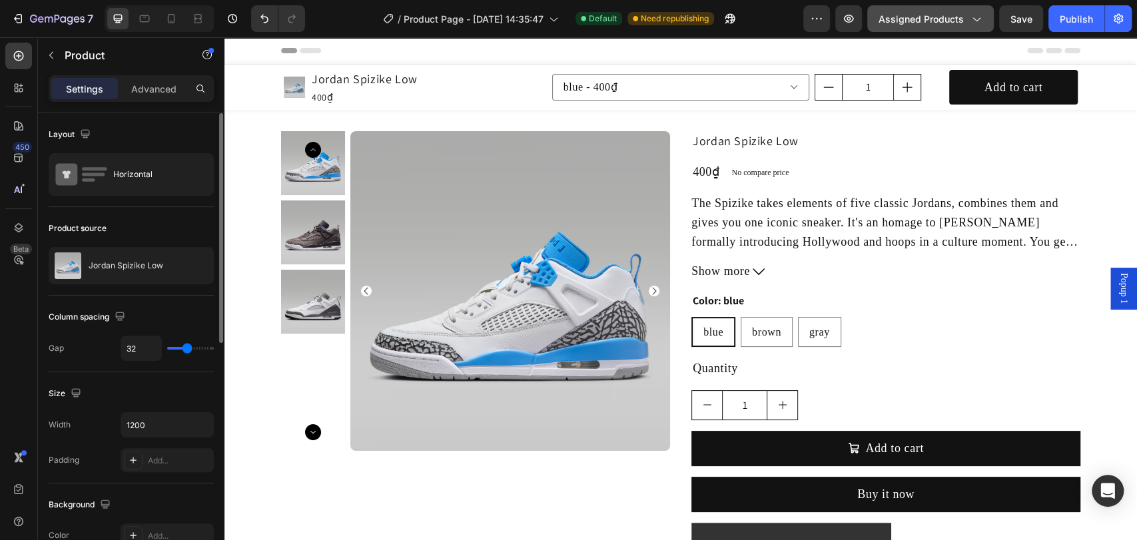
click at [953, 21] on span "Assigned Products" at bounding box center [921, 19] width 85 height 14
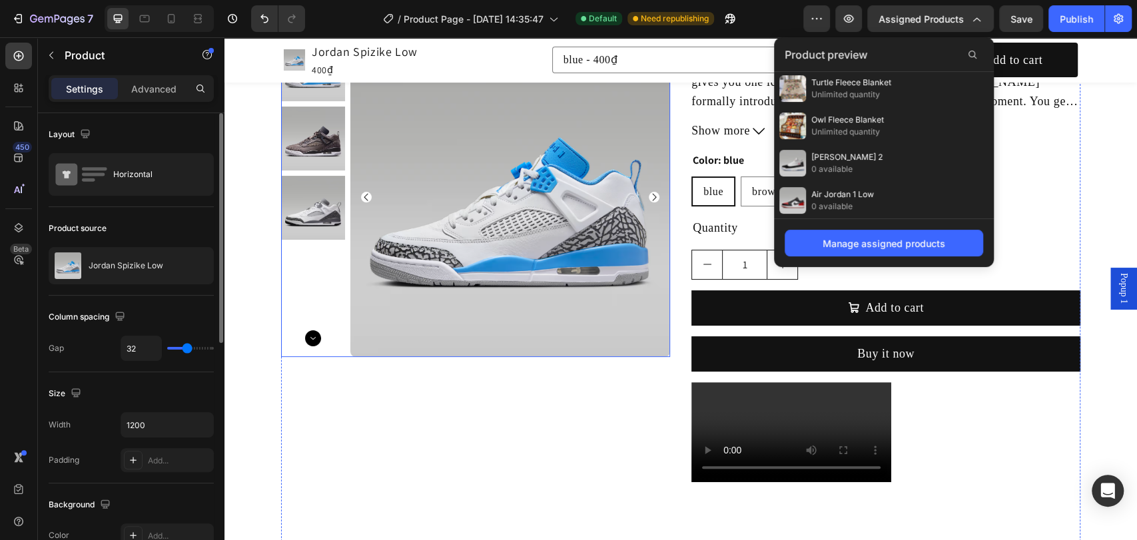
scroll to position [296, 0]
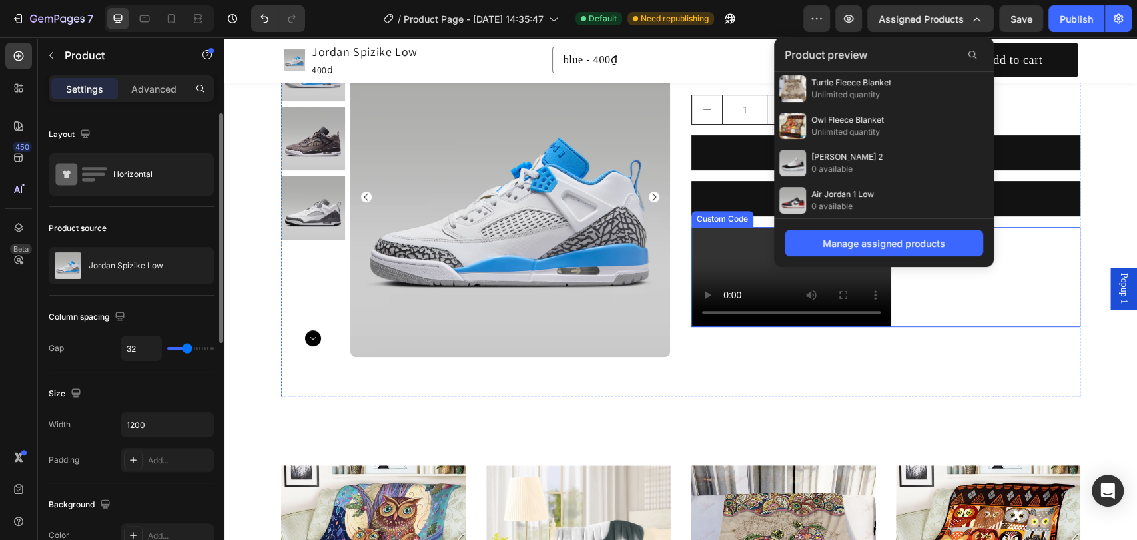
click at [715, 310] on video at bounding box center [792, 277] width 200 height 100
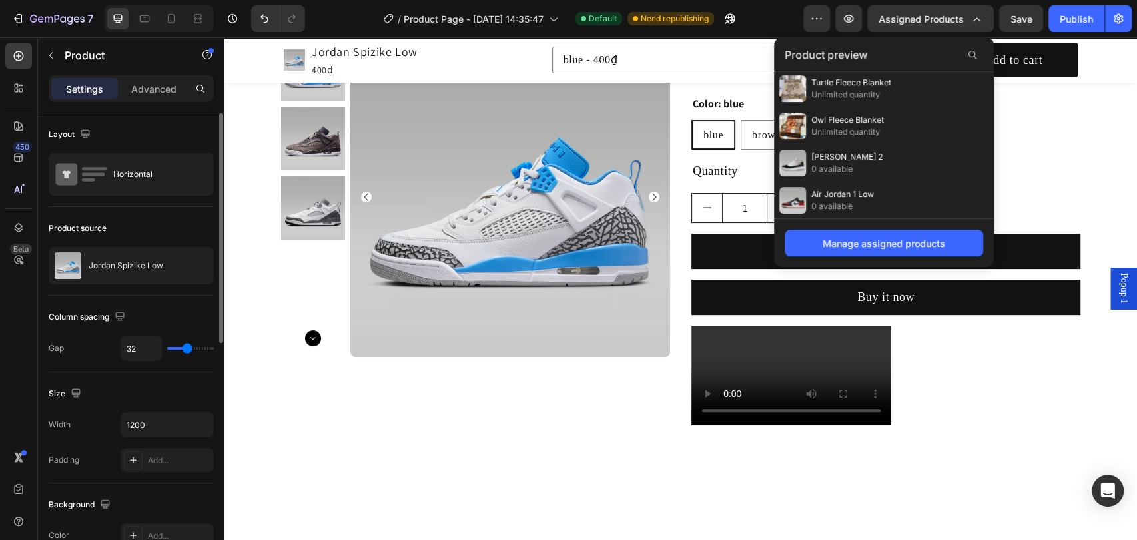
scroll to position [197, 0]
click at [958, 19] on span "Assigned Products" at bounding box center [921, 19] width 85 height 14
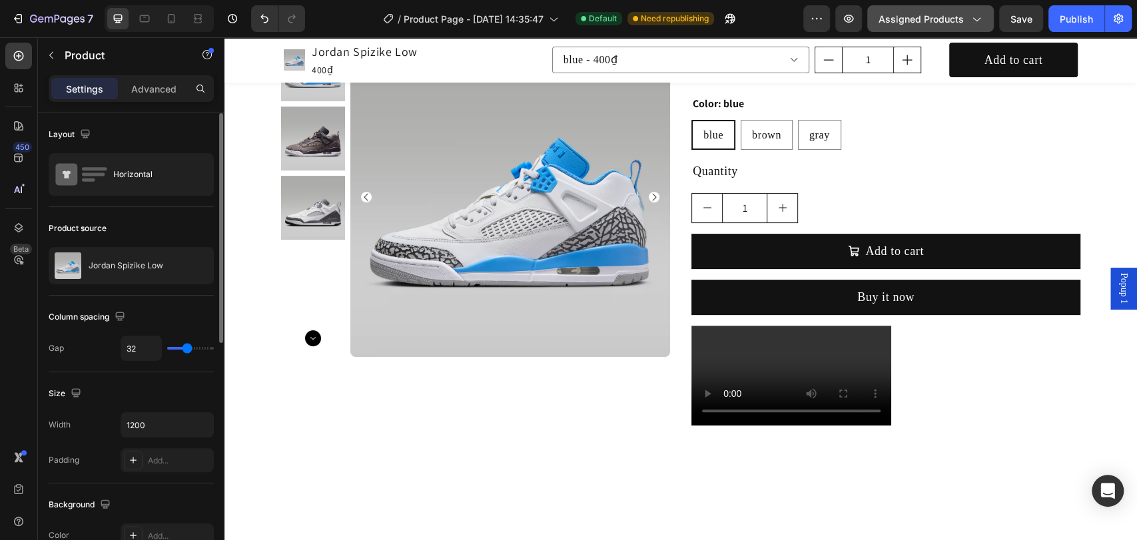
click at [949, 17] on span "Assigned Products" at bounding box center [921, 19] width 85 height 14
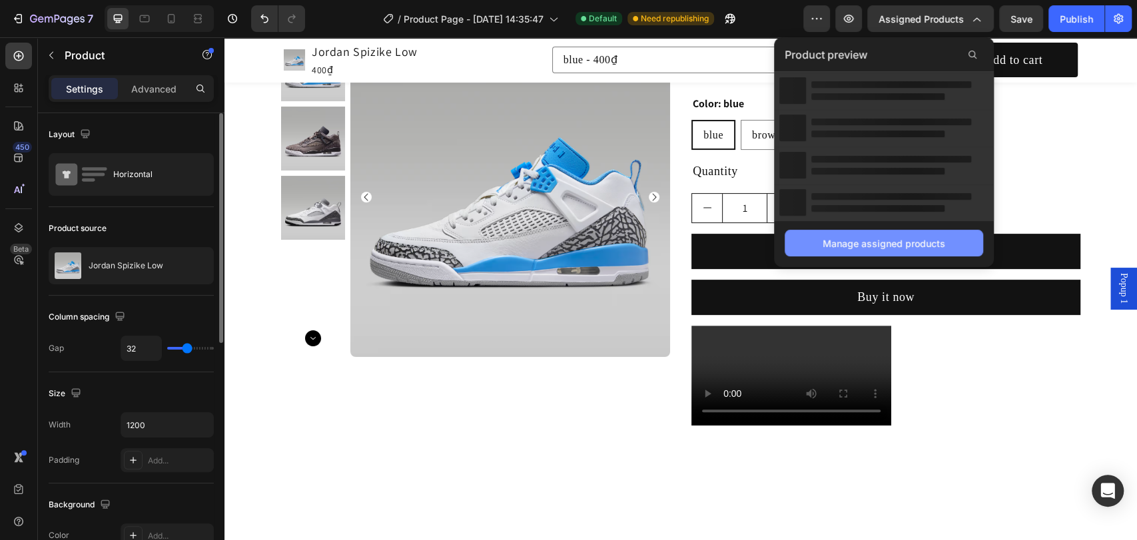
click at [880, 239] on div "Manage assigned products" at bounding box center [884, 244] width 123 height 14
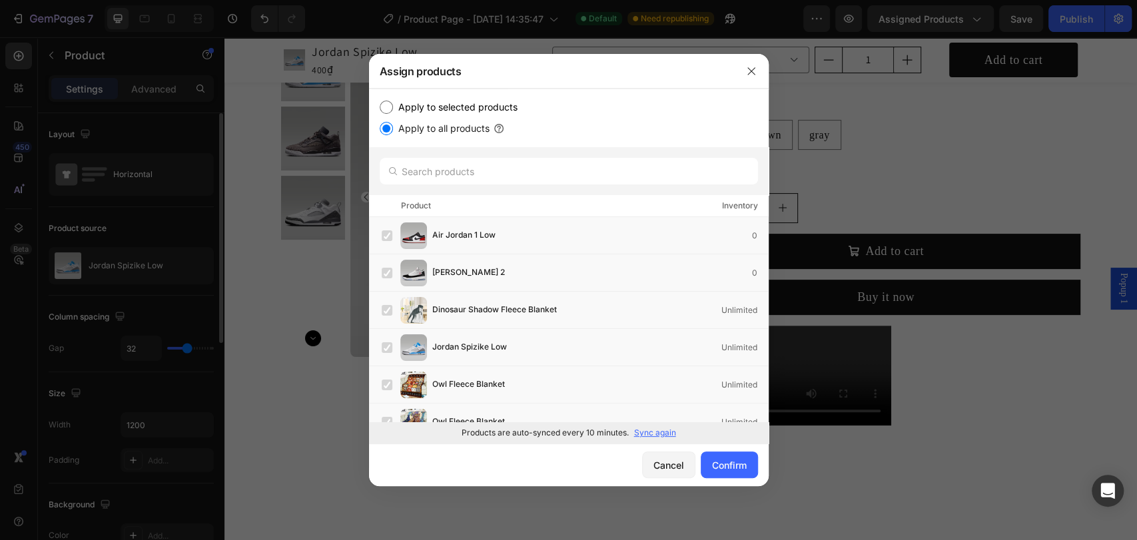
click at [389, 109] on input "Apply to selected products" at bounding box center [386, 107] width 13 height 13
radio input "true"
click at [383, 342] on label at bounding box center [387, 347] width 11 height 11
click at [727, 464] on div "Confirm" at bounding box center [729, 465] width 35 height 14
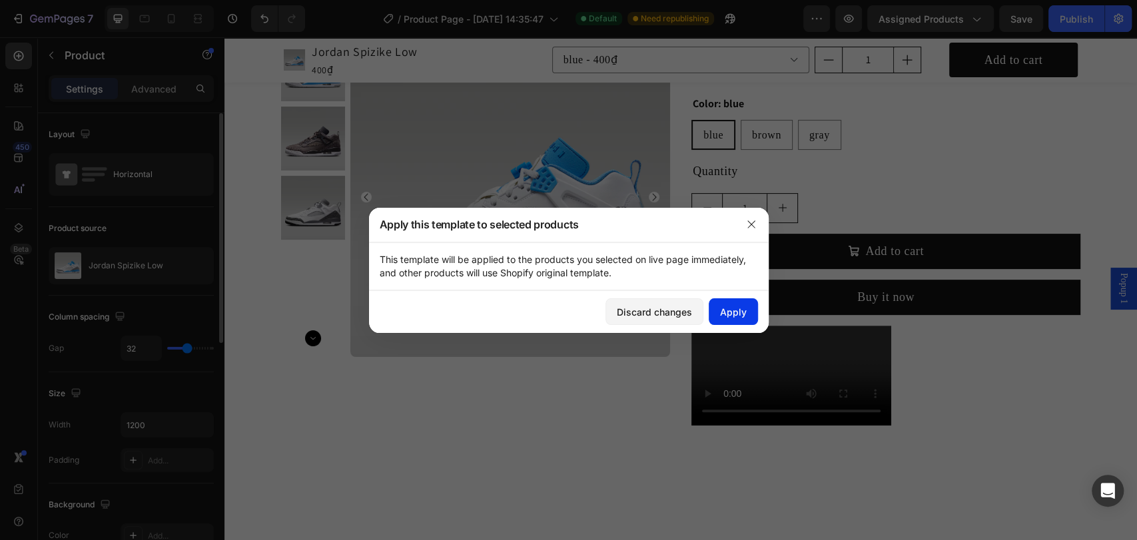
click at [725, 314] on div "Apply" at bounding box center [733, 312] width 27 height 14
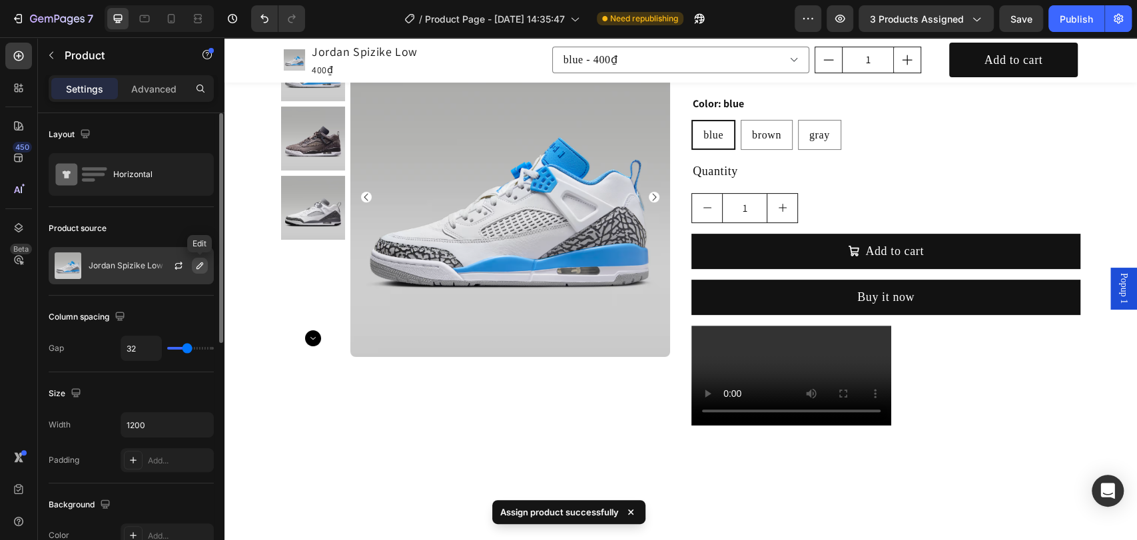
click at [193, 266] on button "button" at bounding box center [200, 266] width 16 height 16
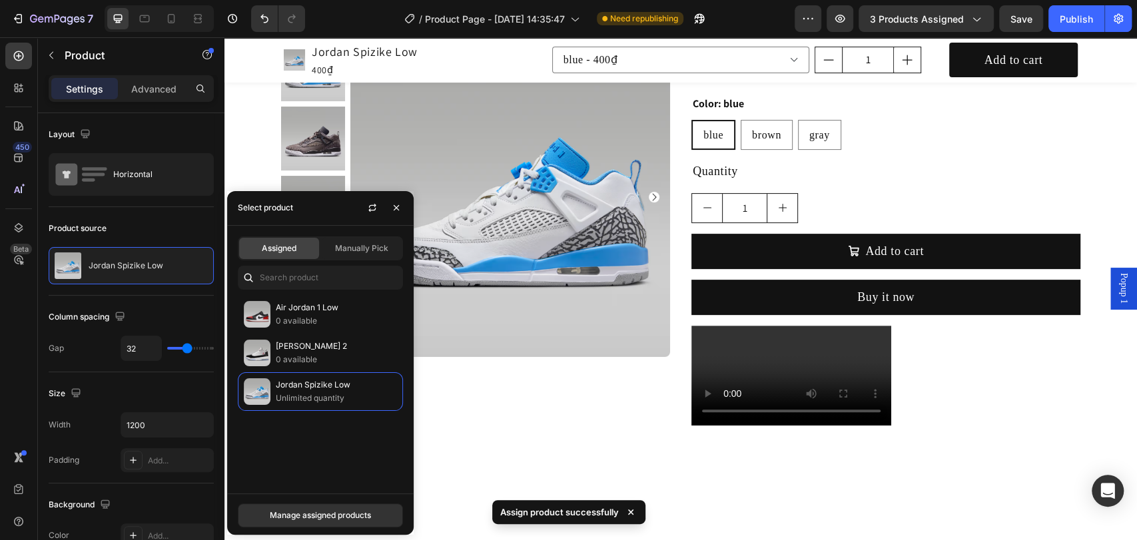
click at [281, 251] on span "Assigned" at bounding box center [279, 249] width 35 height 12
click at [179, 263] on icon "button" at bounding box center [178, 266] width 11 height 11
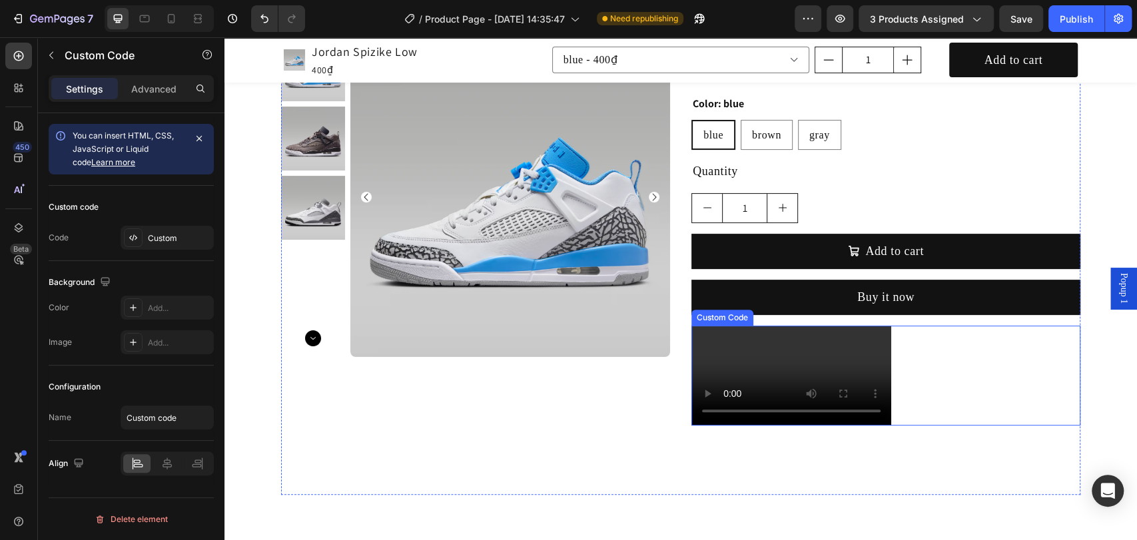
click at [781, 329] on video at bounding box center [792, 376] width 200 height 100
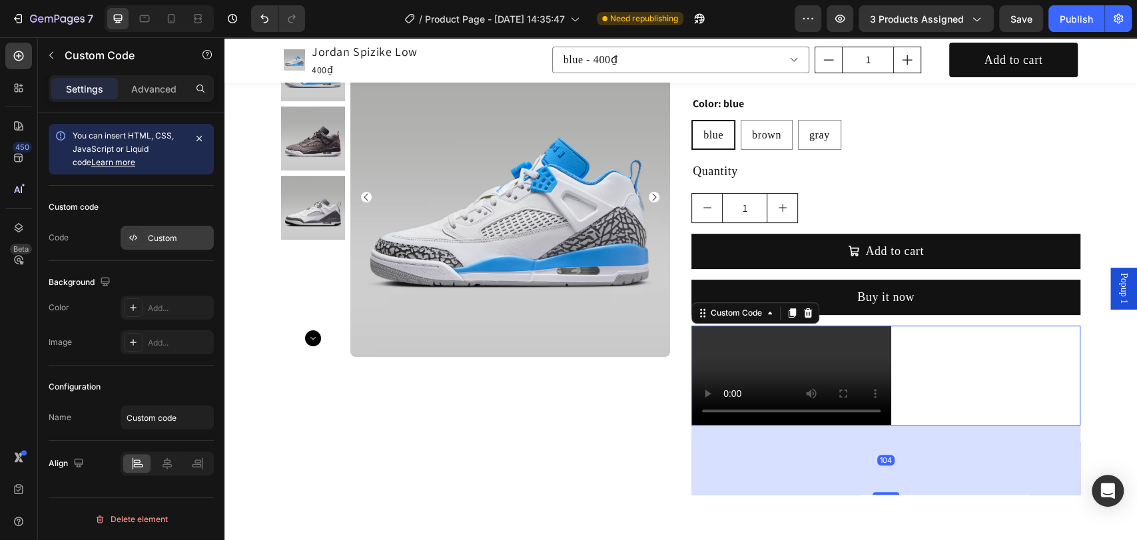
click at [154, 241] on div "Custom" at bounding box center [179, 239] width 63 height 12
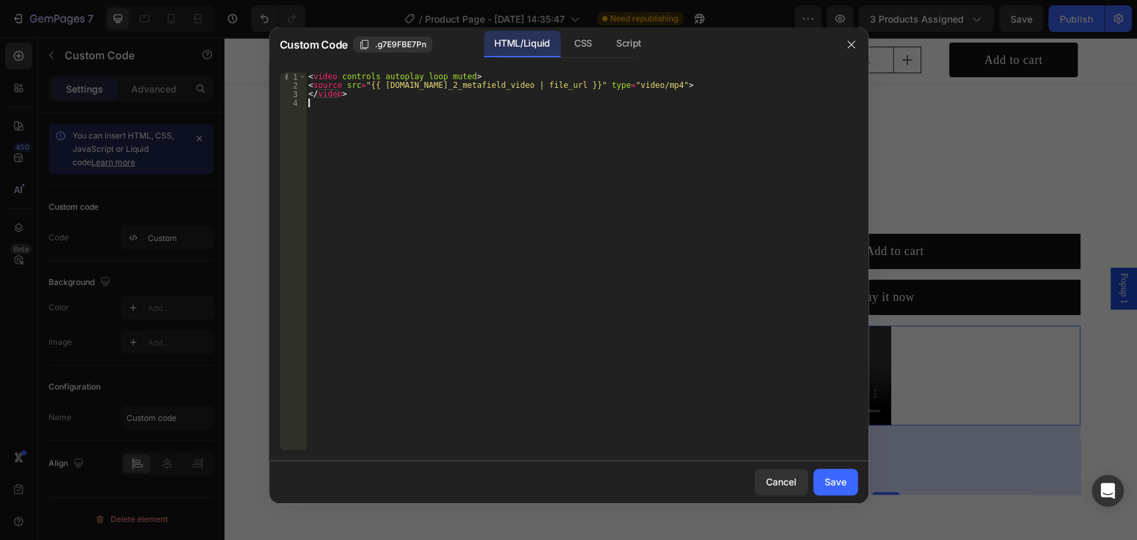
click at [390, 102] on div "< video controls autoplay loop muted > < source src = "{{ product.metafields.cu…" at bounding box center [582, 270] width 552 height 395
drag, startPoint x: 608, startPoint y: 87, endPoint x: 642, endPoint y: 86, distance: 34.7
click at [642, 86] on div "< video controls autoplay loop muted > < source src = "{{ product.metafields.cu…" at bounding box center [582, 270] width 552 height 395
type textarea "<source src="{{ product.metafields.custom.video_2_metafield_video | file_url }}…"
click at [606, 47] on div "CSS" at bounding box center [629, 44] width 47 height 27
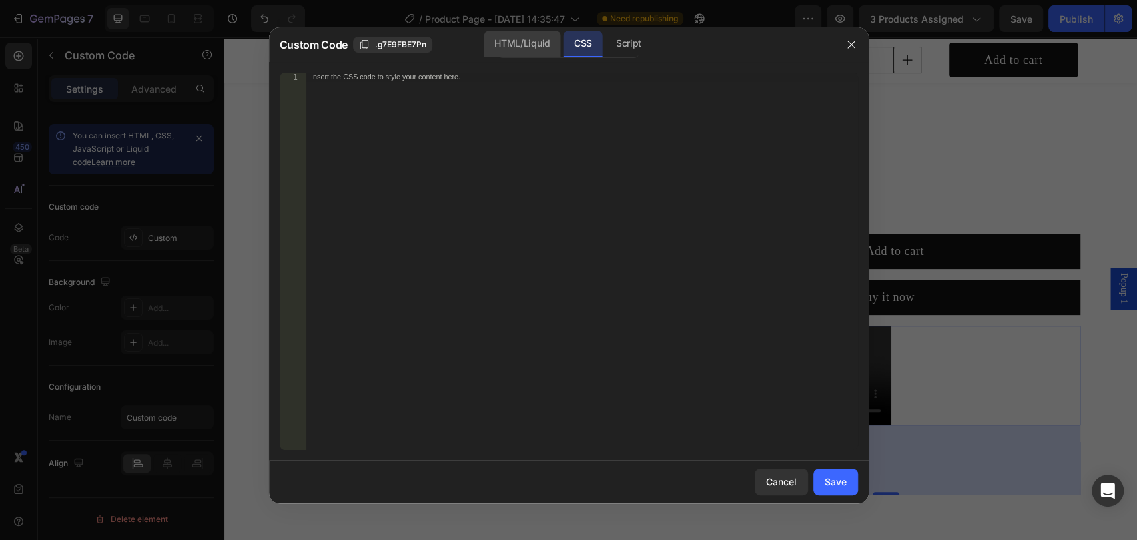
click at [554, 45] on div "HTML/Liquid" at bounding box center [522, 44] width 77 height 27
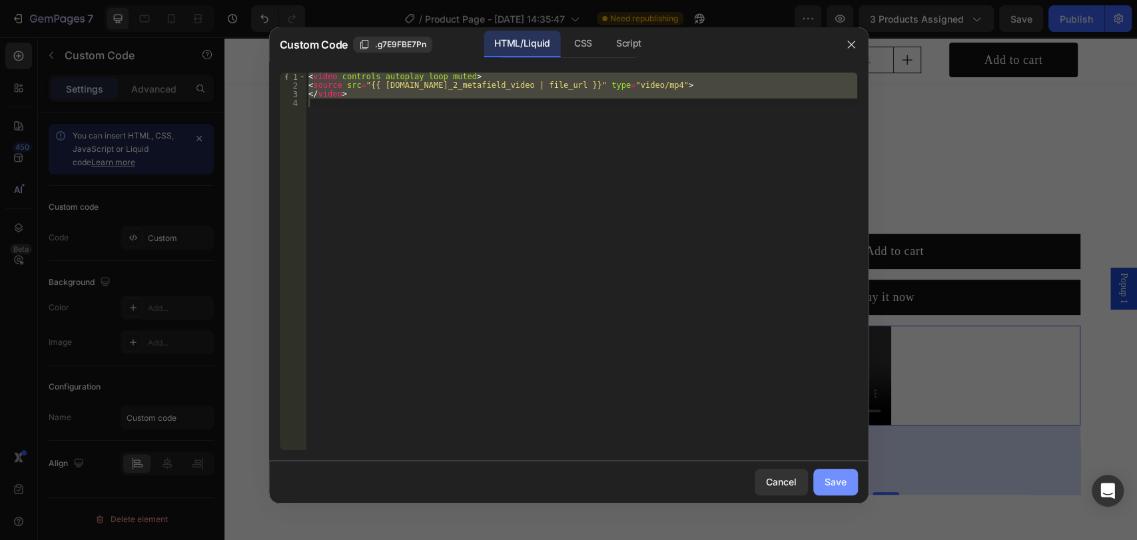
click at [843, 485] on div "Save" at bounding box center [836, 482] width 22 height 14
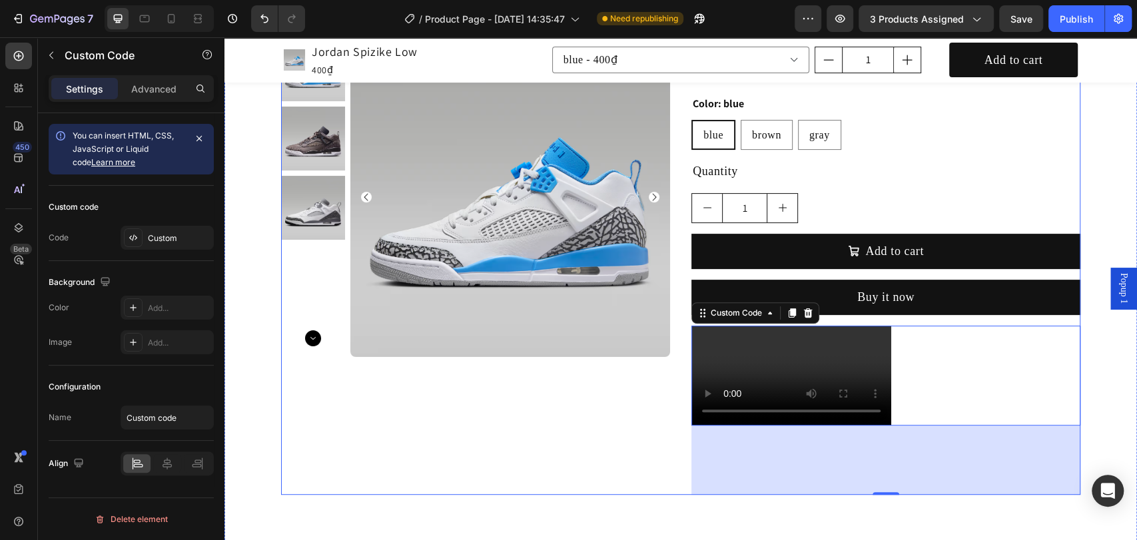
click at [582, 422] on div "Product Images" at bounding box center [475, 214] width 389 height 561
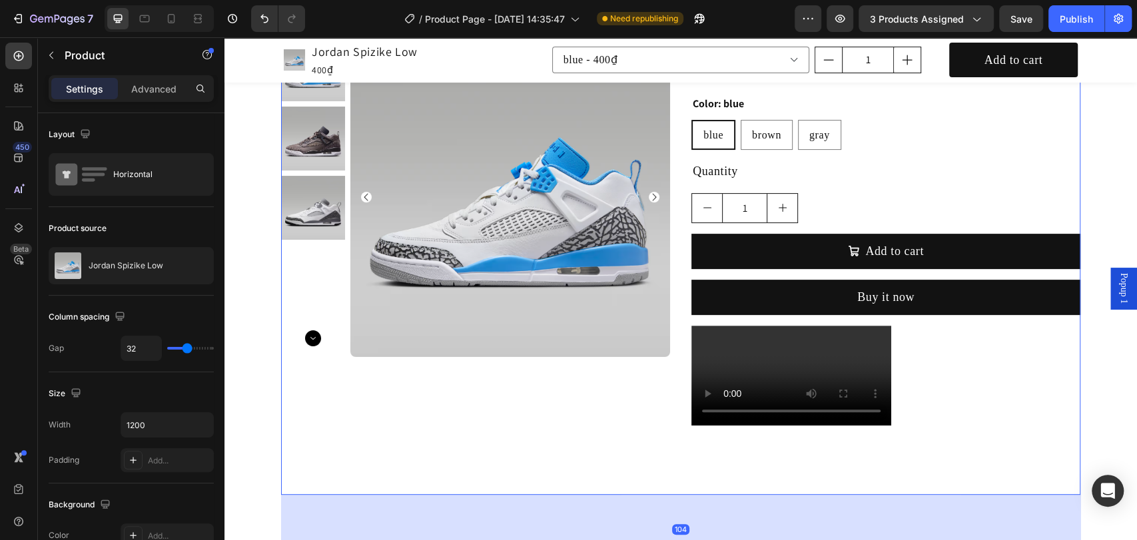
click at [863, 457] on div "Jordan Spizike Low Product Title 400₫ Product Price Product Price No compare pr…" at bounding box center [886, 214] width 389 height 561
click at [886, 426] on div "Jordan Spizike Low Product Title 400₫ Product Price Product Price No compare pr…" at bounding box center [886, 214] width 389 height 561
click at [932, 339] on div at bounding box center [886, 376] width 389 height 100
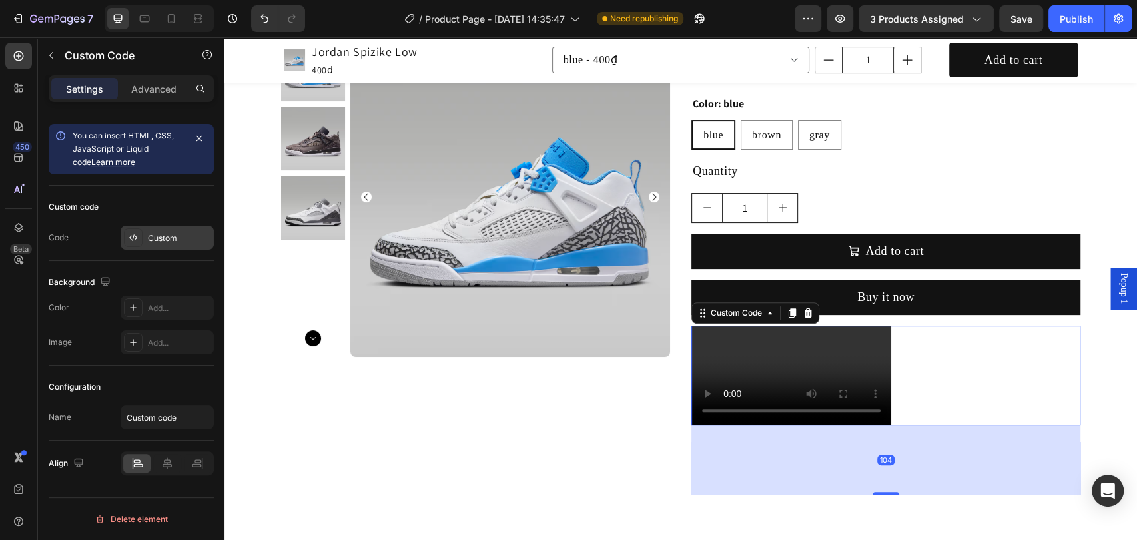
click at [159, 241] on div "Custom" at bounding box center [179, 239] width 63 height 12
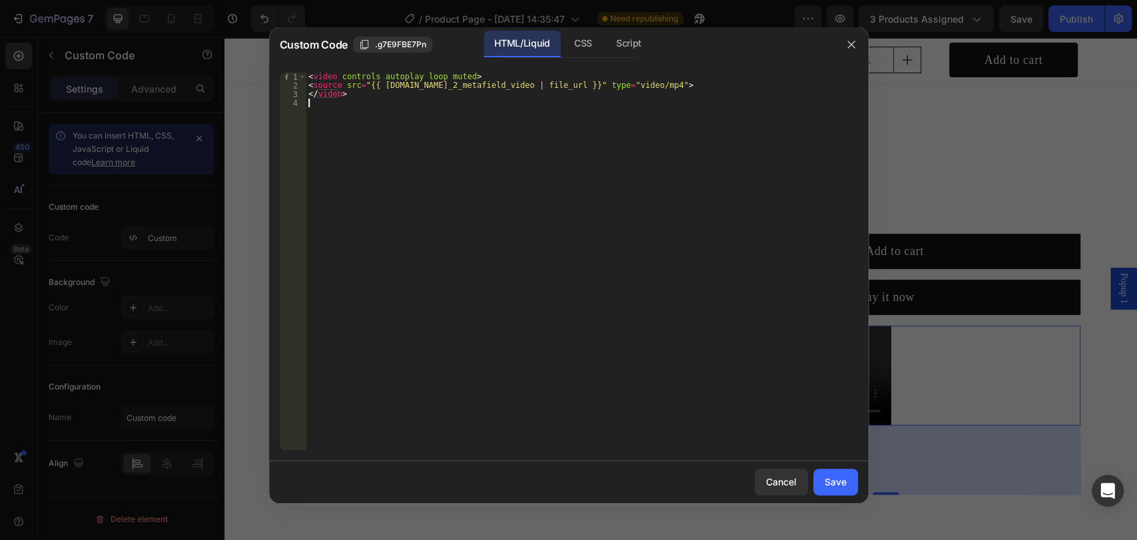
click at [510, 138] on div "< video controls autoplay loop muted > < source src = "{{ product.metafields.cu…" at bounding box center [582, 270] width 552 height 395
click at [935, 140] on div at bounding box center [568, 270] width 1137 height 540
